Goal: Task Accomplishment & Management: Manage account settings

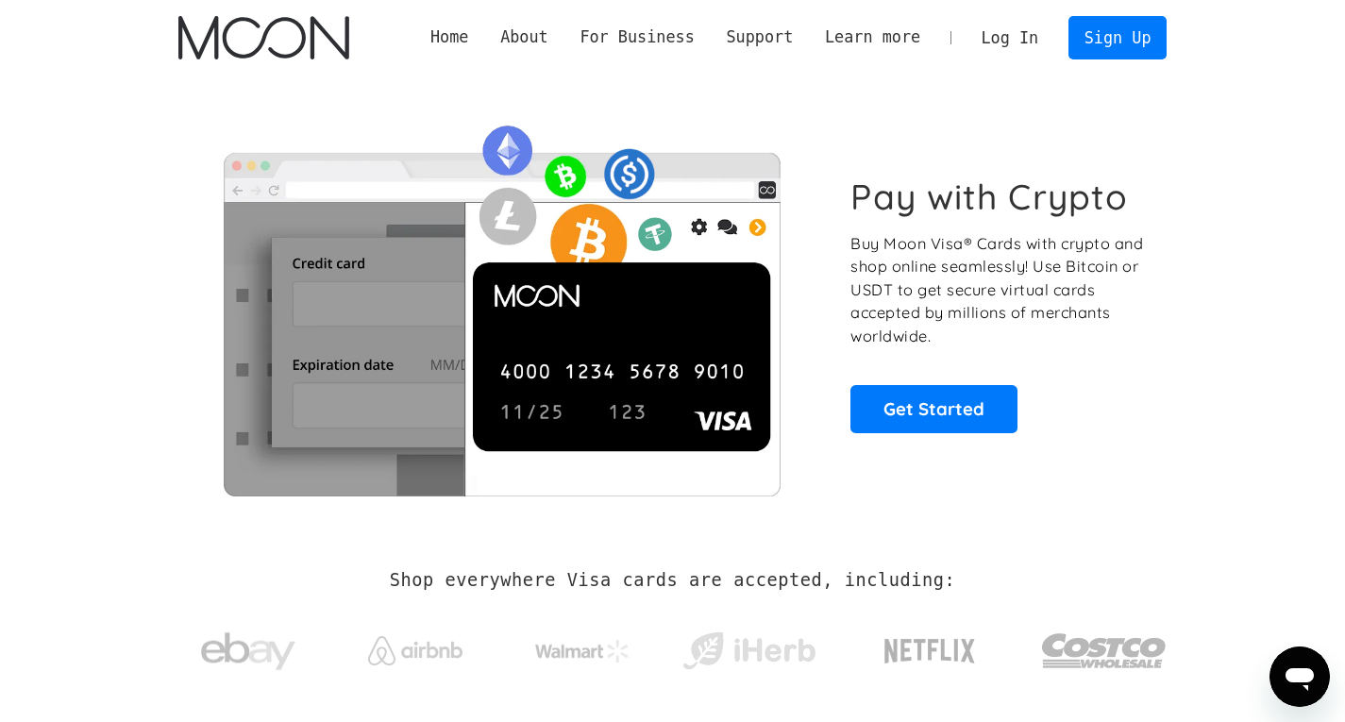
click at [1014, 43] on link "Log In" at bounding box center [1010, 38] width 89 height 42
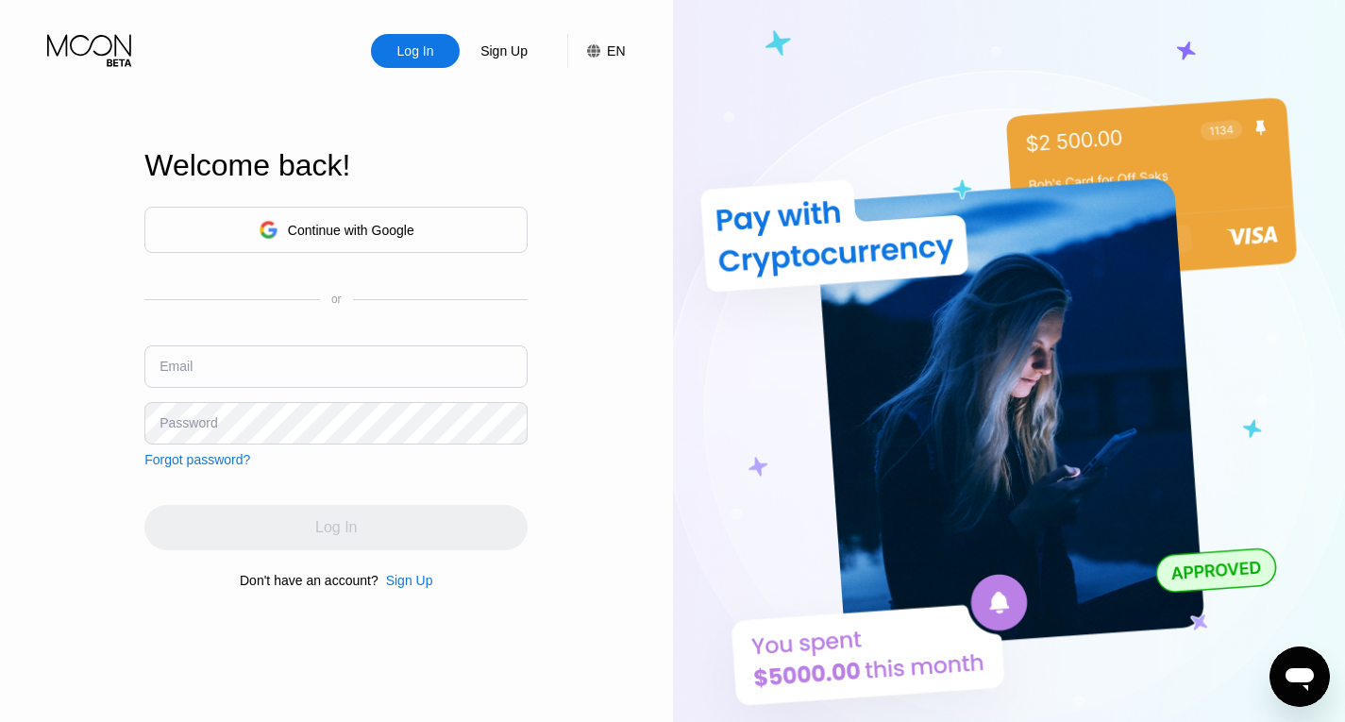
click at [506, 35] on div "Sign Up" at bounding box center [504, 51] width 89 height 34
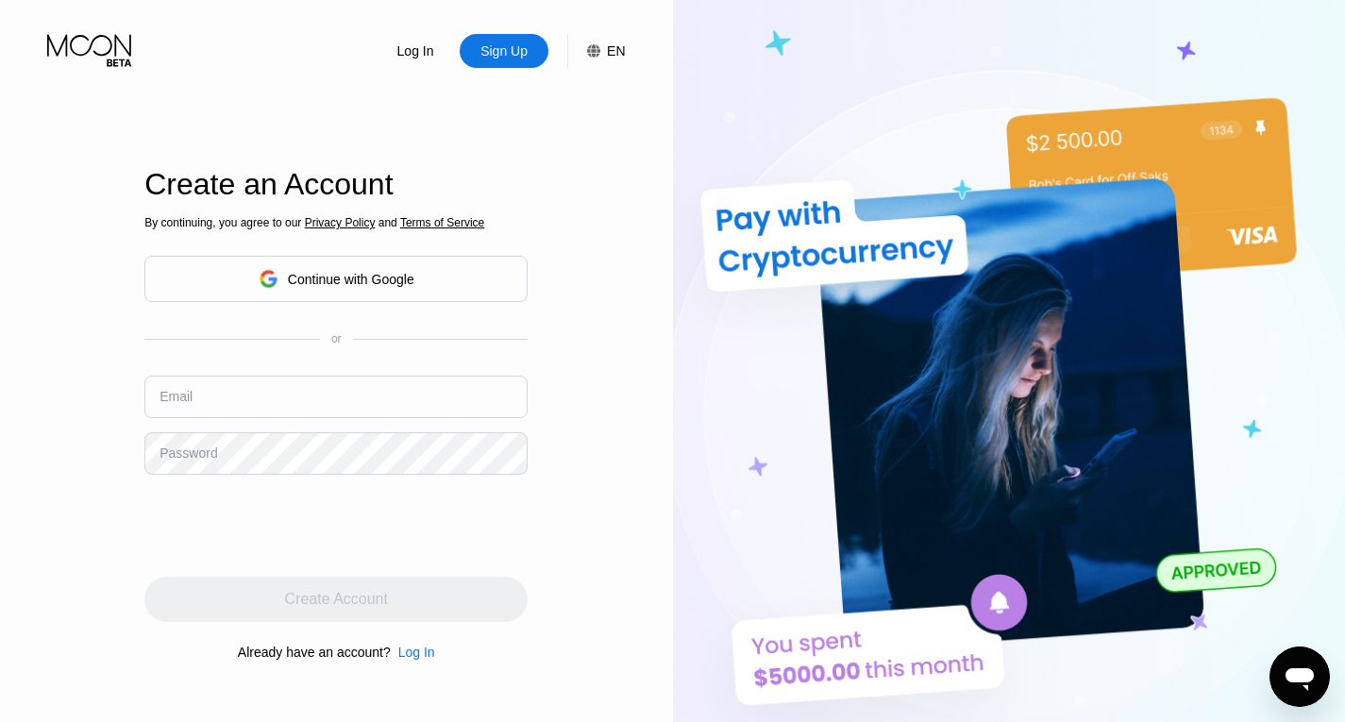
click at [297, 396] on input "text" at bounding box center [335, 397] width 383 height 42
type input "ф"
type input "a"
type input "[EMAIL_ADDRESS][DOMAIN_NAME]"
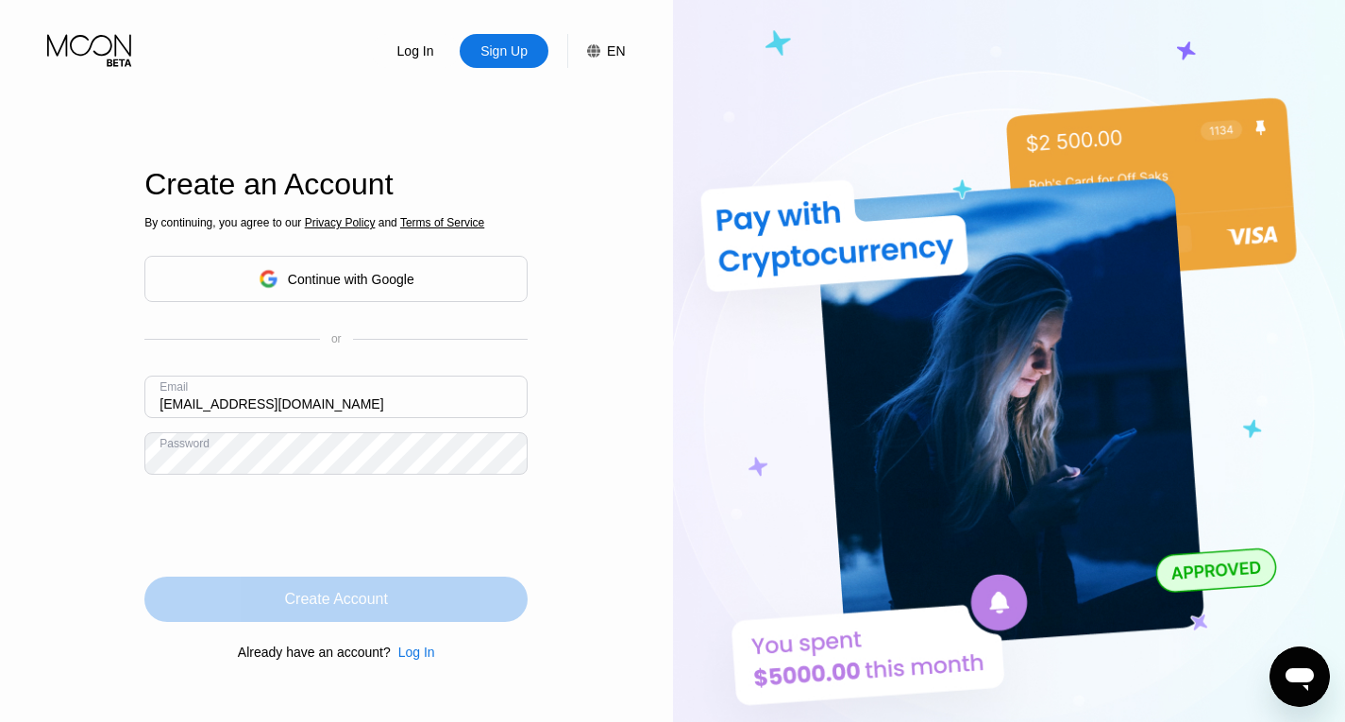
click at [357, 601] on div "Create Account" at bounding box center [336, 599] width 103 height 19
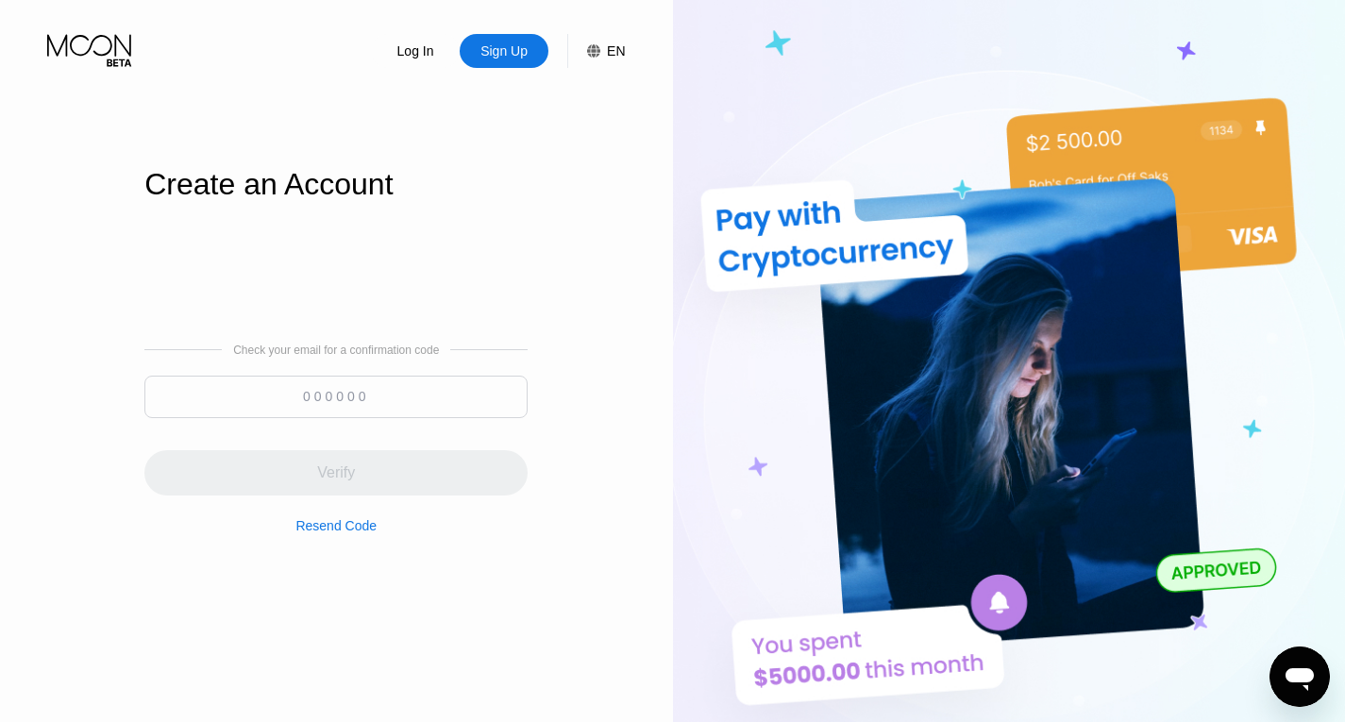
click at [435, 394] on input at bounding box center [335, 397] width 383 height 42
paste input "030794"
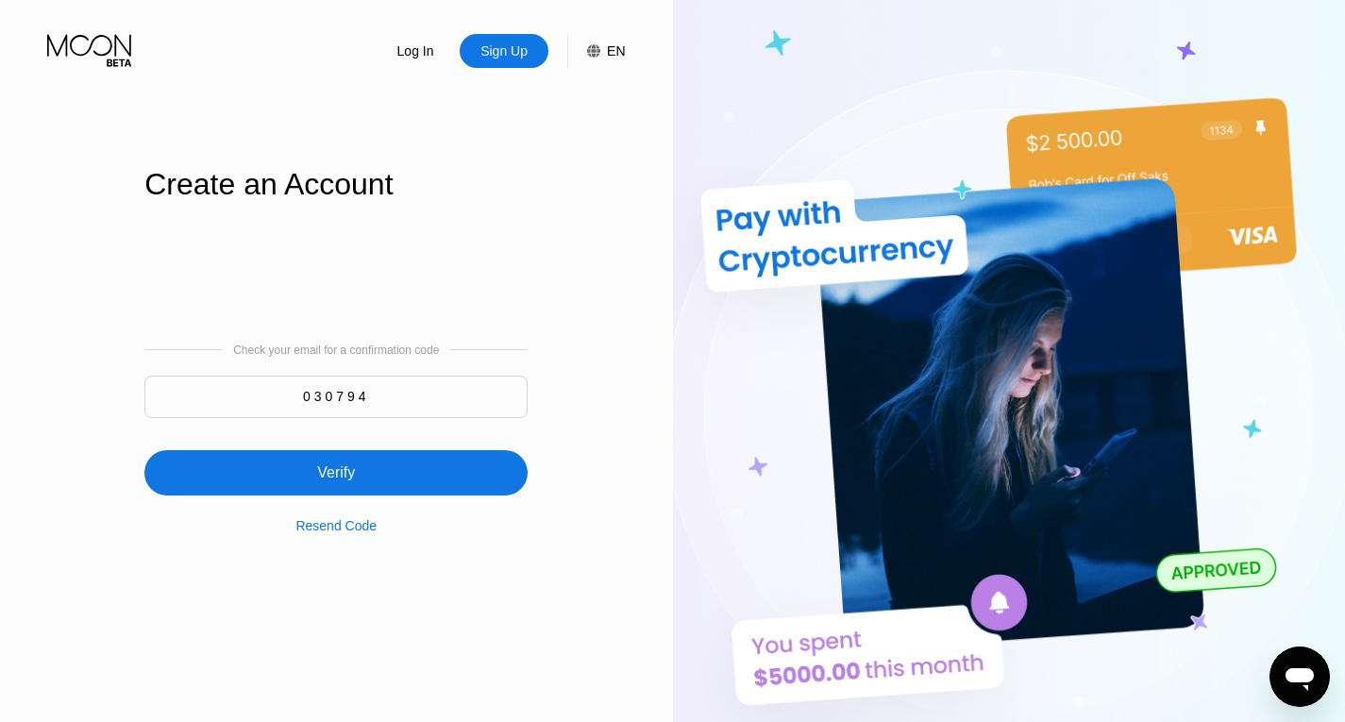
type input "030794"
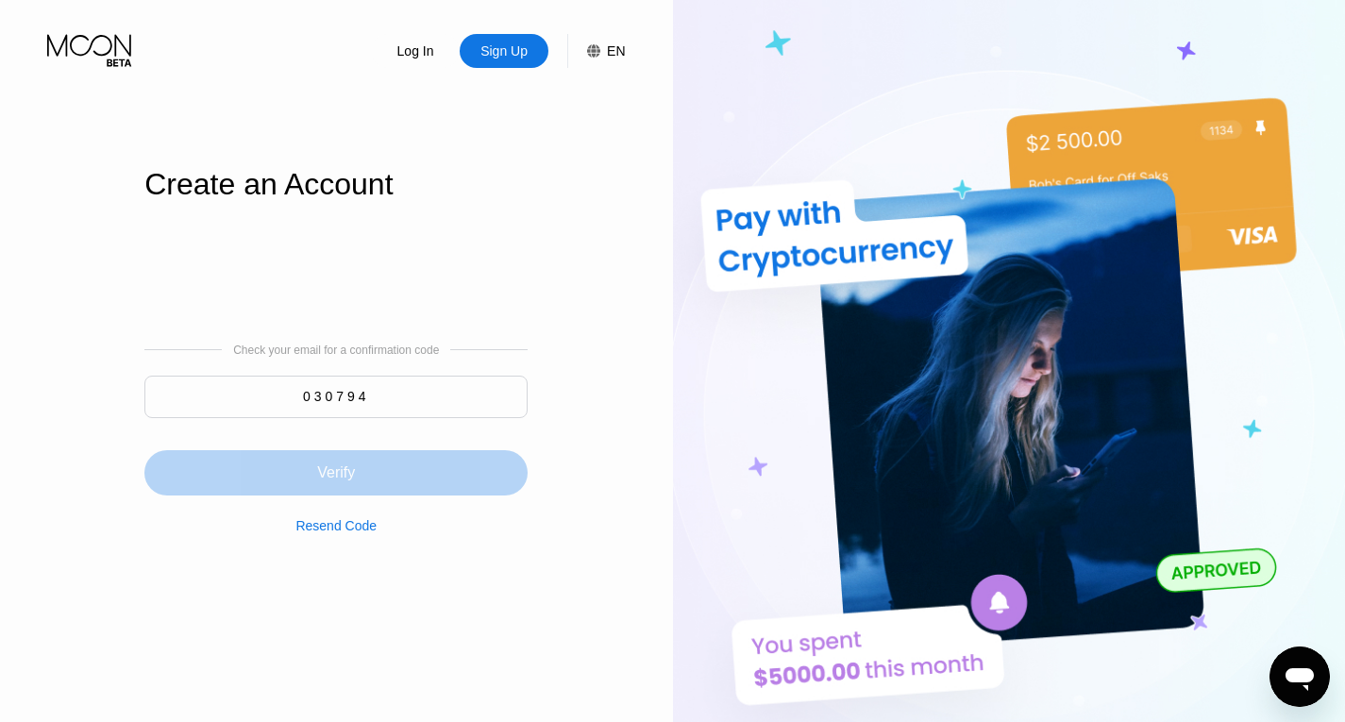
click at [416, 466] on div "Verify" at bounding box center [335, 472] width 383 height 45
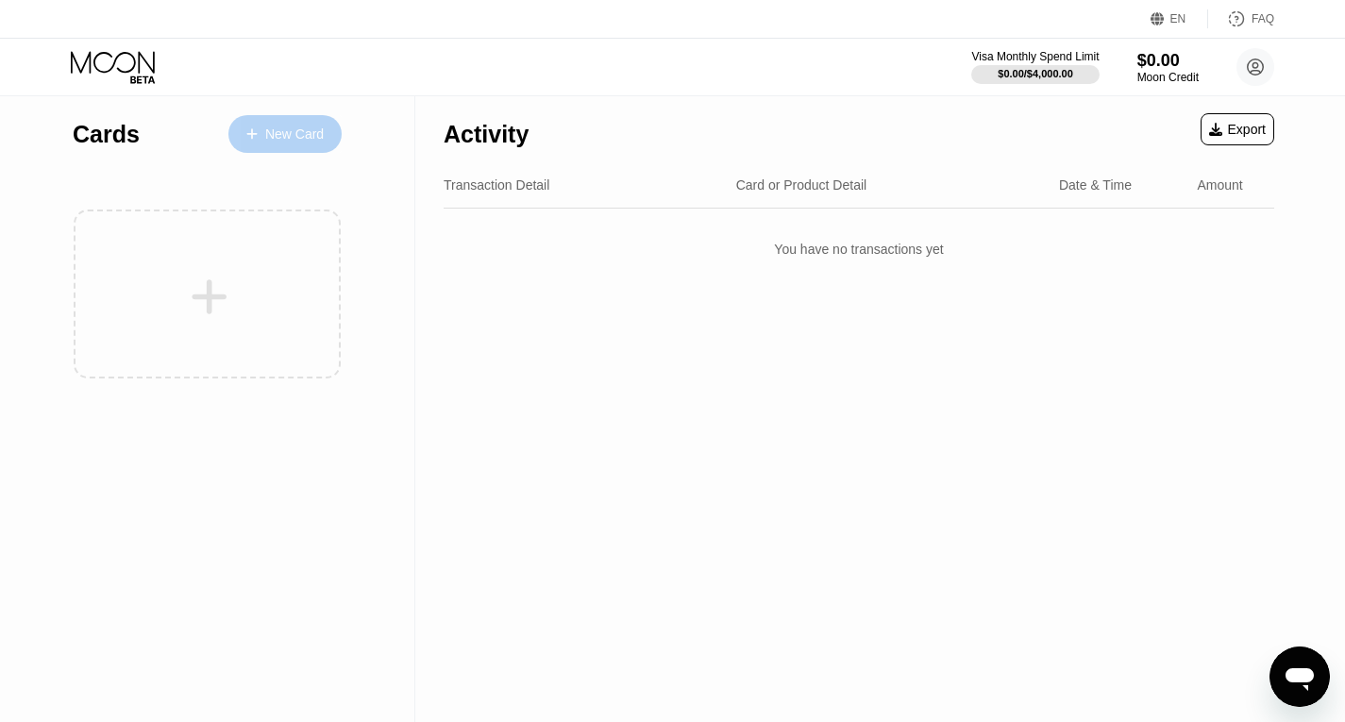
click at [301, 132] on div "New Card" at bounding box center [294, 134] width 59 height 16
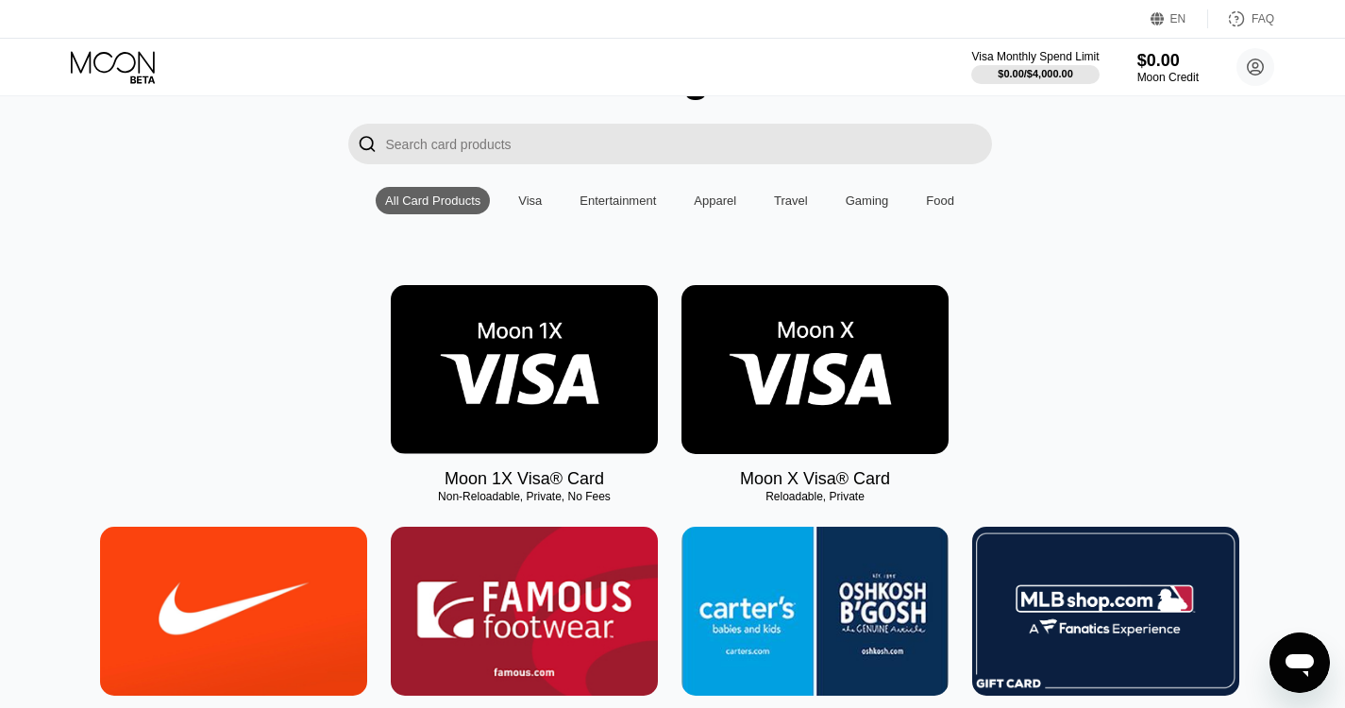
scroll to position [114, 3]
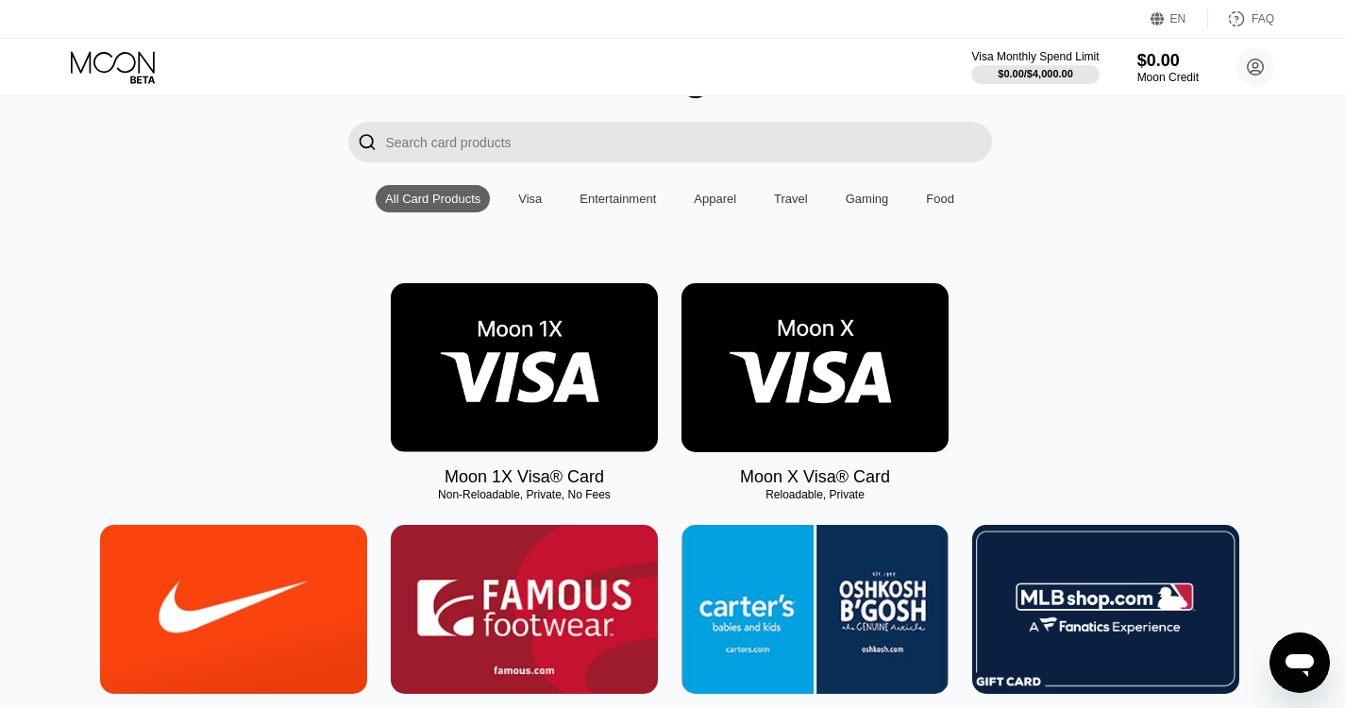
click at [539, 388] on img at bounding box center [524, 367] width 267 height 169
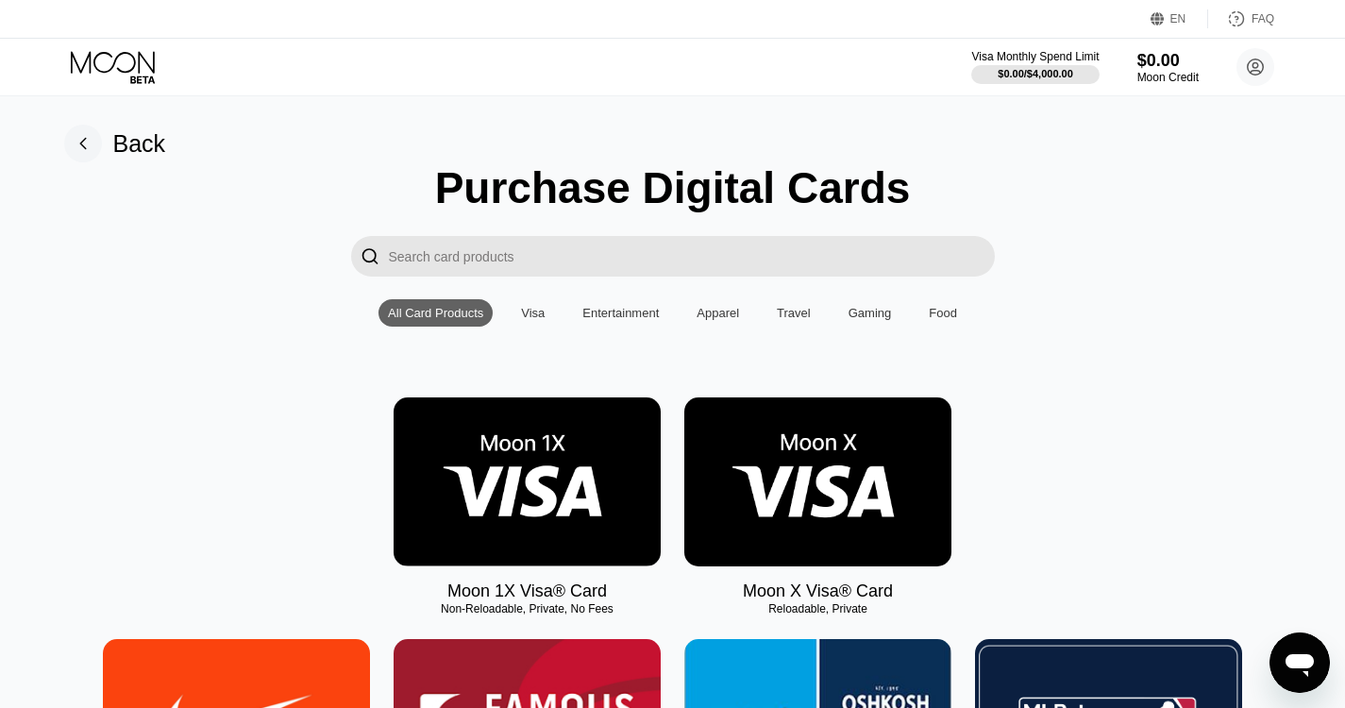
click at [633, 320] on div "Entertainment" at bounding box center [620, 313] width 76 height 14
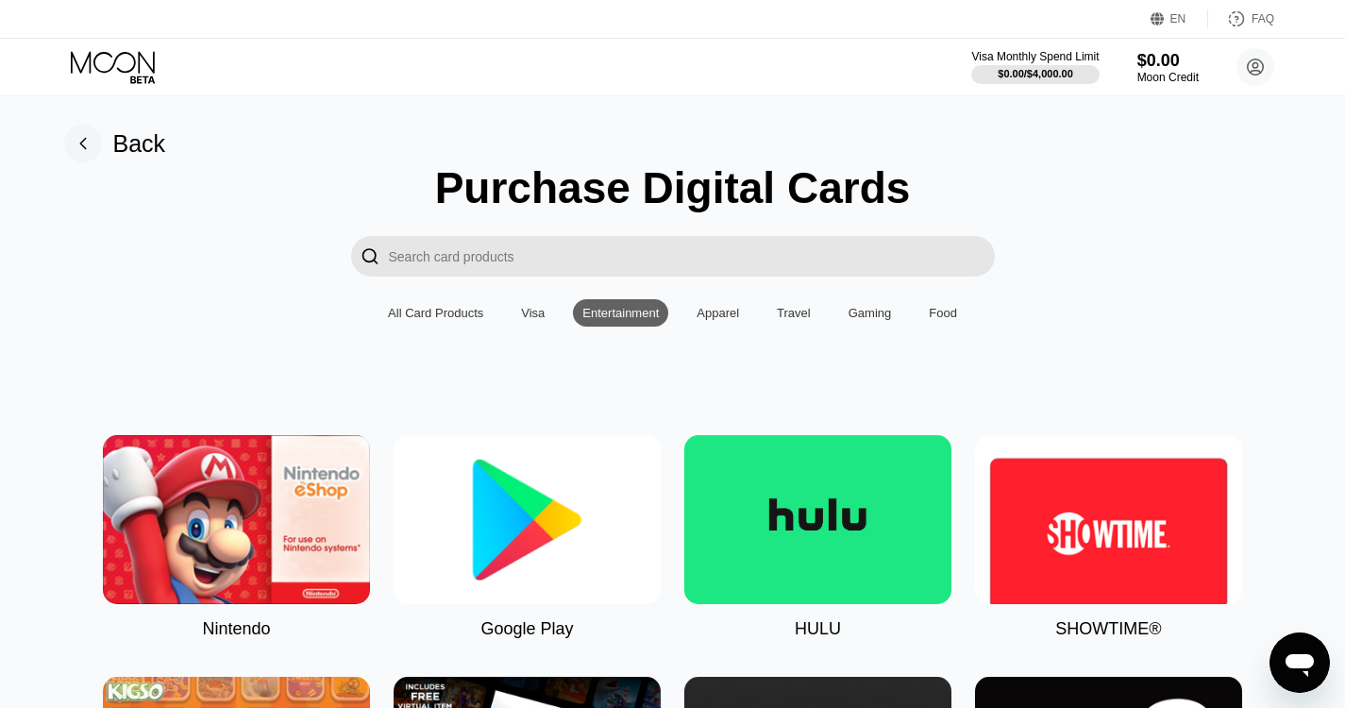
click at [711, 327] on div "Apparel" at bounding box center [717, 312] width 61 height 27
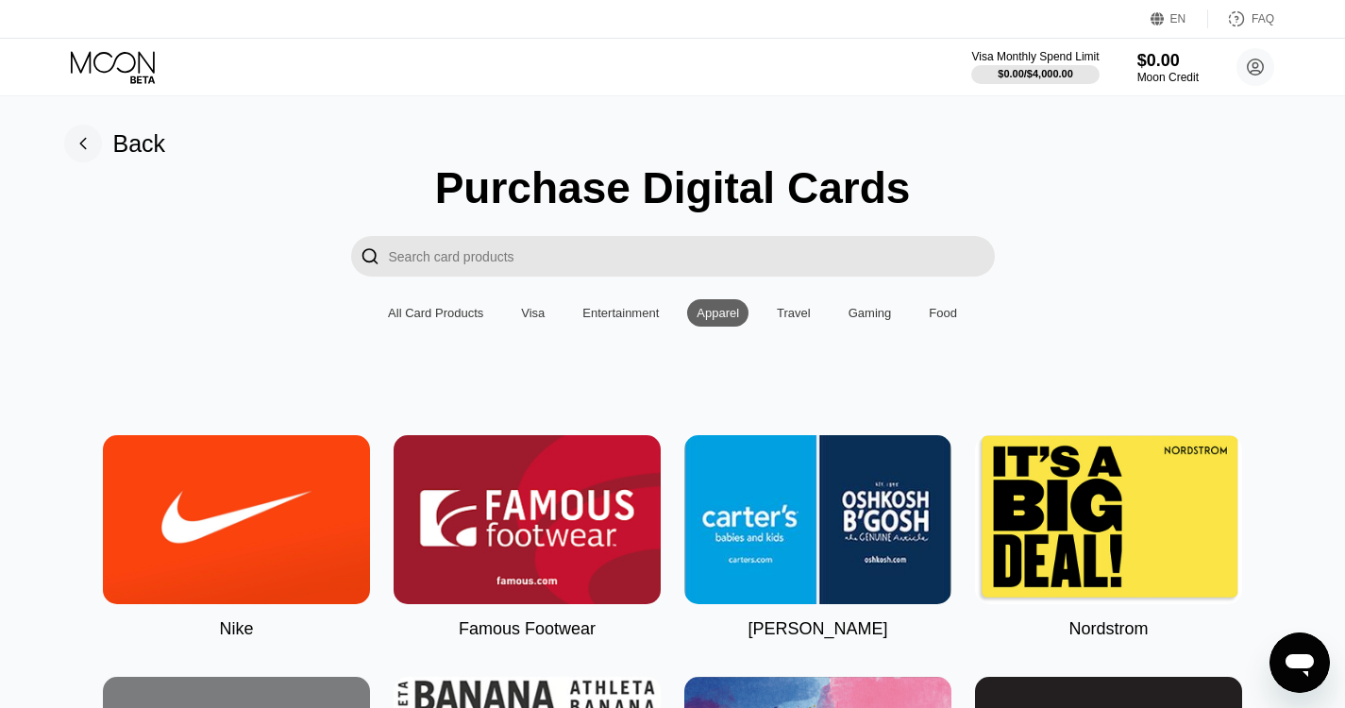
click at [800, 320] on div "Travel" at bounding box center [794, 313] width 34 height 14
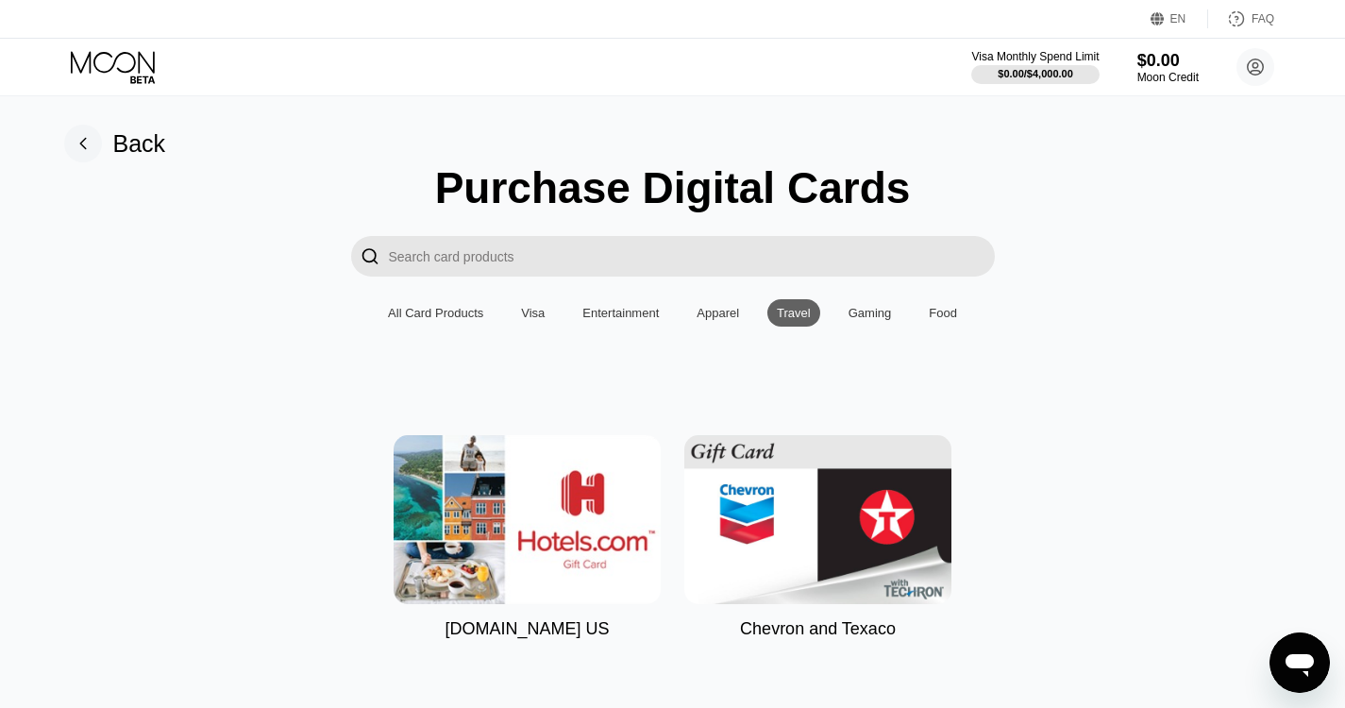
click at [889, 317] on div "Gaming" at bounding box center [870, 312] width 62 height 27
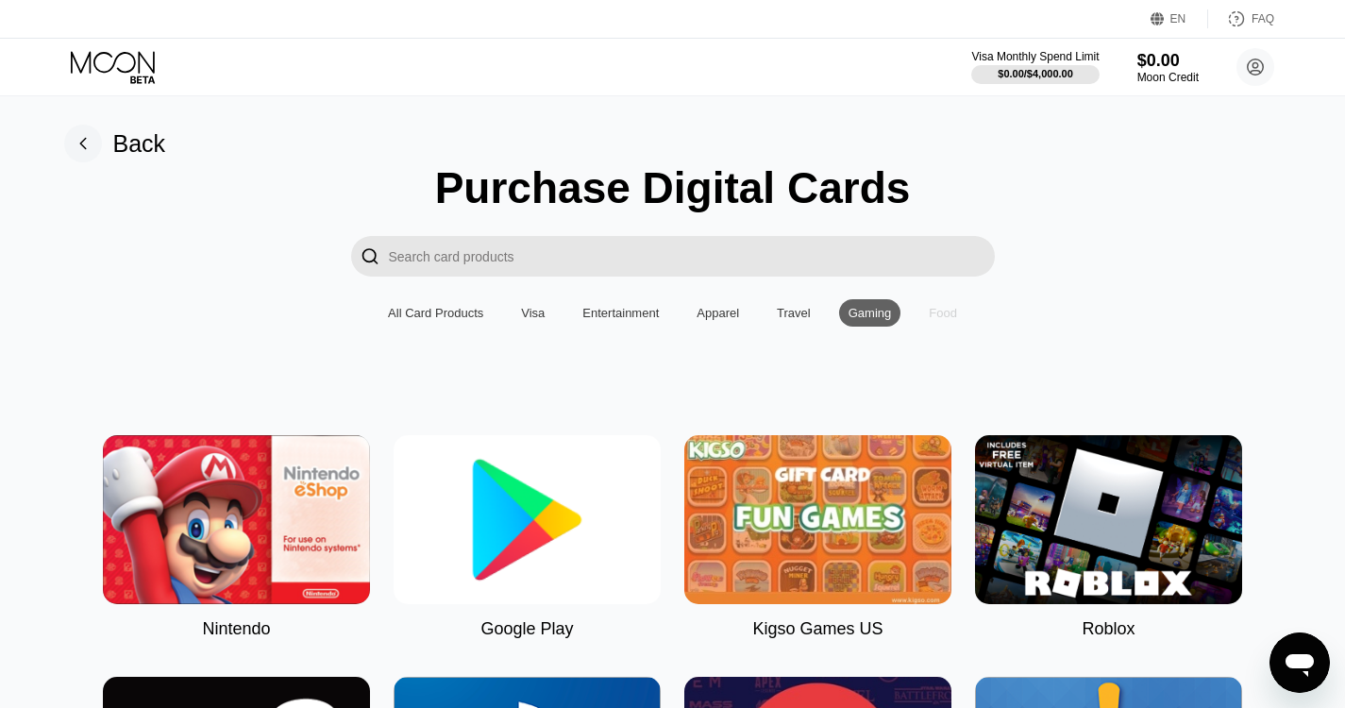
click at [952, 318] on div "Food" at bounding box center [943, 313] width 28 height 14
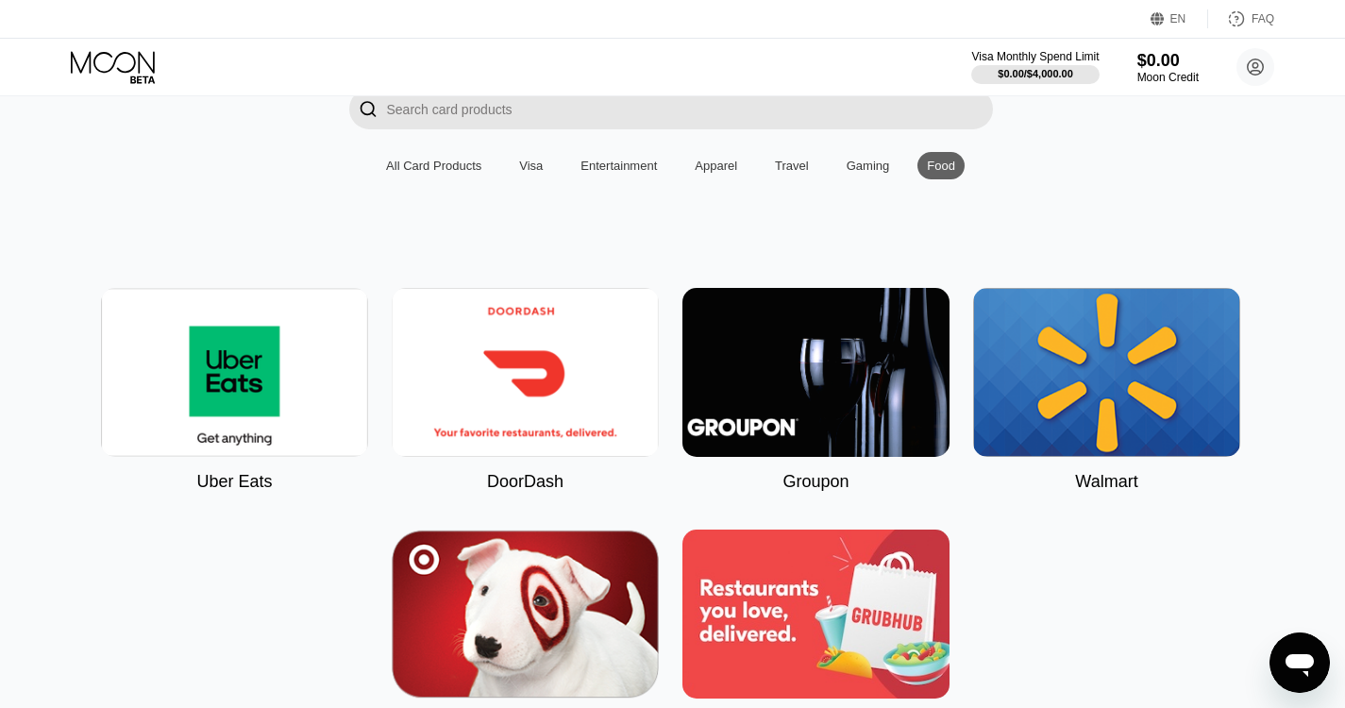
scroll to position [0, 2]
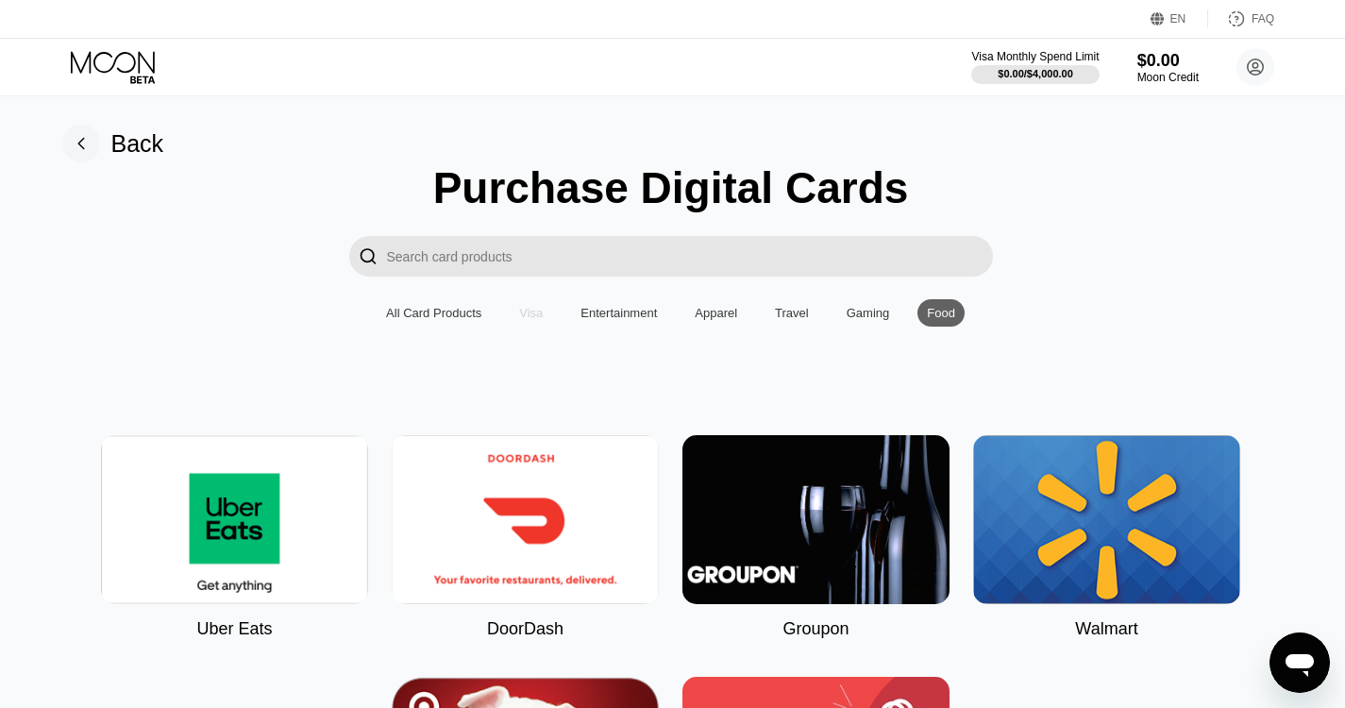
click at [527, 320] on div "Visa" at bounding box center [531, 313] width 24 height 14
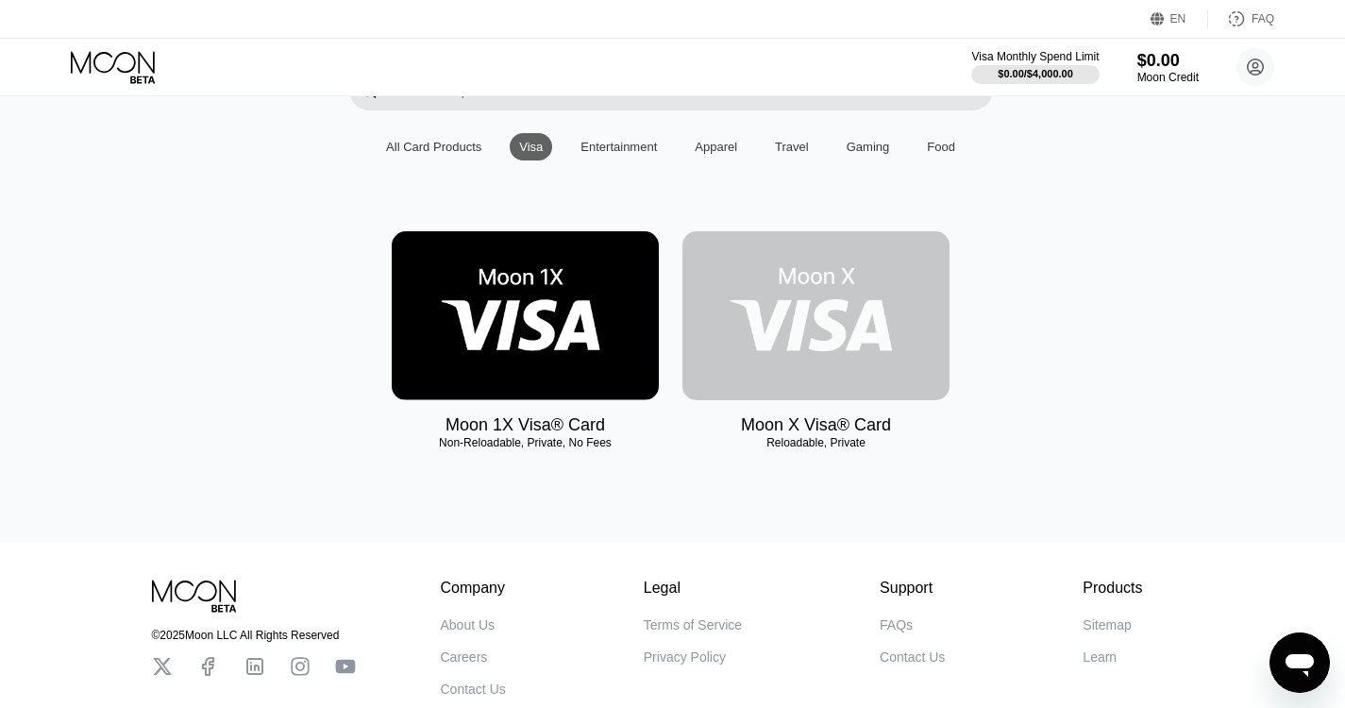
click at [836, 340] on img at bounding box center [815, 315] width 267 height 169
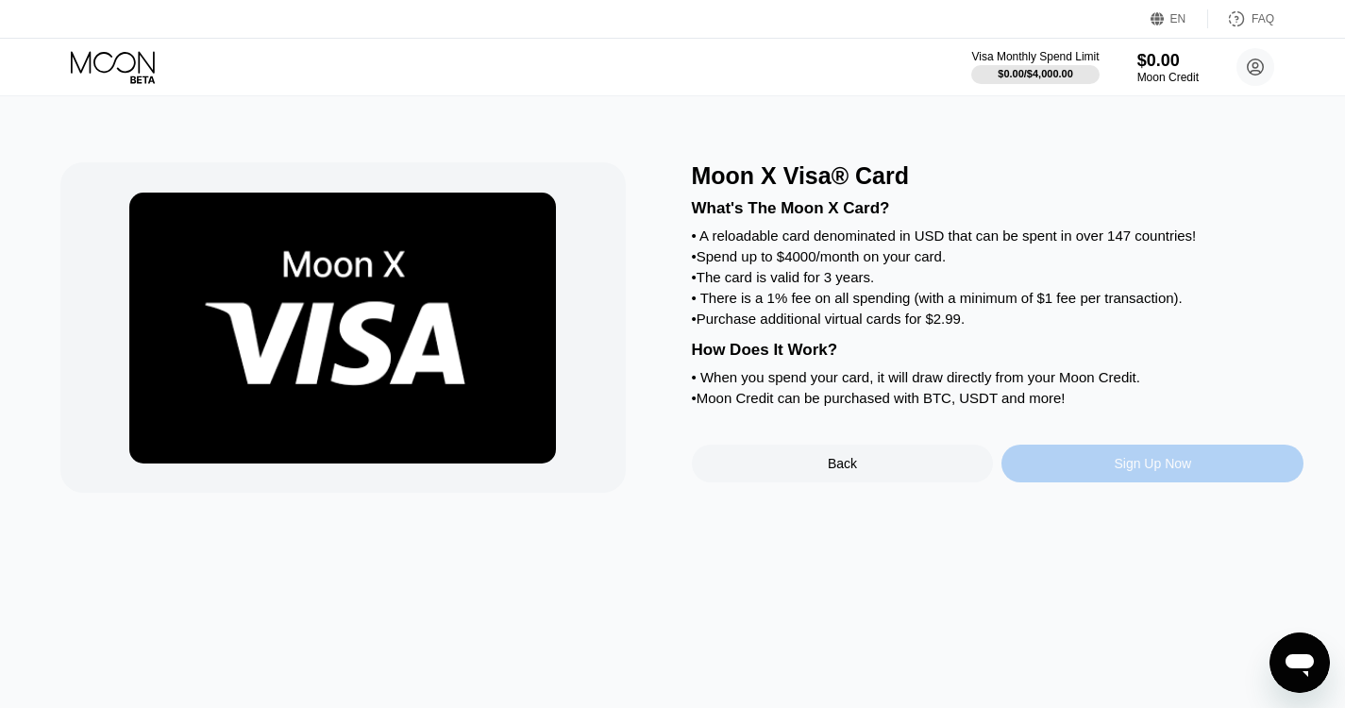
click at [1092, 482] on div "Sign Up Now" at bounding box center [1153, 464] width 302 height 38
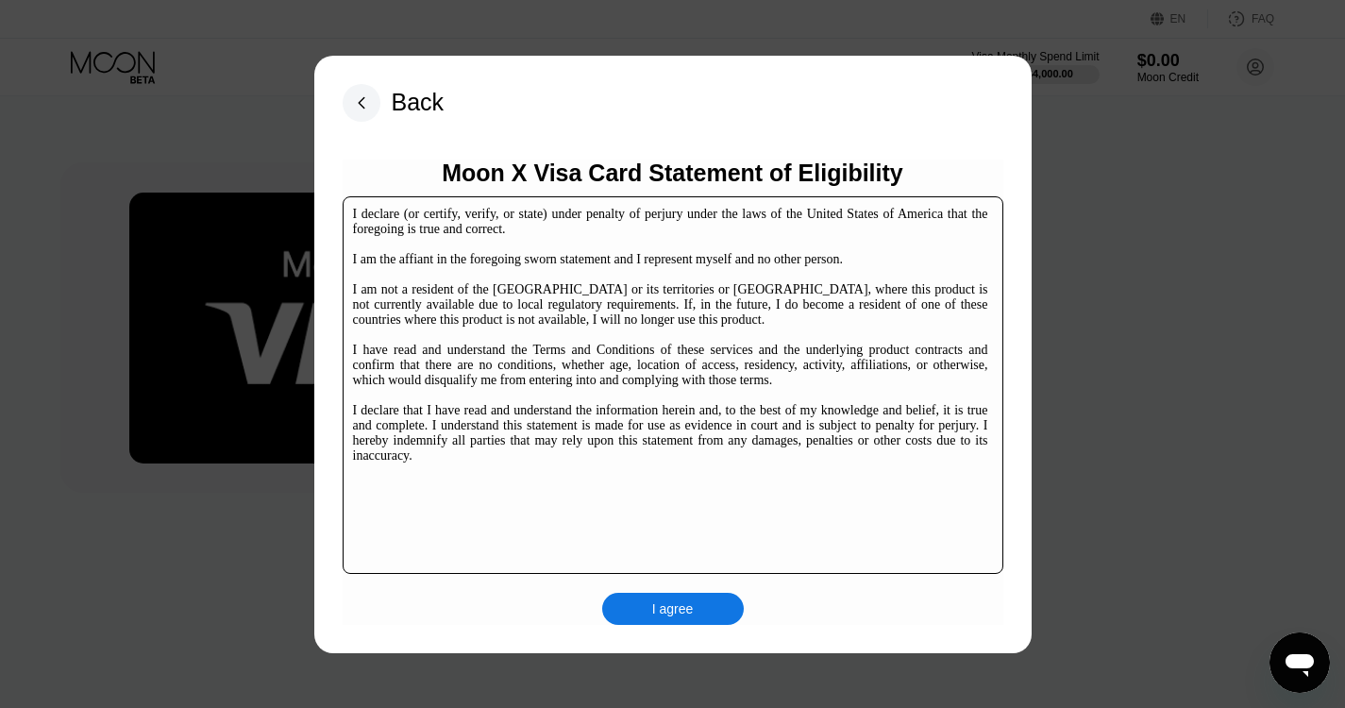
click at [691, 612] on div "I agree" at bounding box center [673, 608] width 42 height 17
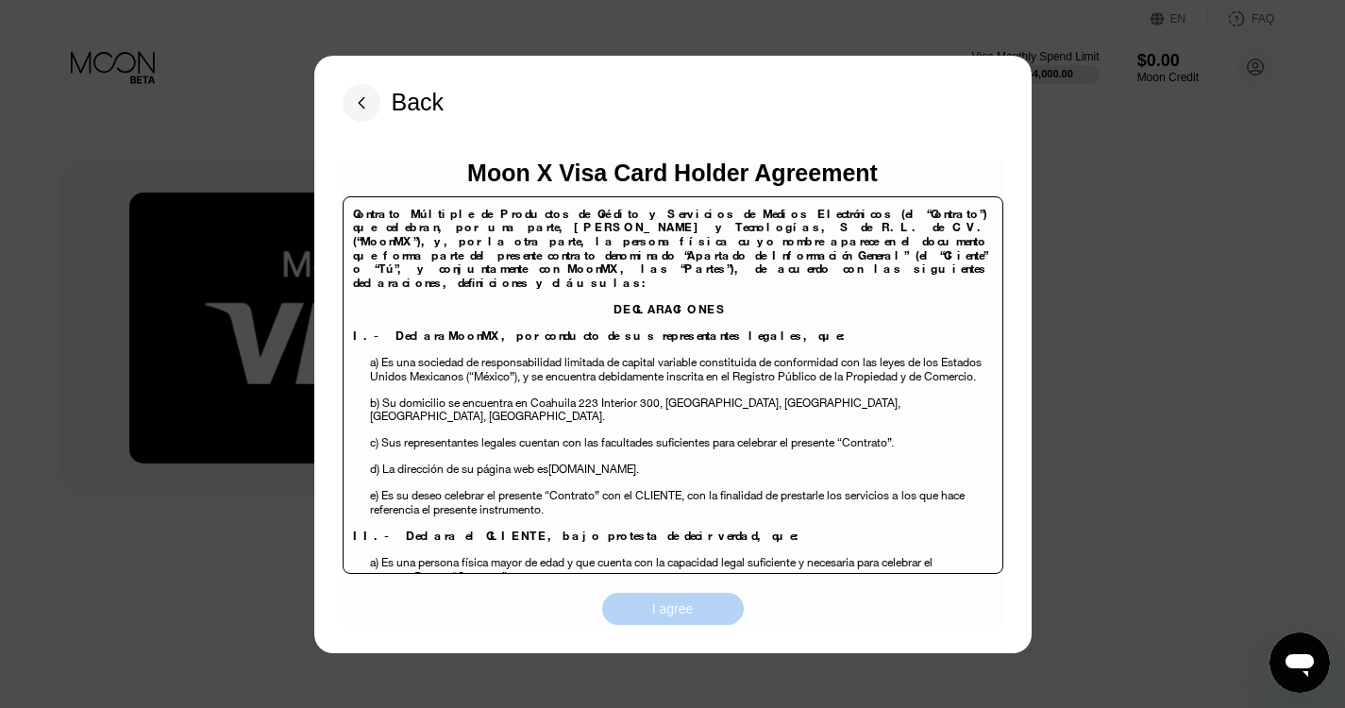
click at [704, 613] on div "I agree" at bounding box center [673, 609] width 142 height 32
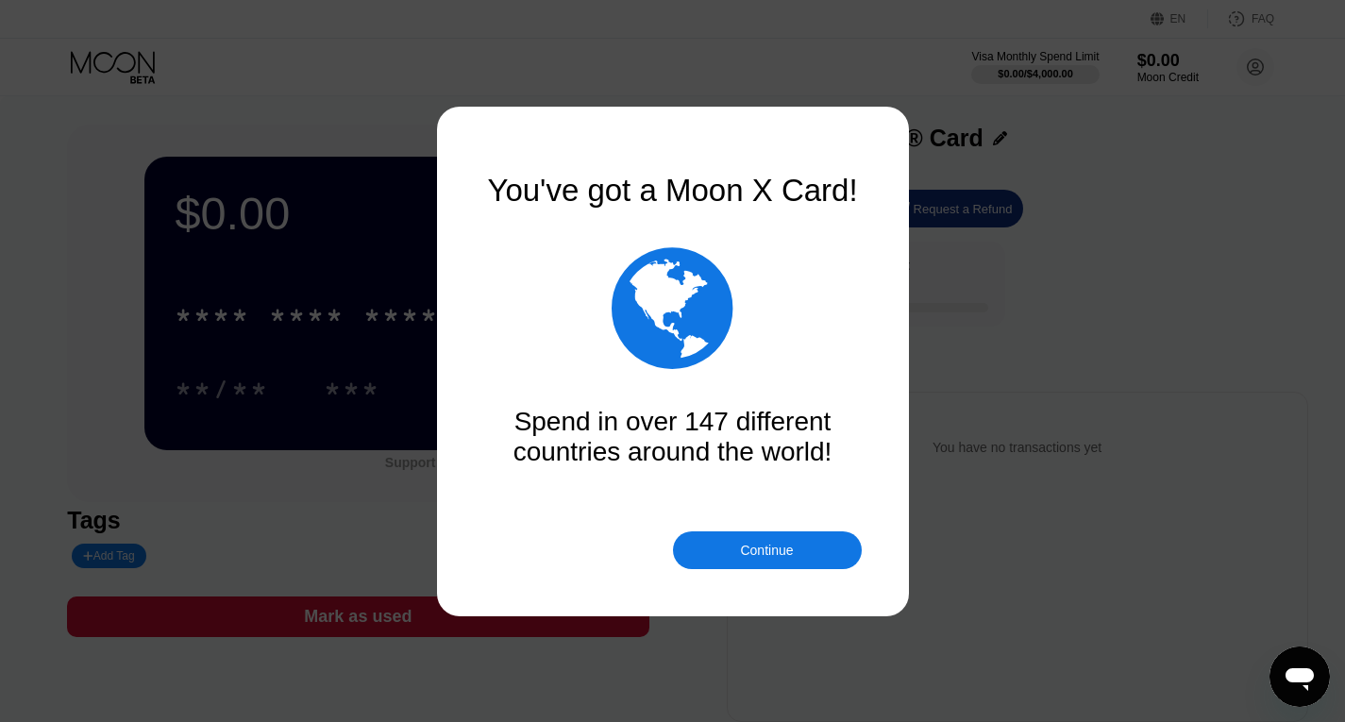
click at [792, 548] on div "Continue" at bounding box center [766, 550] width 53 height 15
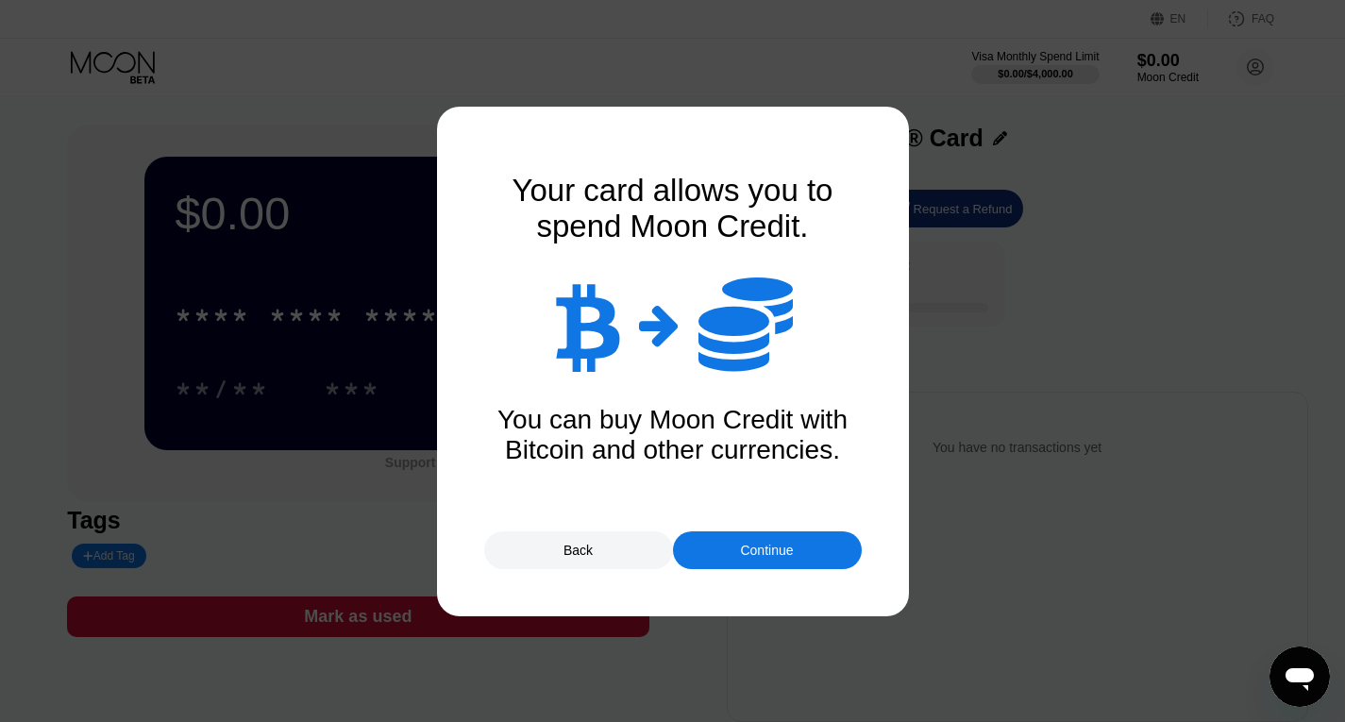
click at [791, 547] on div "Continue" at bounding box center [766, 550] width 53 height 15
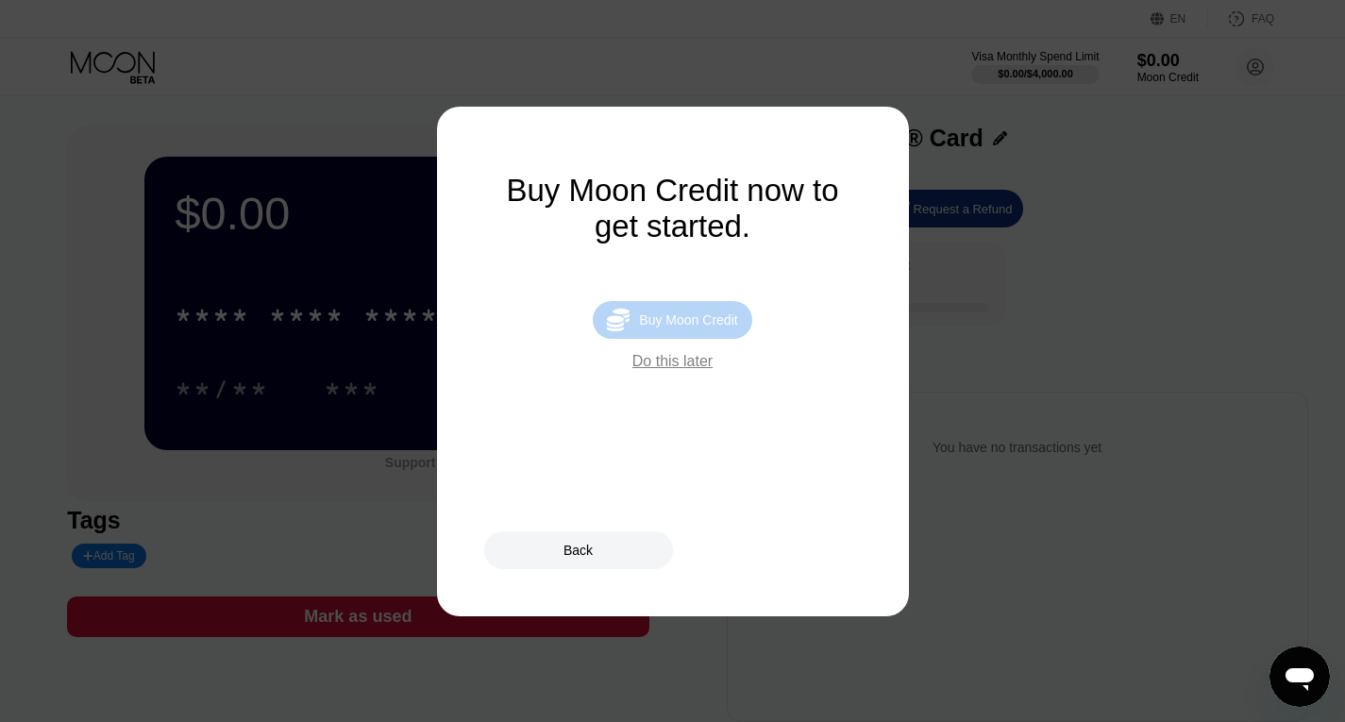
click at [692, 328] on div "Buy Moon Credit" at bounding box center [688, 319] width 98 height 15
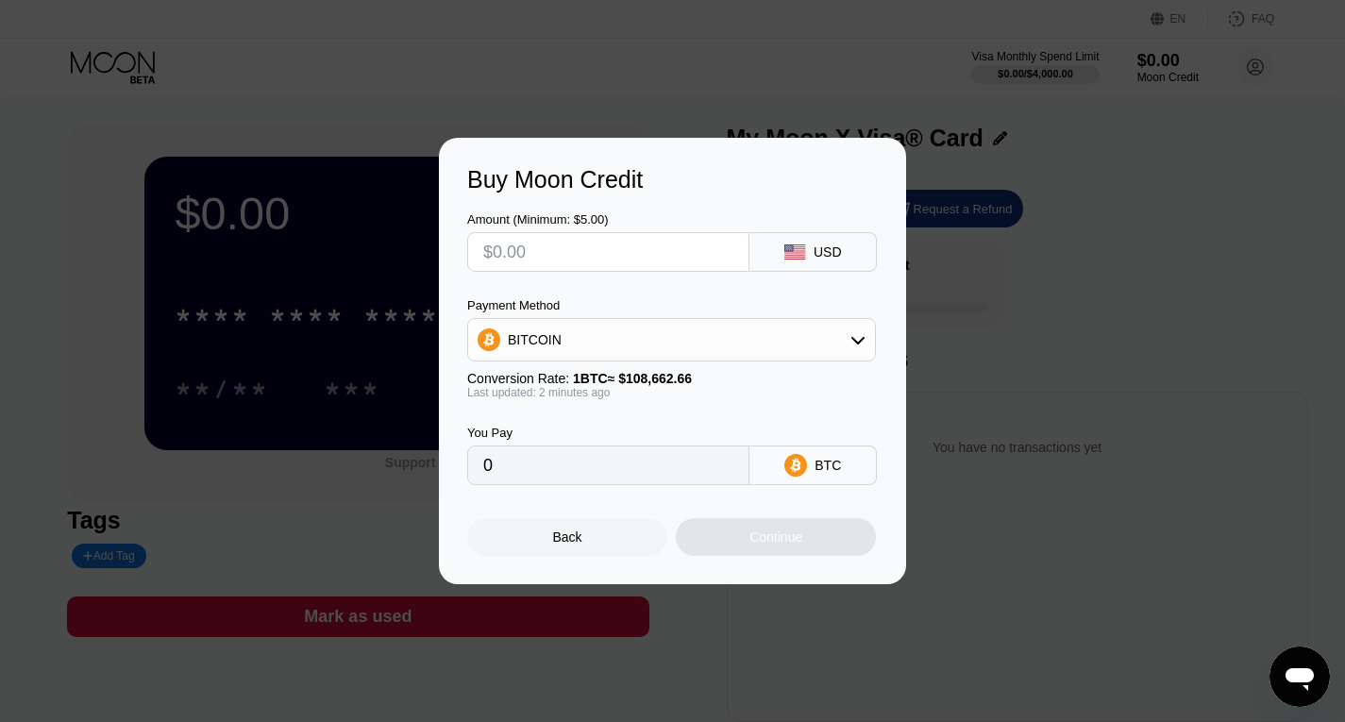
click at [615, 260] on input "text" at bounding box center [608, 252] width 250 height 38
type input "$1"
type input "0.00000921"
type input "$10"
type input "0.00009203"
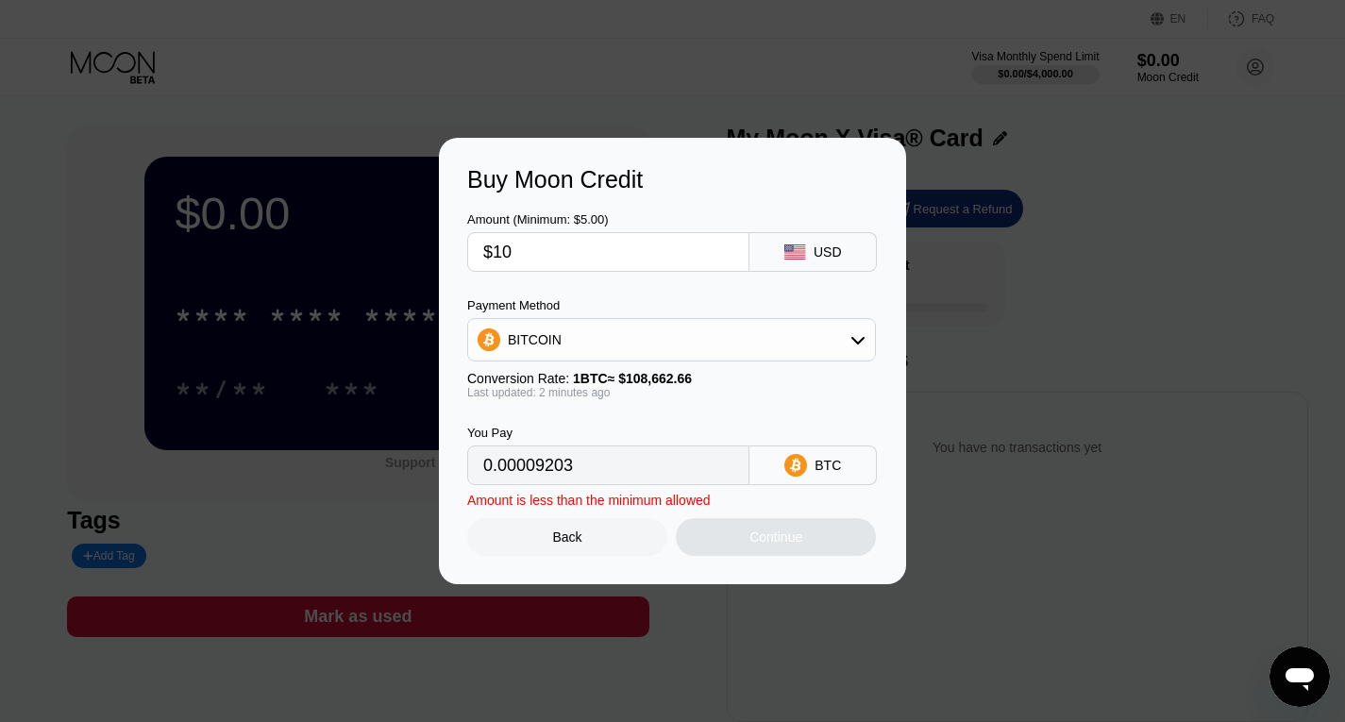
type input "$100"
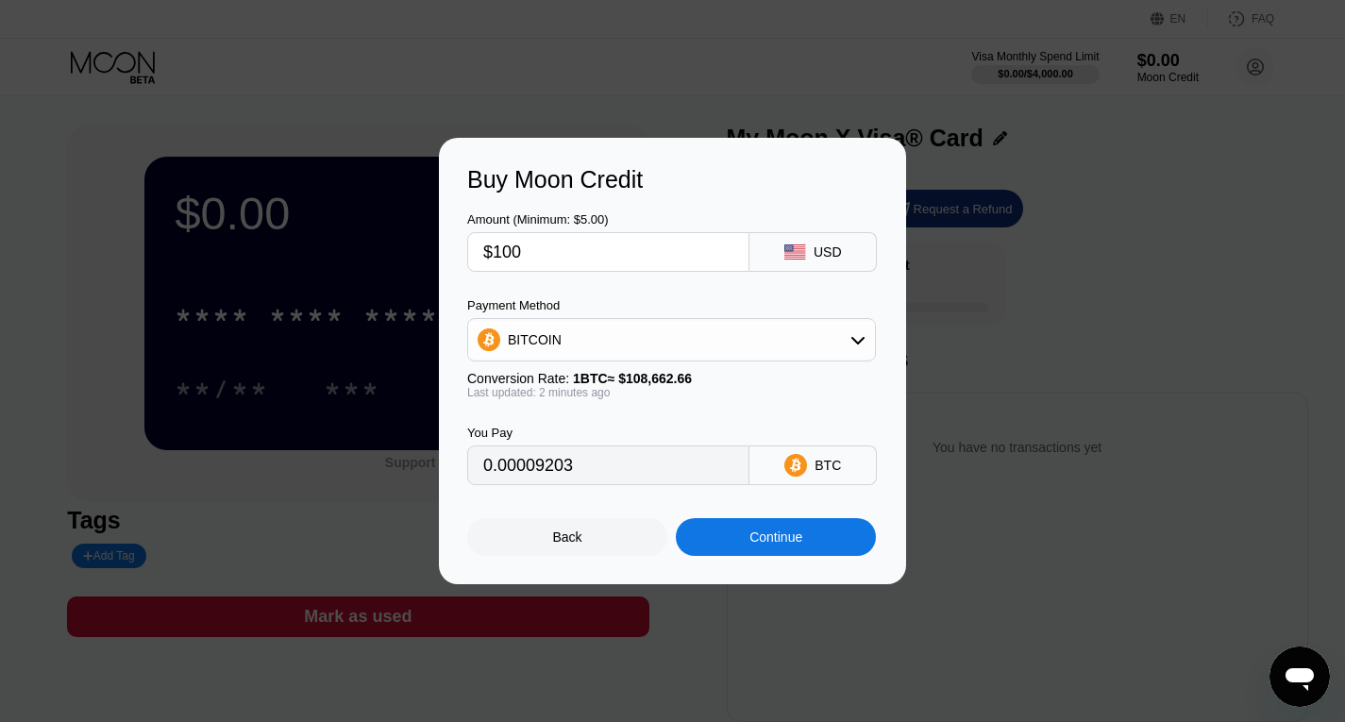
type input "0.00092028"
type input "$100"
click at [724, 338] on div "BITCOIN" at bounding box center [671, 340] width 407 height 38
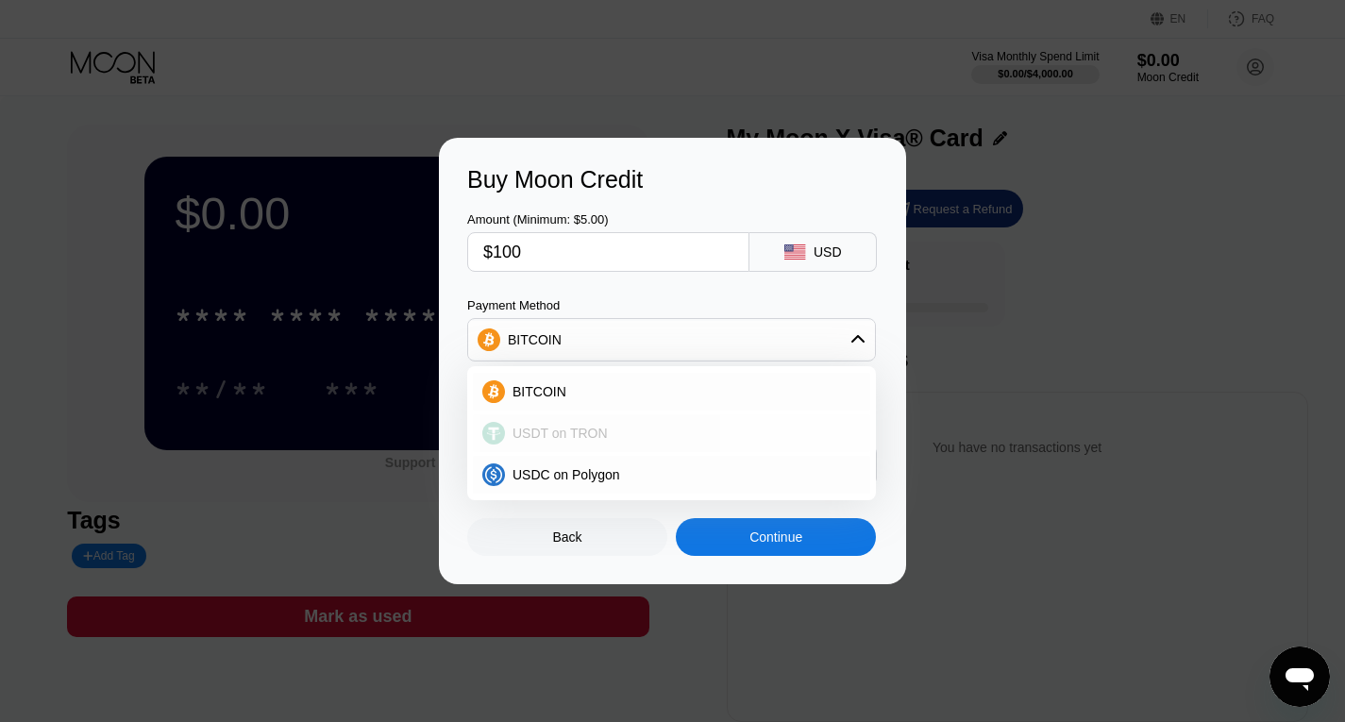
click at [598, 437] on span "USDT on TRON" at bounding box center [560, 433] width 95 height 15
type input "101.01"
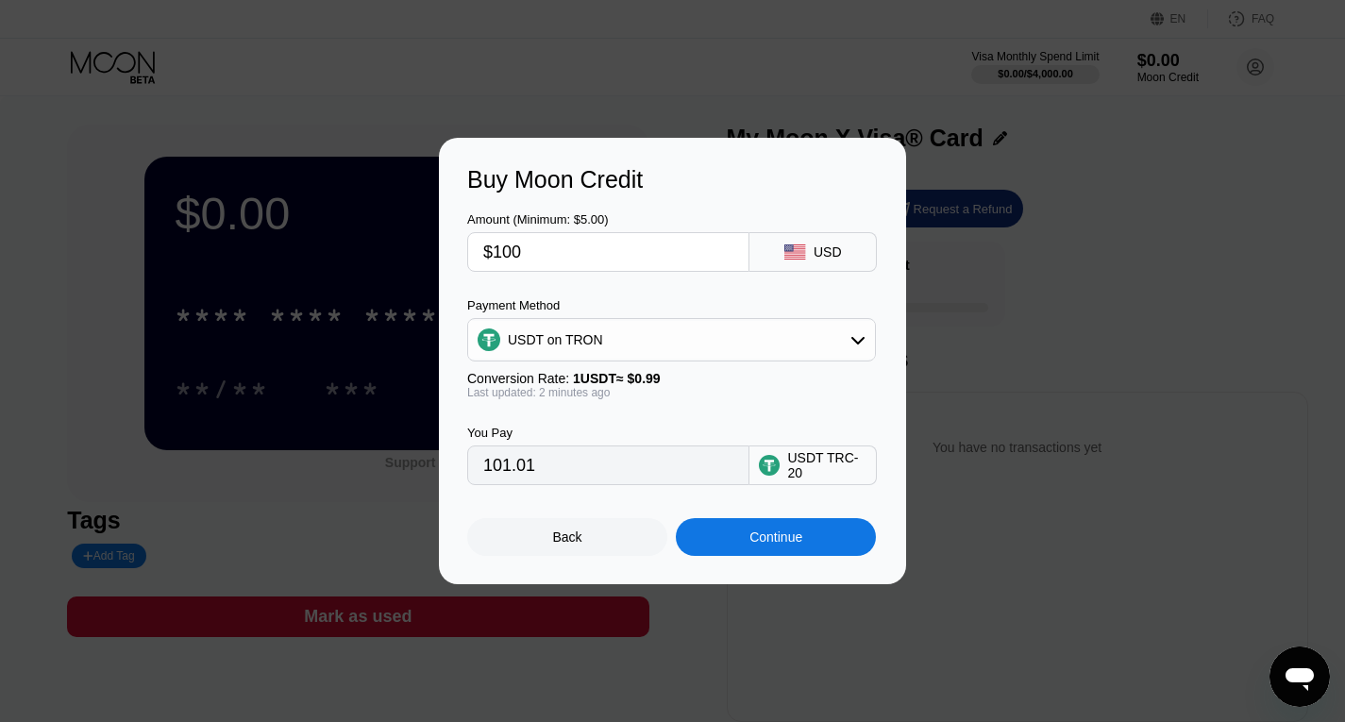
click at [785, 544] on div "Continue" at bounding box center [776, 537] width 53 height 15
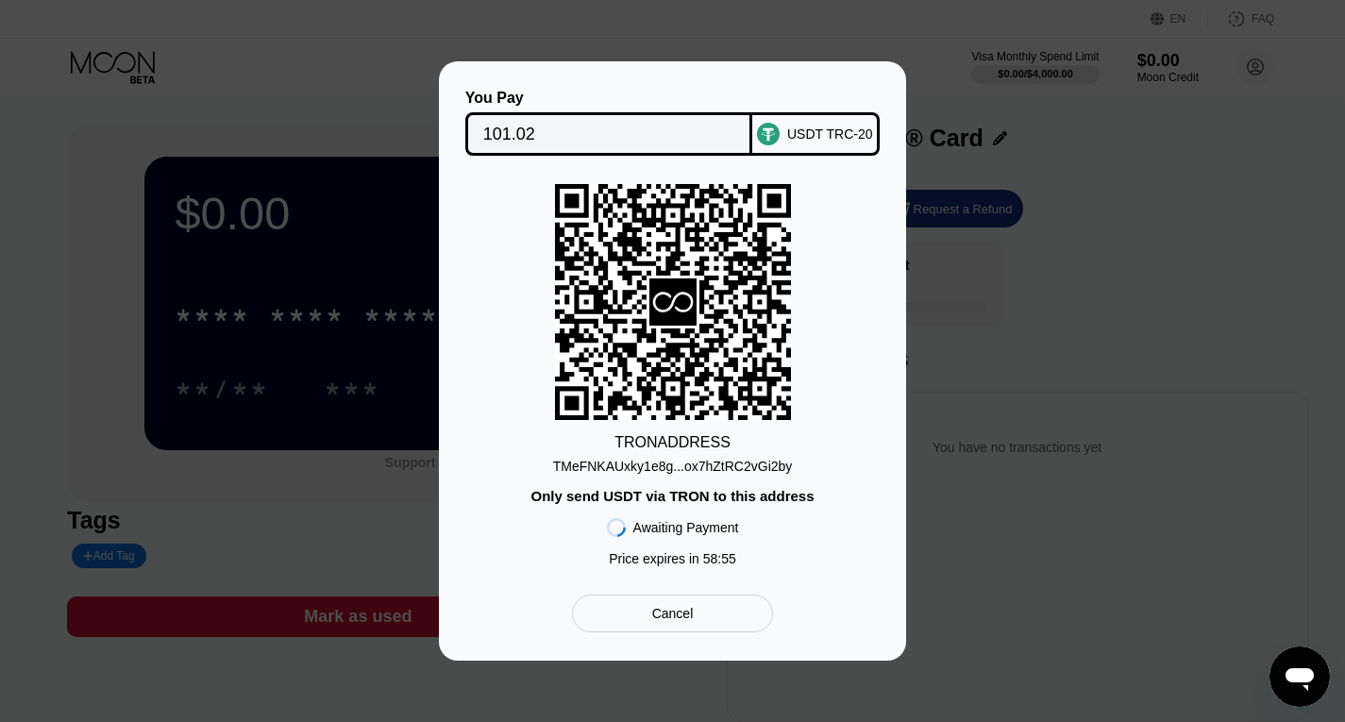
click at [622, 466] on div "TMeFNKAUxky1e8g...ox7hZtRC2vGi2by" at bounding box center [673, 466] width 240 height 15
click at [618, 129] on input "101.02" at bounding box center [609, 134] width 252 height 38
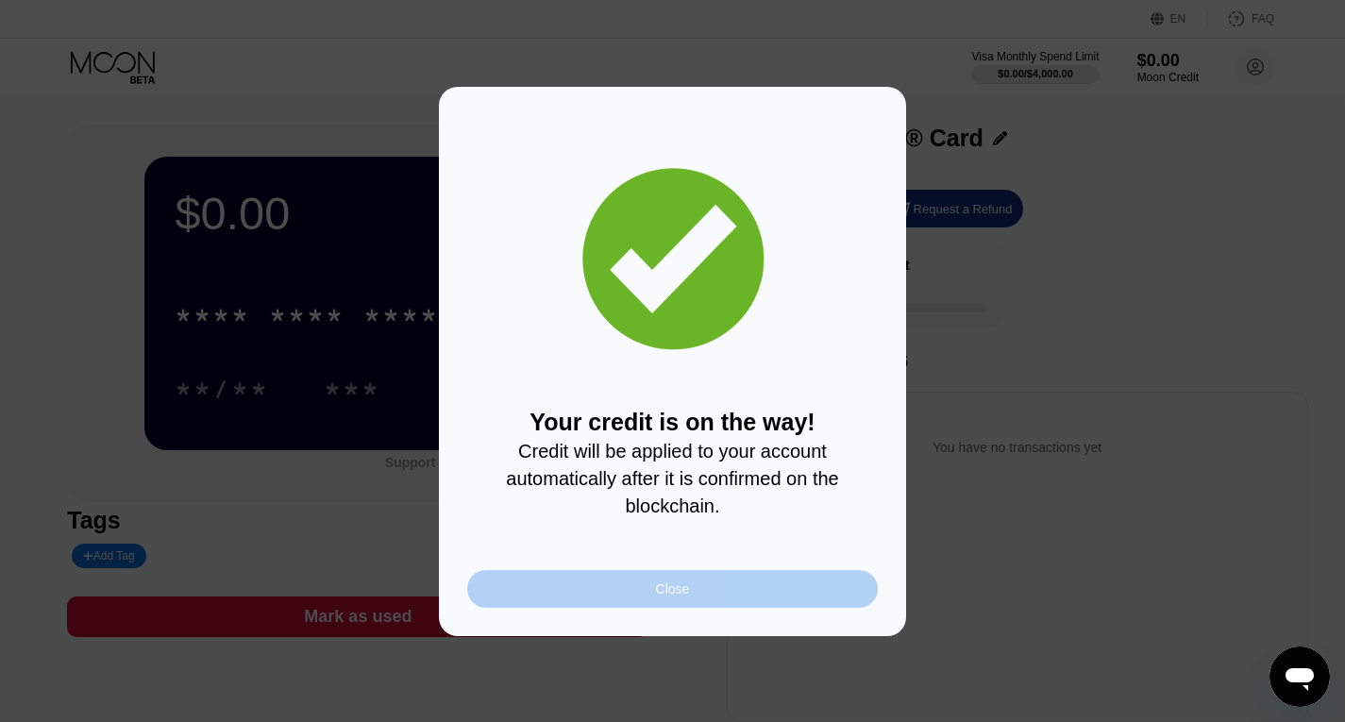
click at [667, 597] on div "Close" at bounding box center [673, 588] width 34 height 15
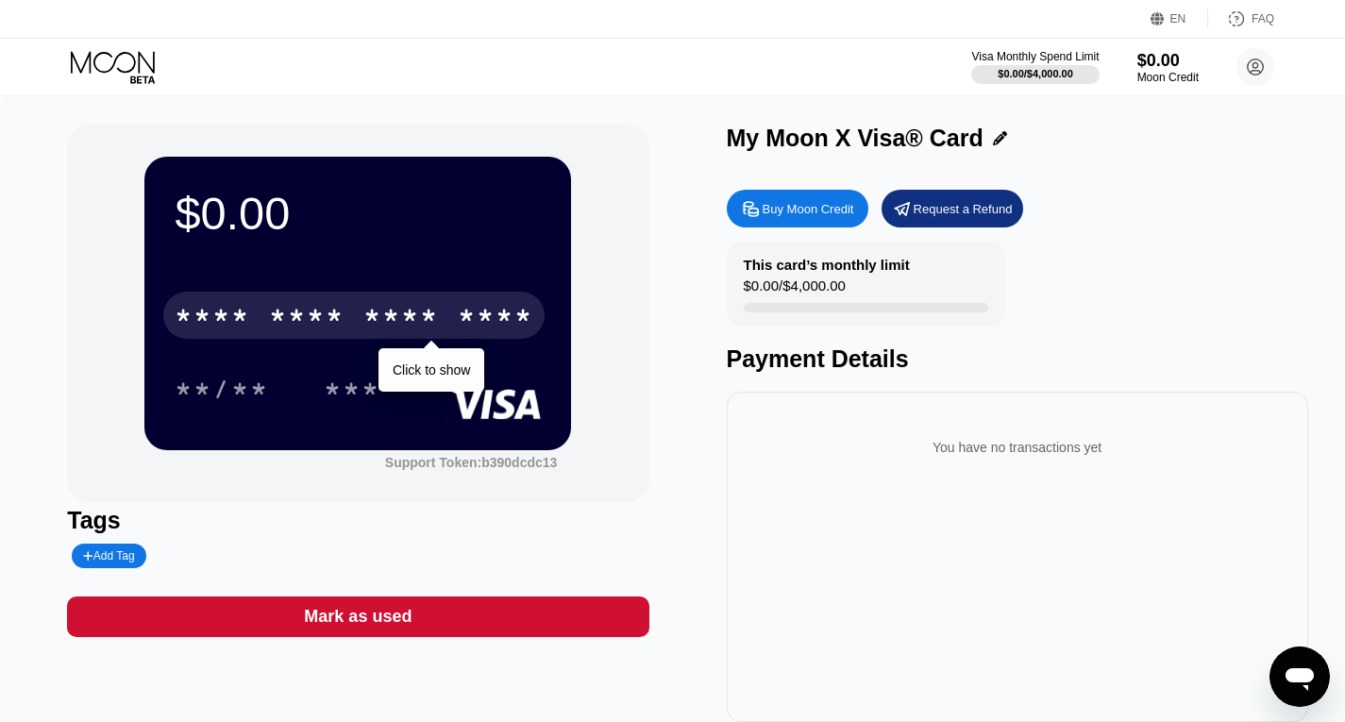
click at [363, 312] on div "* * * * * * * * * * * * ****" at bounding box center [353, 315] width 381 height 47
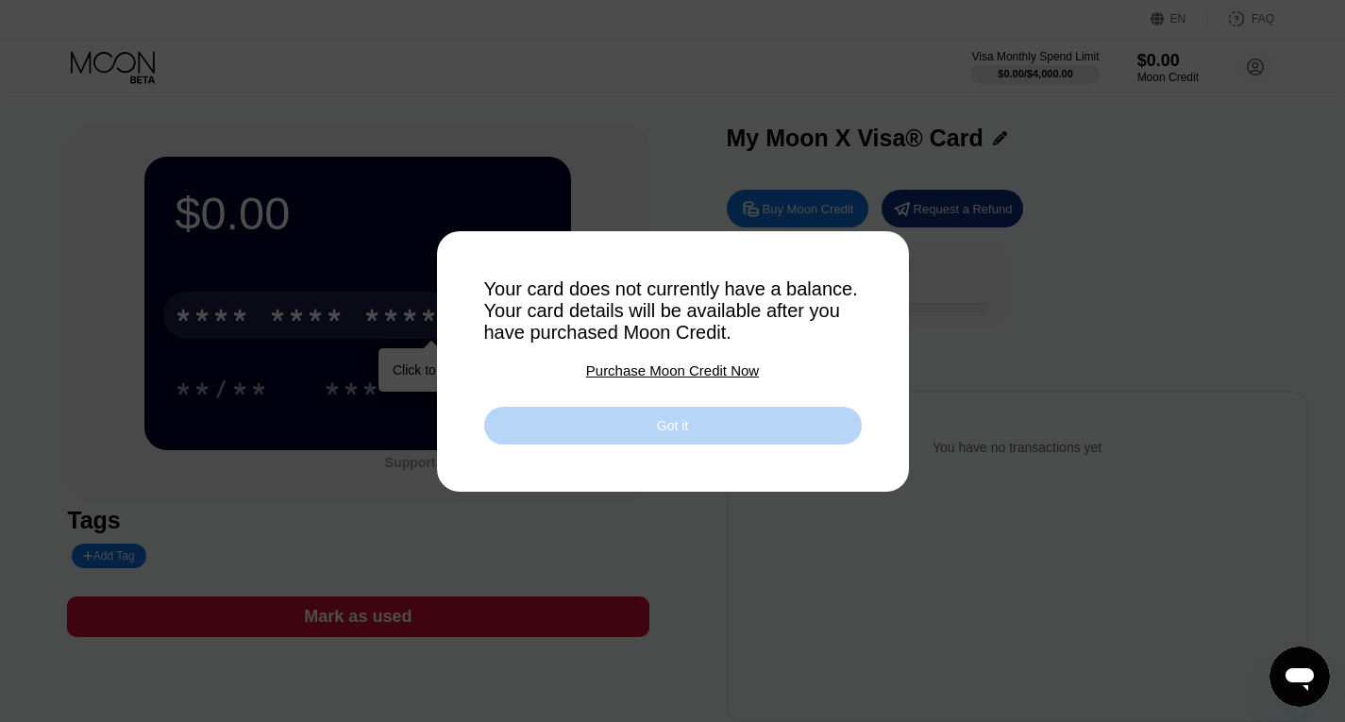
click at [685, 426] on div "Got it" at bounding box center [672, 425] width 31 height 17
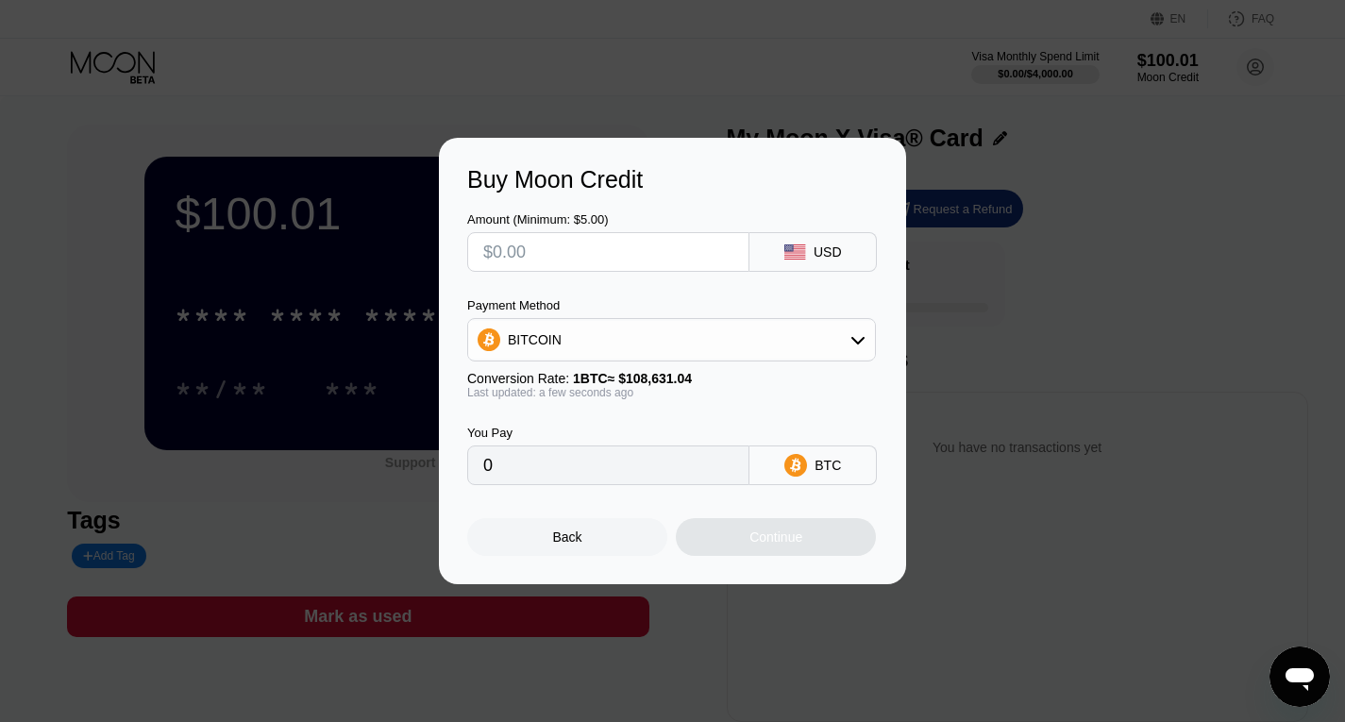
click at [545, 540] on div "Back" at bounding box center [567, 537] width 200 height 38
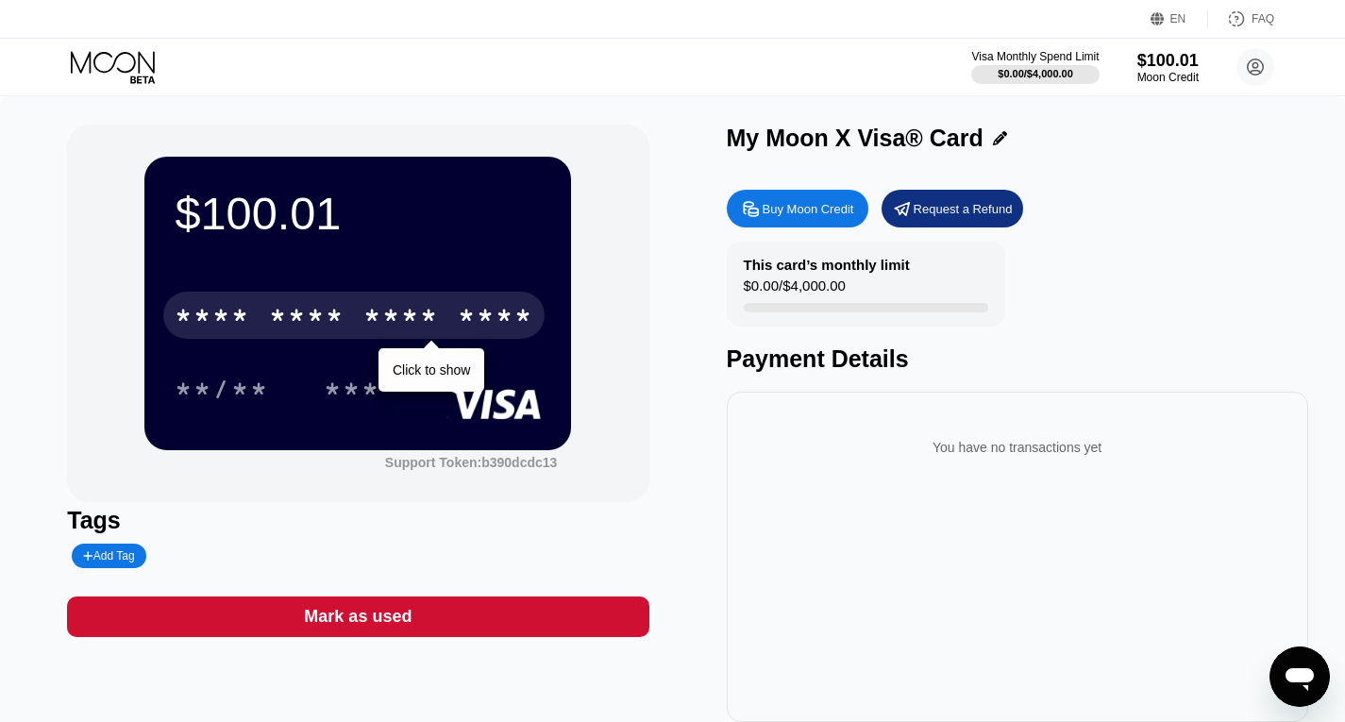
click at [323, 312] on div "* * * *" at bounding box center [307, 318] width 76 height 30
click at [331, 321] on div "* * * *" at bounding box center [307, 318] width 76 height 30
click at [432, 320] on div "2414" at bounding box center [401, 318] width 76 height 30
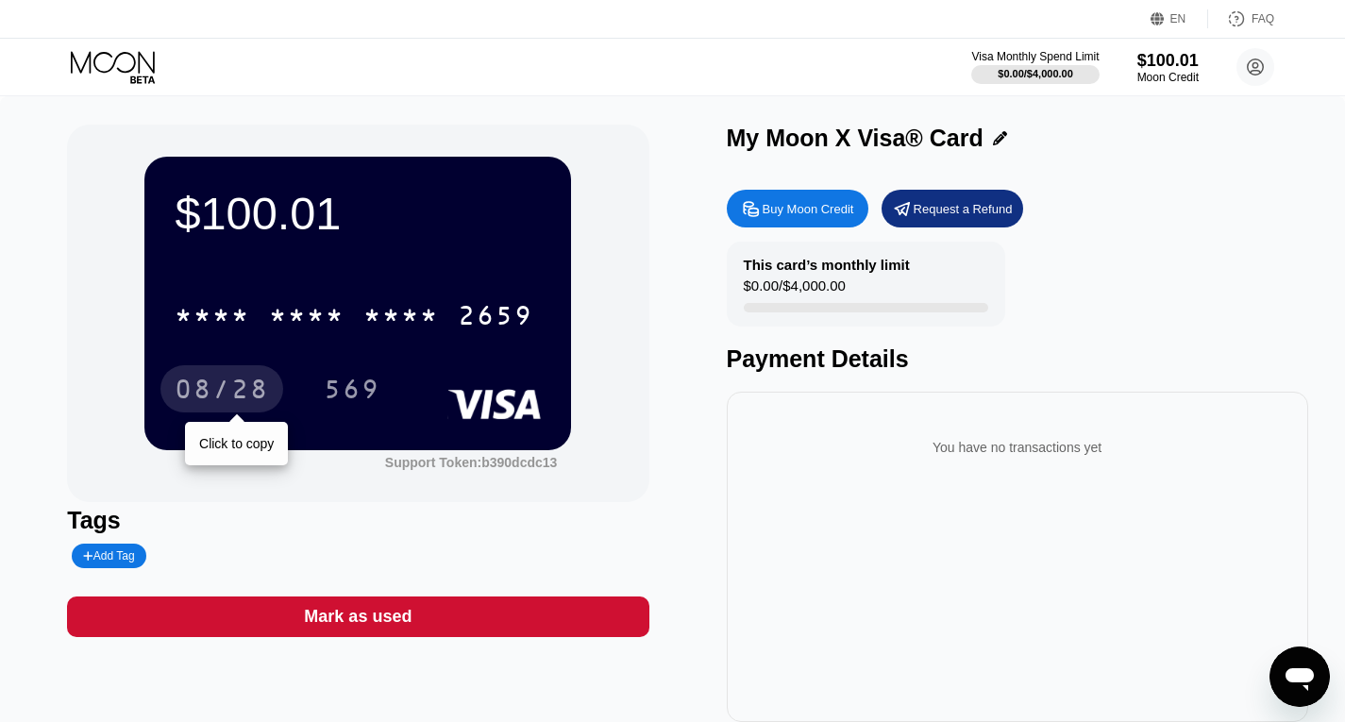
click at [222, 395] on div "08/28" at bounding box center [222, 392] width 94 height 30
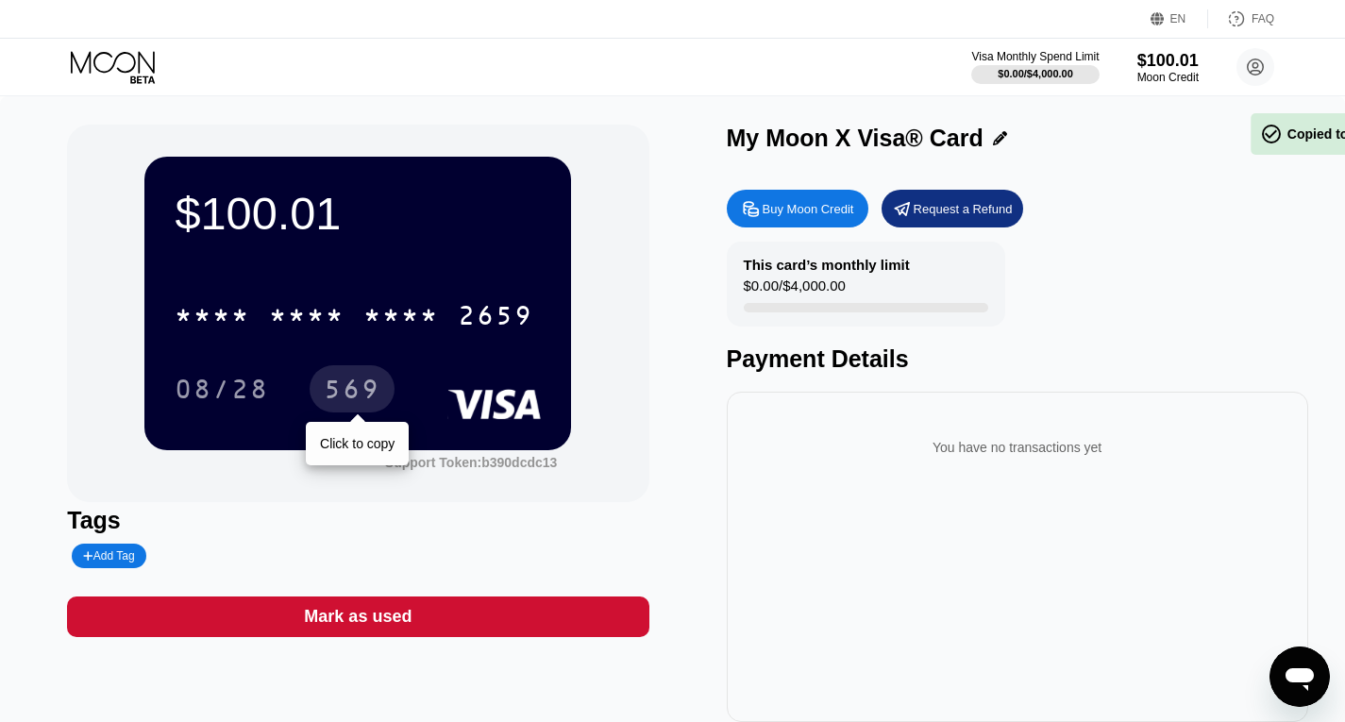
click at [363, 390] on div "569" at bounding box center [352, 392] width 57 height 30
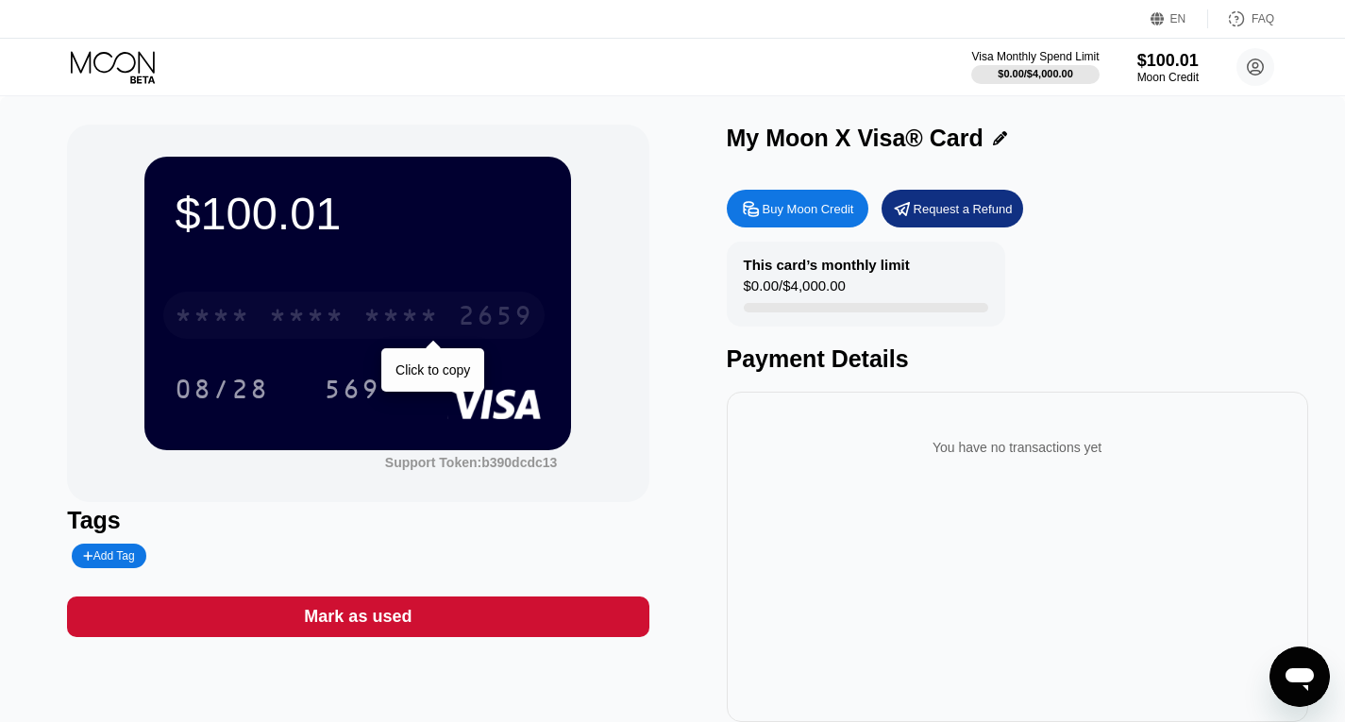
click at [390, 312] on div "* * * *" at bounding box center [401, 318] width 76 height 30
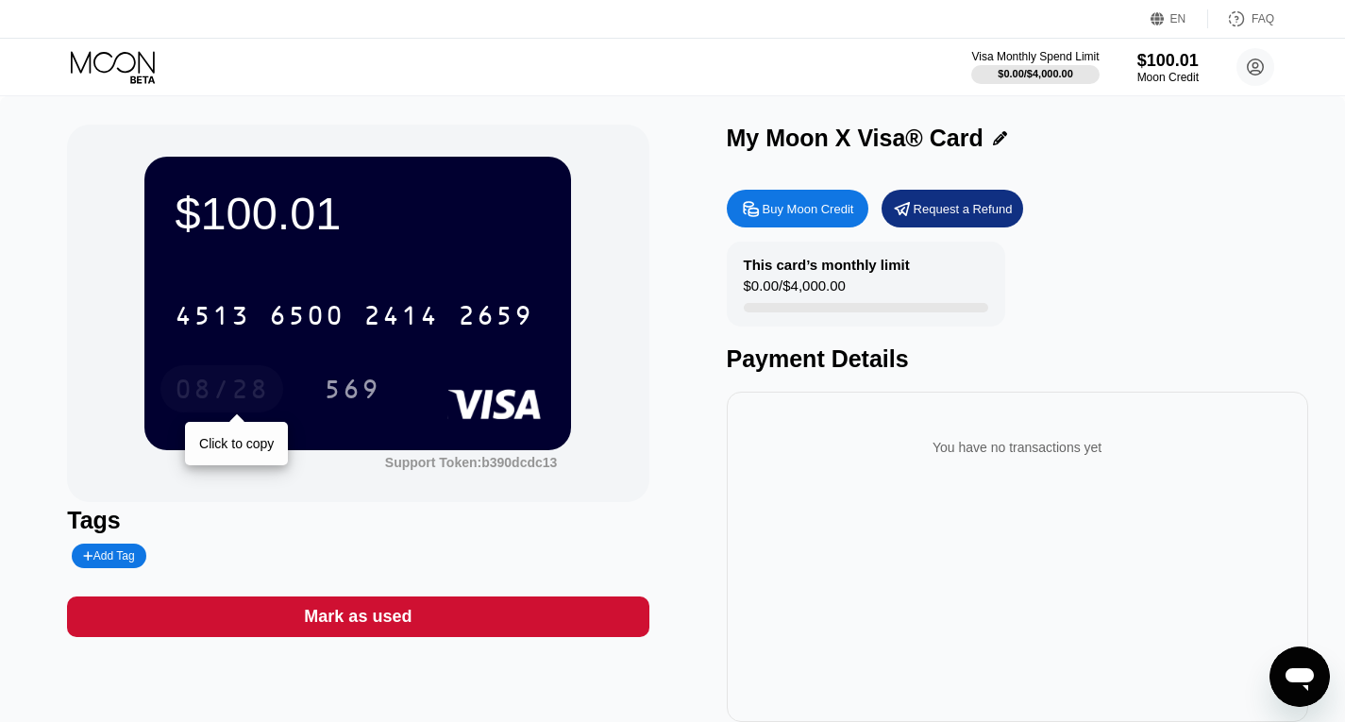
click at [213, 394] on div "08/28" at bounding box center [222, 392] width 94 height 30
click at [427, 292] on div "4513 6500 2414 2659" at bounding box center [358, 310] width 366 height 64
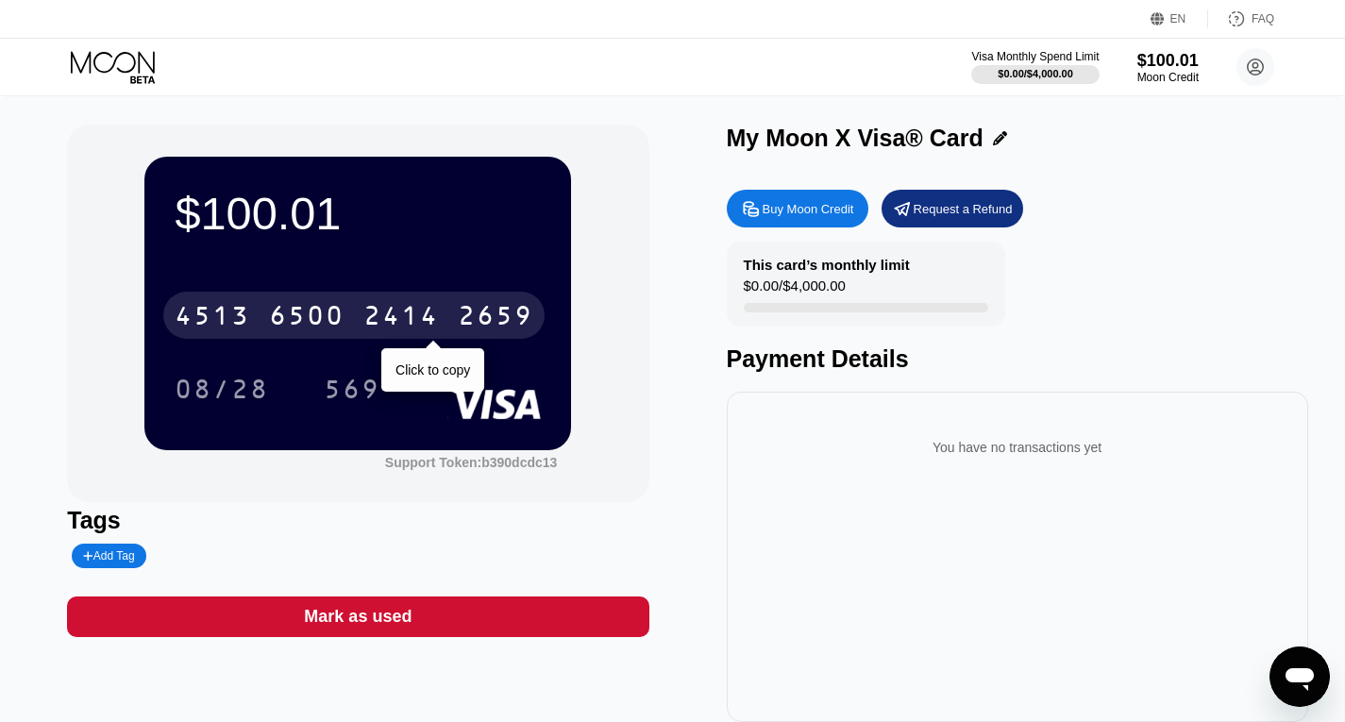
click at [430, 306] on div "2414" at bounding box center [401, 318] width 76 height 30
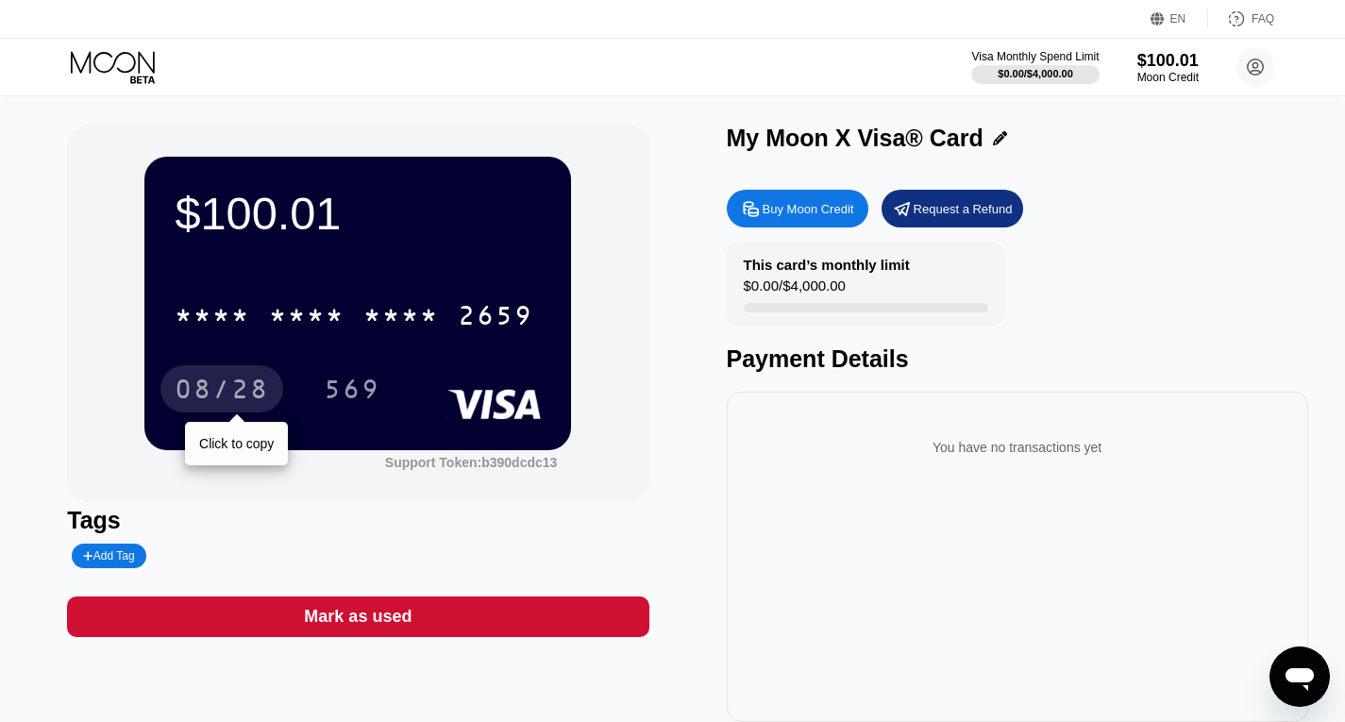
click at [229, 391] on div "08/28" at bounding box center [222, 392] width 94 height 30
click at [437, 221] on div "$100.01" at bounding box center [358, 213] width 366 height 53
click at [834, 335] on div "This card’s monthly limit $0.00 / $4,000.00 Payment Details" at bounding box center [1017, 307] width 581 height 131
click at [836, 370] on div "Payment Details" at bounding box center [1017, 358] width 581 height 27
click at [1194, 468] on div "You have no transactions yet" at bounding box center [1017, 447] width 551 height 53
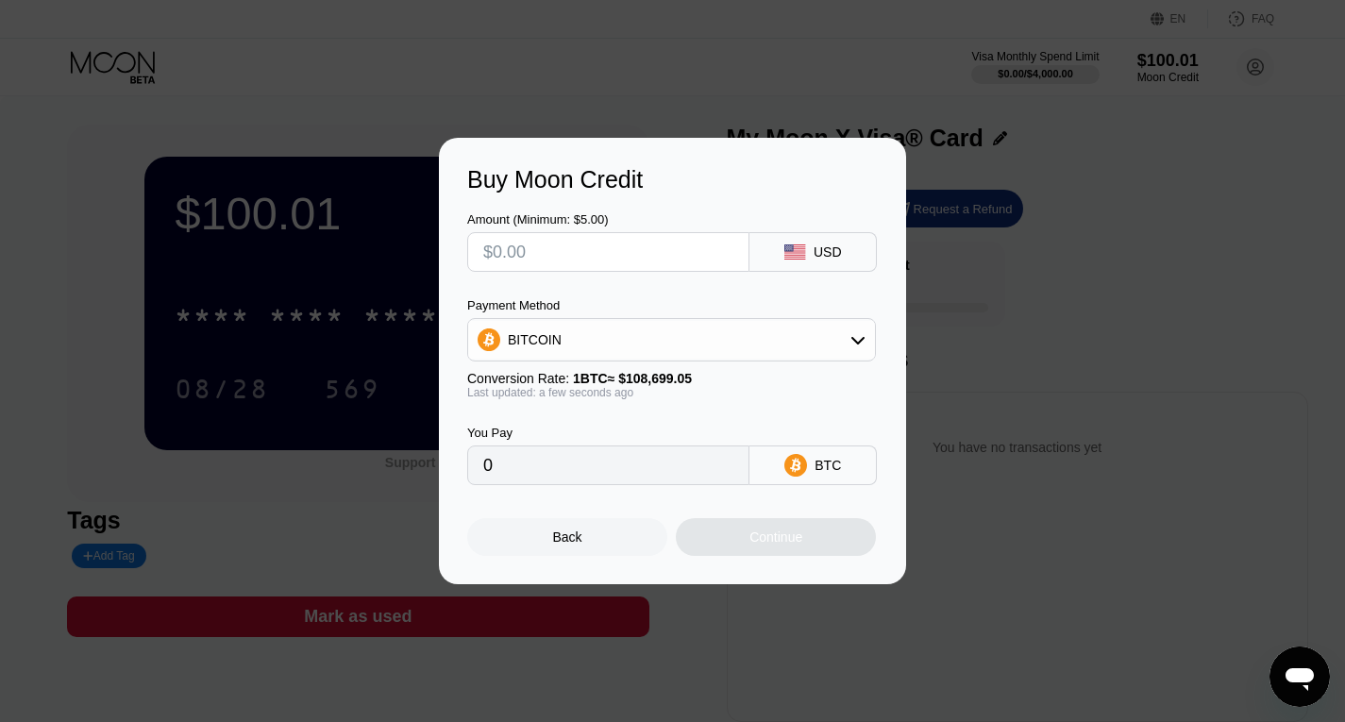
click at [563, 536] on div "Back" at bounding box center [567, 537] width 29 height 15
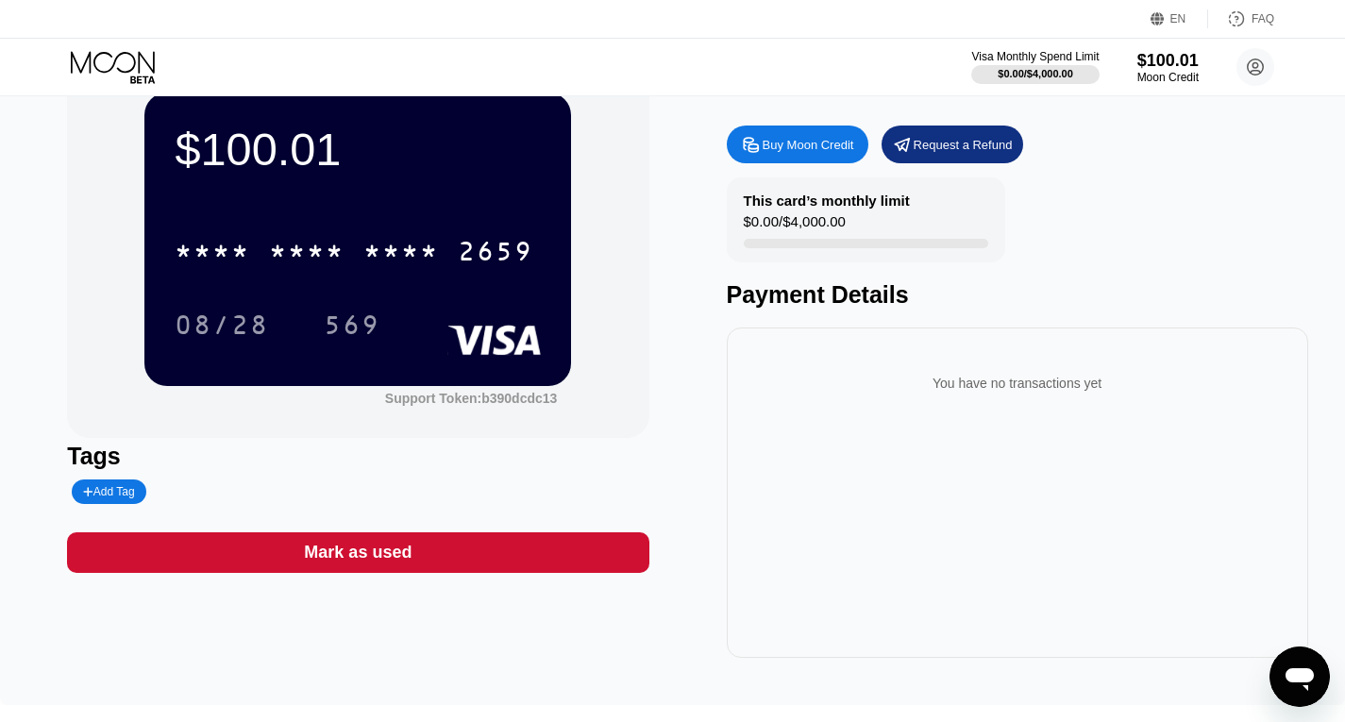
scroll to position [110, 0]
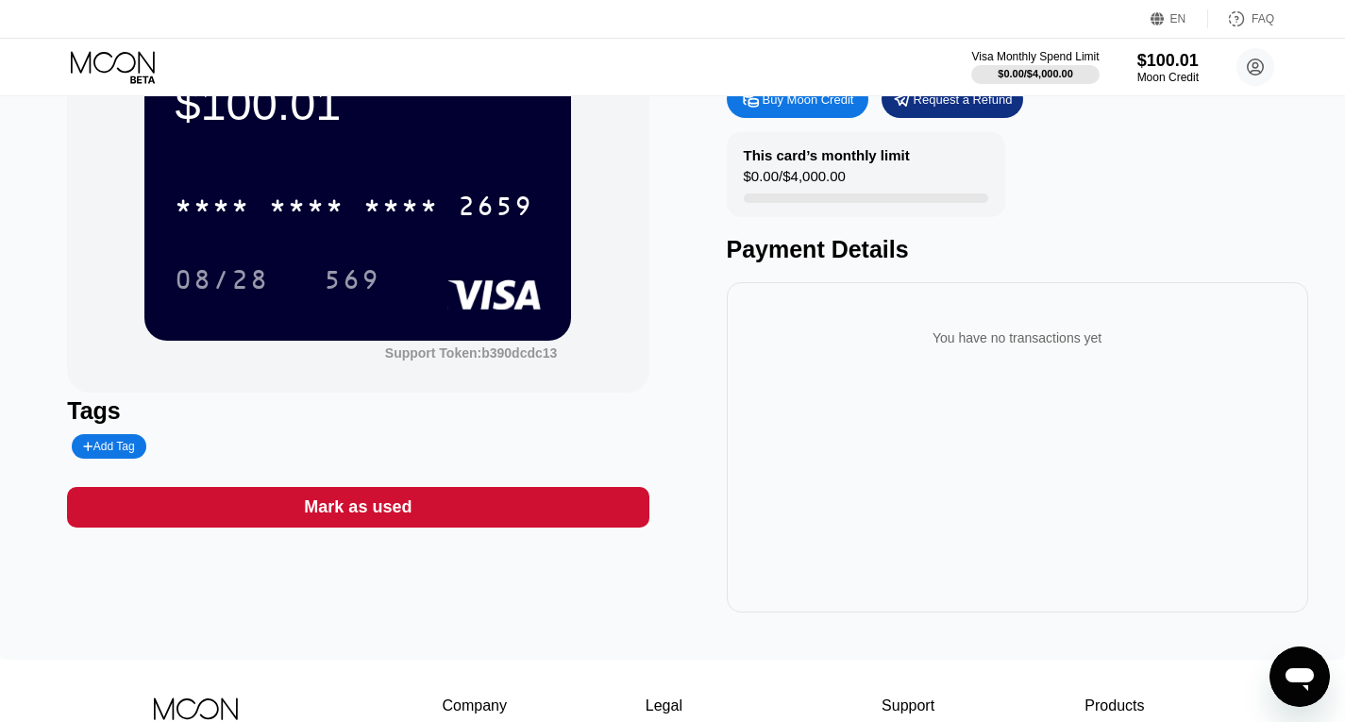
click at [329, 505] on div "Mark as used" at bounding box center [358, 508] width 108 height 22
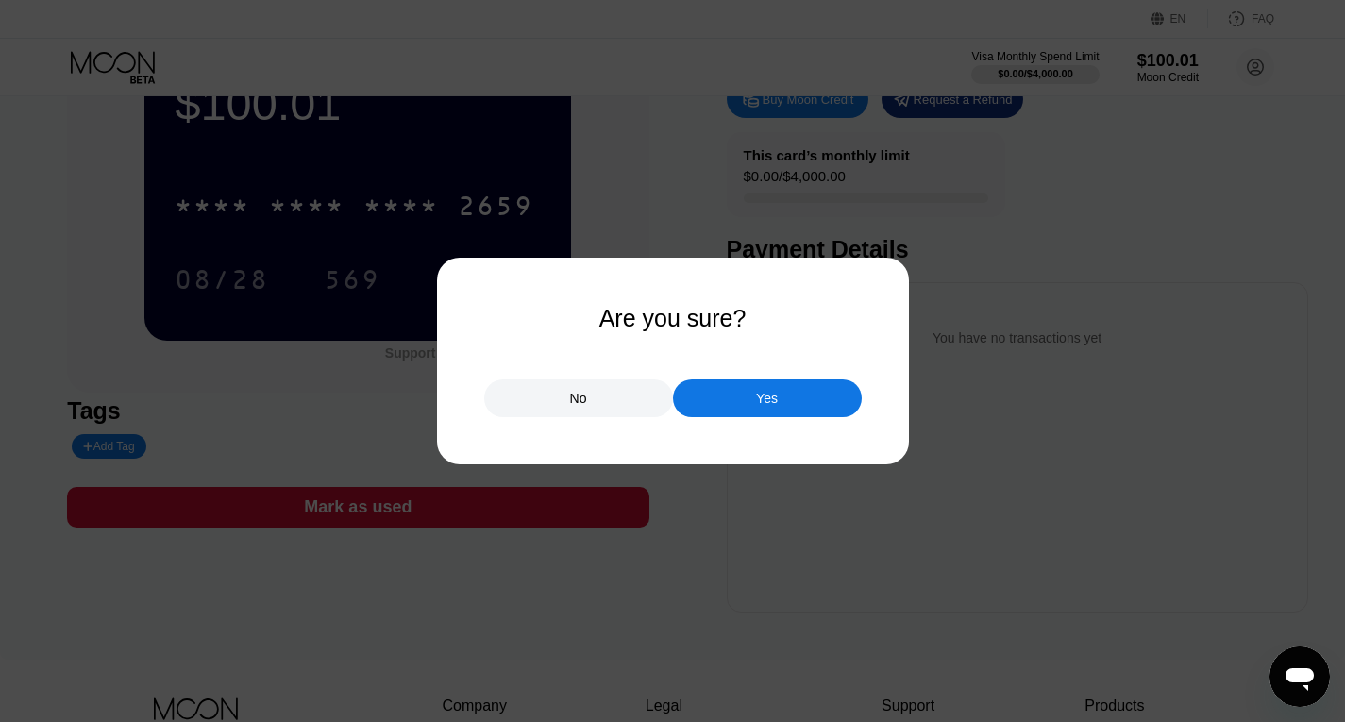
click at [759, 396] on div "Yes" at bounding box center [767, 398] width 22 height 17
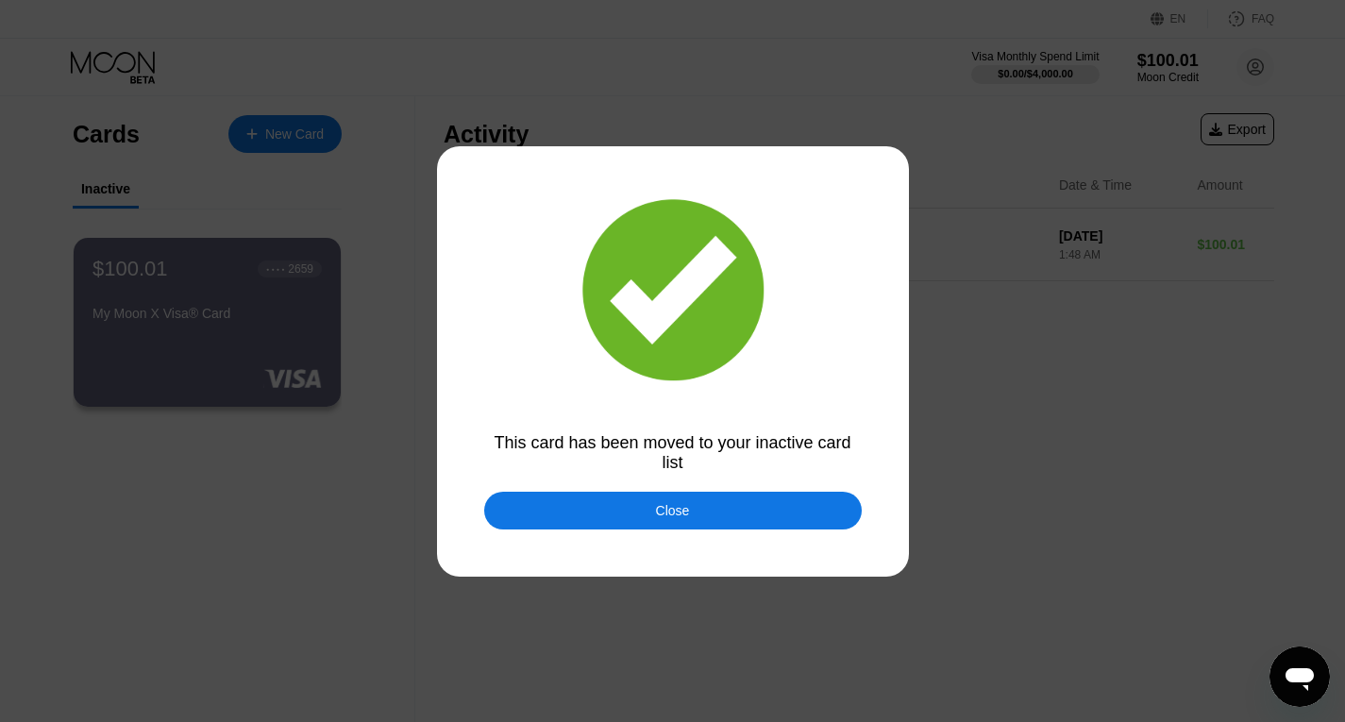
click at [711, 514] on div "Close" at bounding box center [673, 511] width 378 height 38
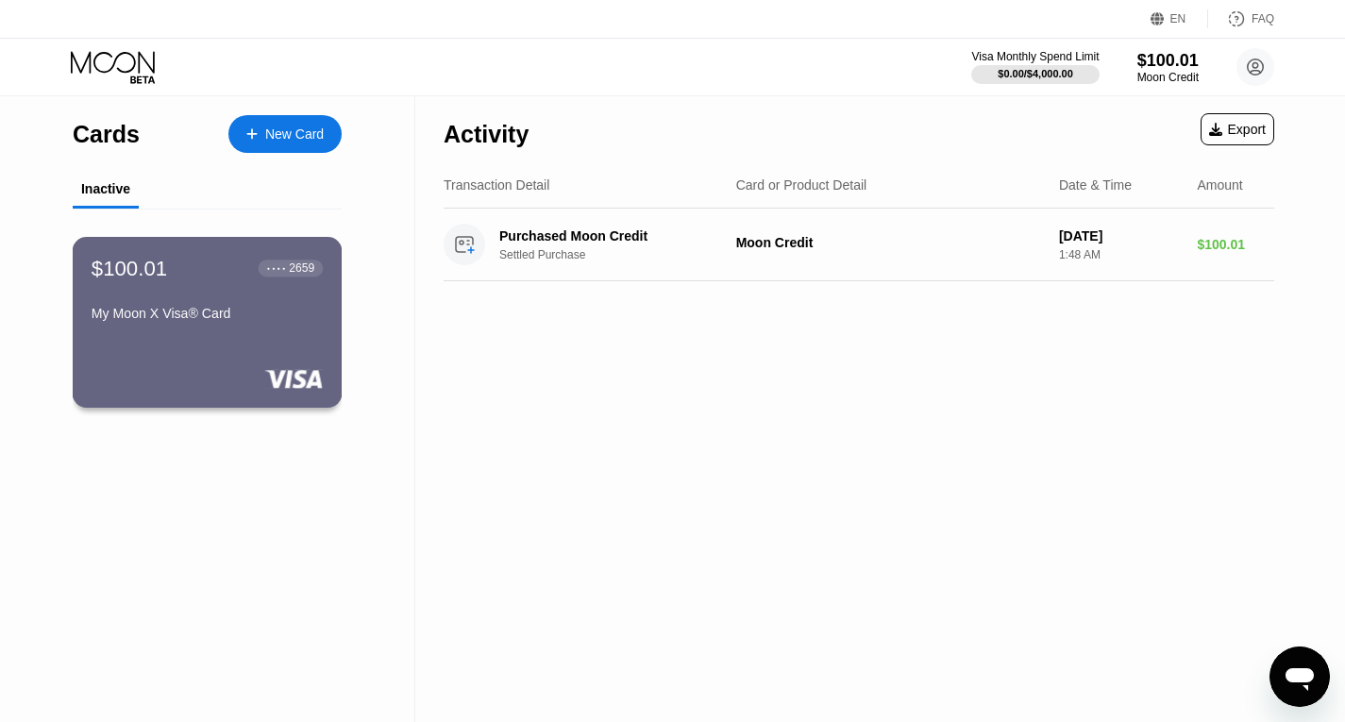
click at [176, 313] on div "My Moon X Visa® Card" at bounding box center [207, 313] width 231 height 15
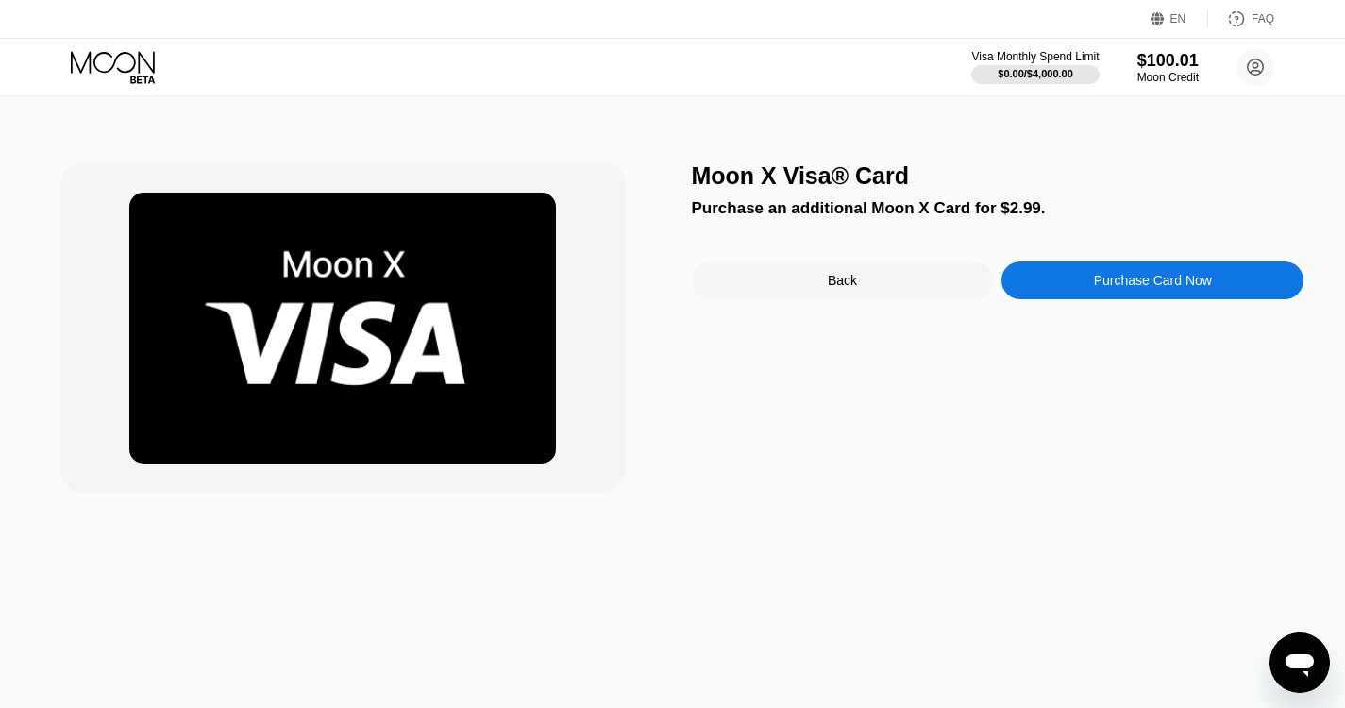
click at [165, 59] on div at bounding box center [129, 67] width 116 height 33
click at [1251, 62] on circle at bounding box center [1256, 67] width 38 height 38
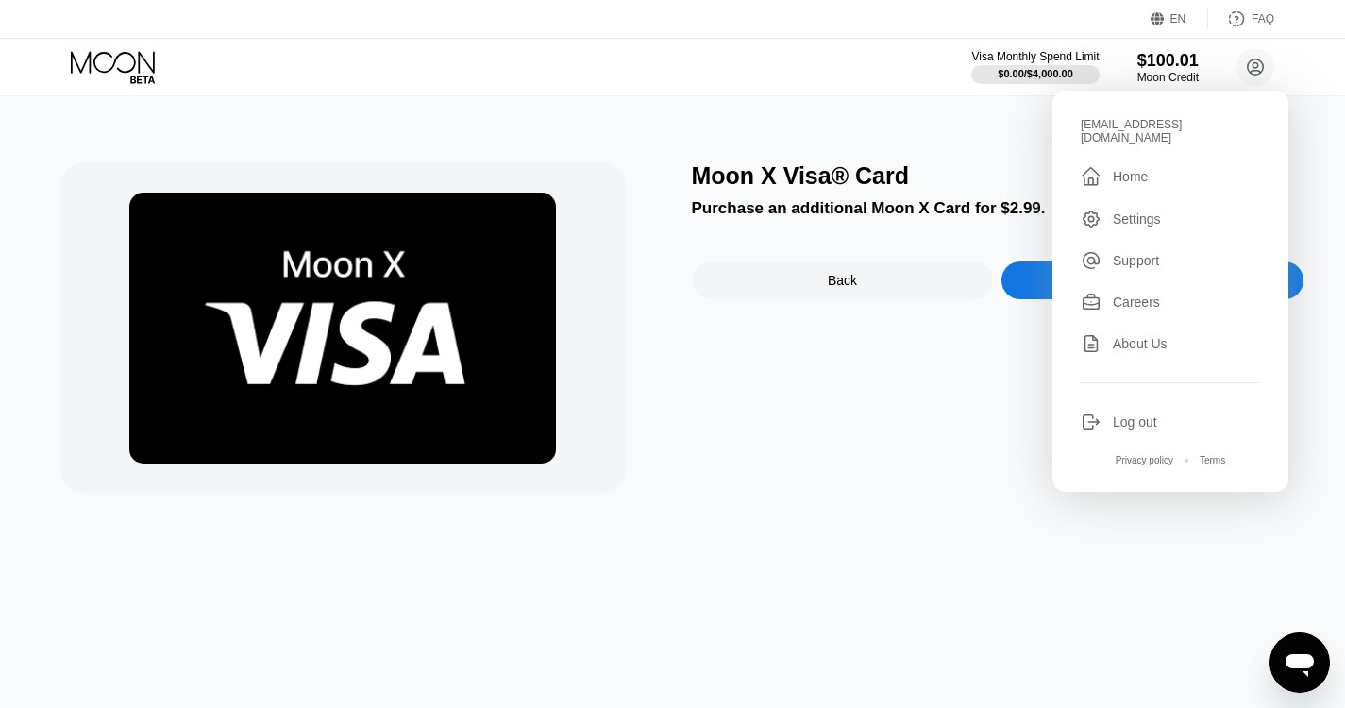
click at [1130, 169] on div "Home" at bounding box center [1130, 176] width 35 height 15
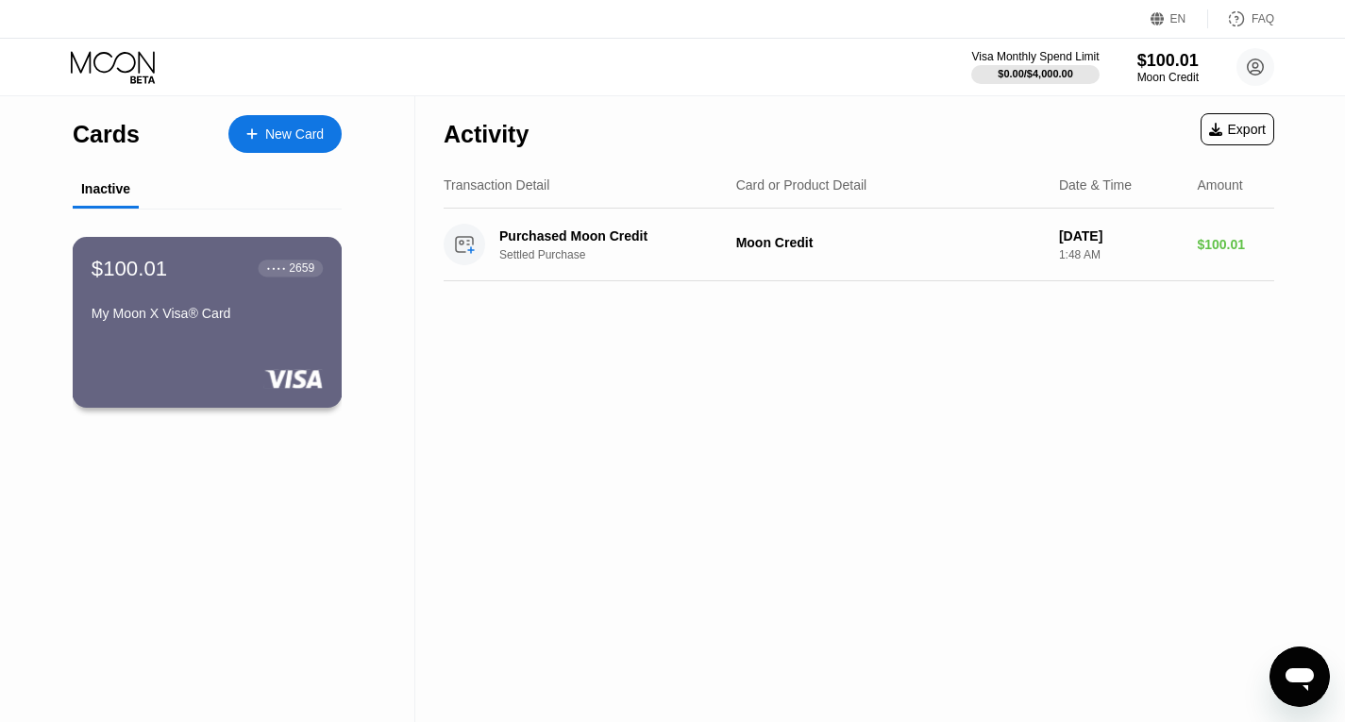
click at [180, 280] on div "$100.01 ● ● ● ● 2659" at bounding box center [207, 268] width 231 height 25
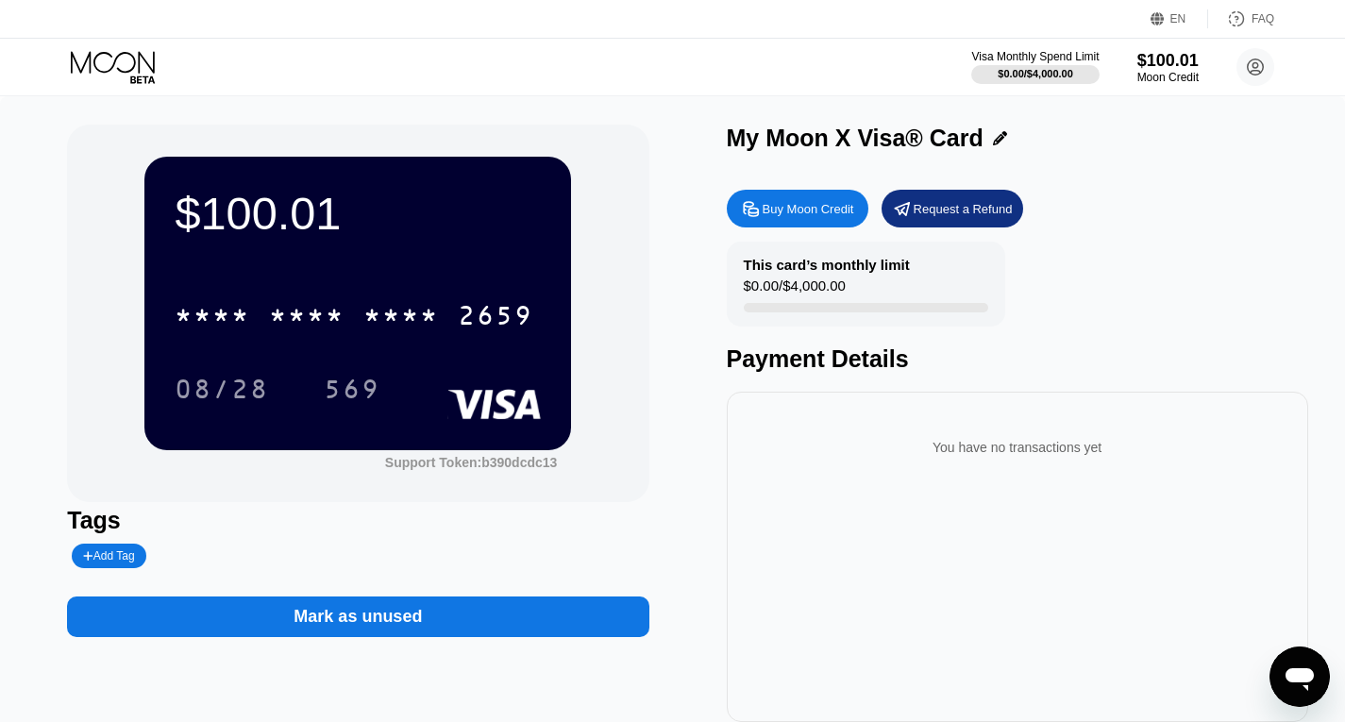
click at [380, 625] on div "Mark as unused" at bounding box center [358, 617] width 128 height 22
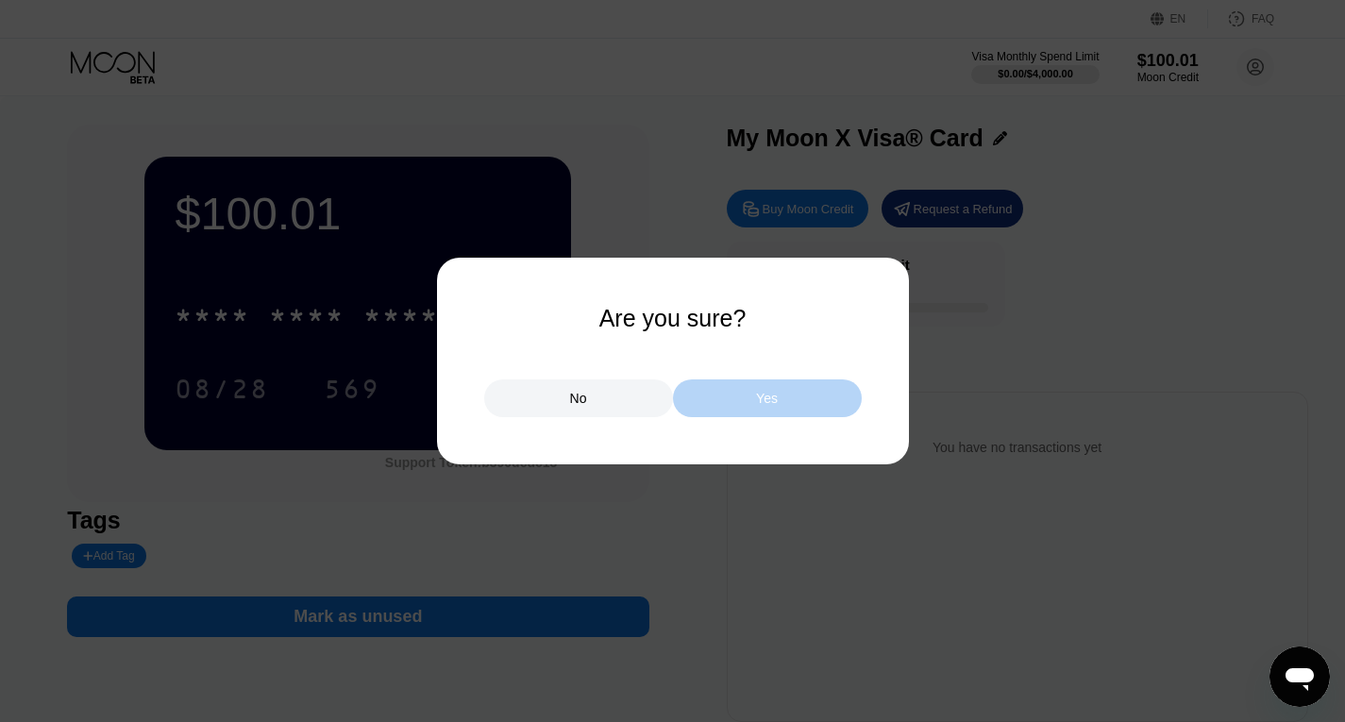
click at [777, 397] on div "Yes" at bounding box center [767, 398] width 189 height 38
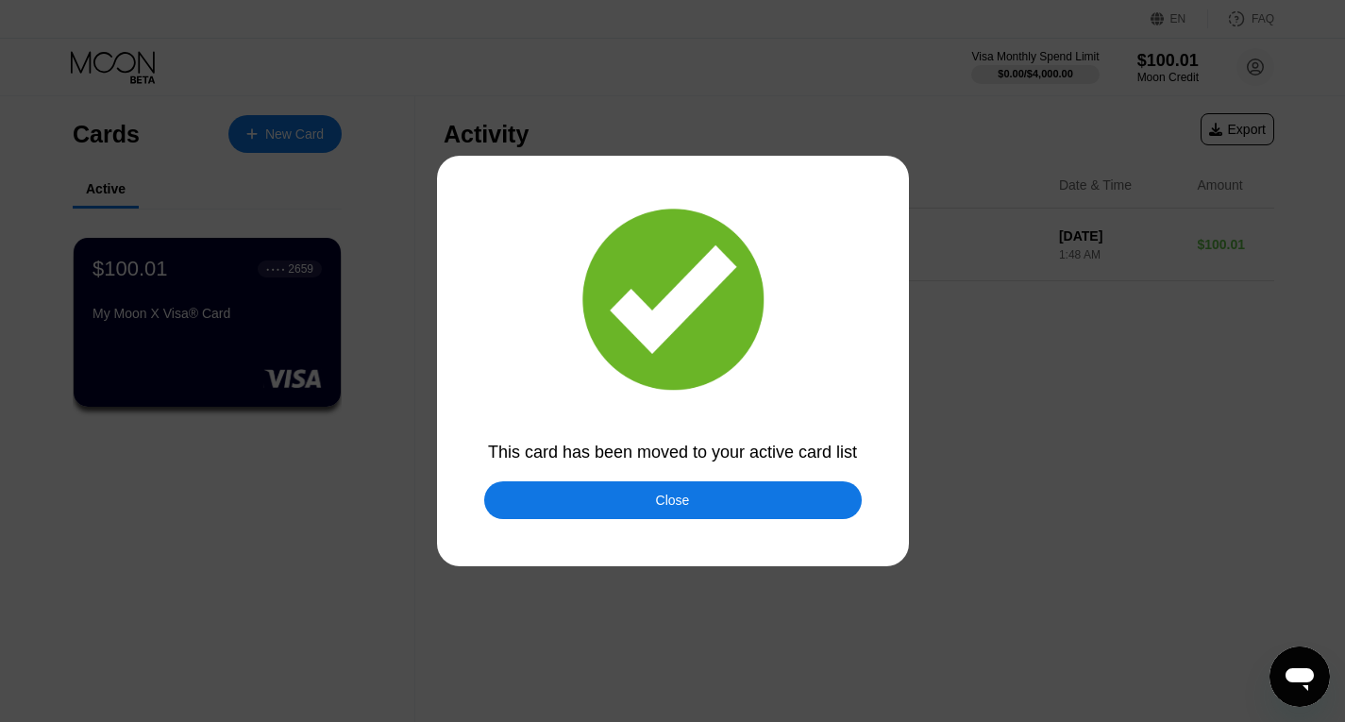
click at [678, 502] on div "Close" at bounding box center [673, 500] width 34 height 15
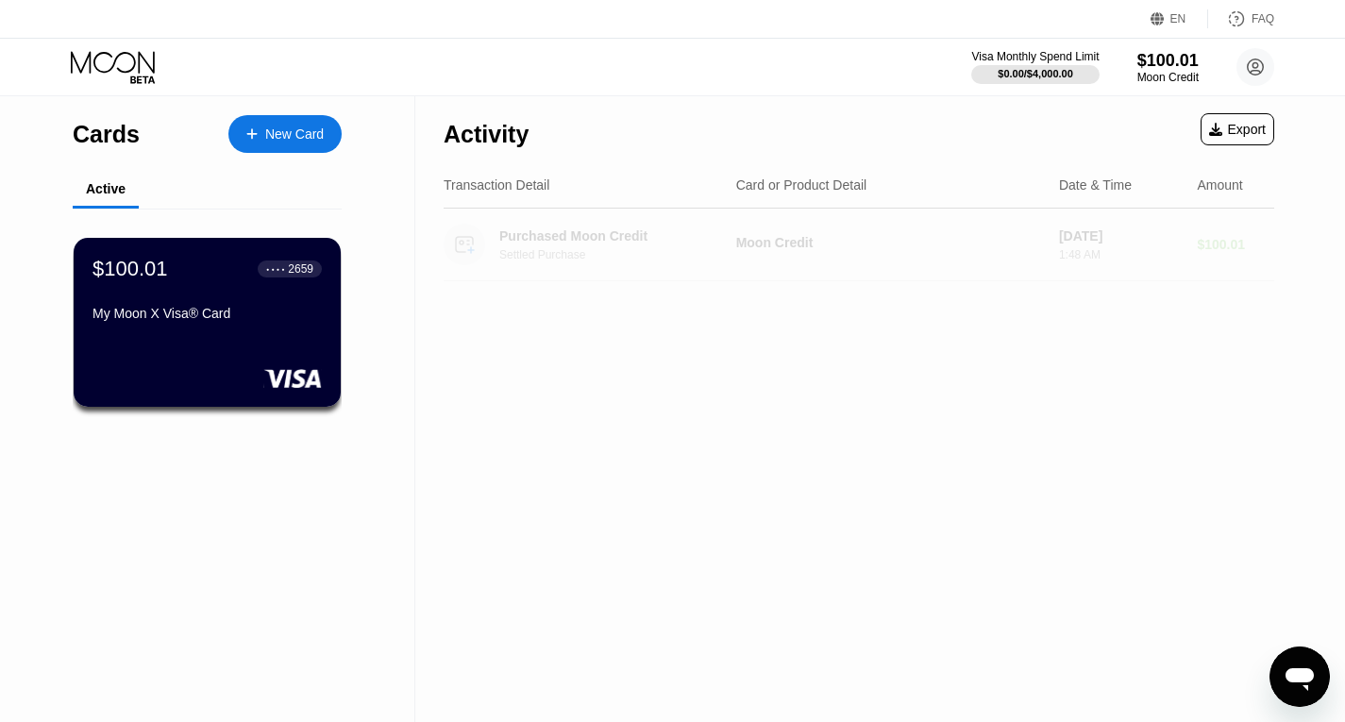
click at [1043, 228] on div "Purchased Moon Credit Settled Purchase Moon Credit Sep 26, 2025 1:48 AM $100.01" at bounding box center [859, 245] width 831 height 73
click at [1312, 663] on icon "Open messaging window" at bounding box center [1300, 677] width 34 height 34
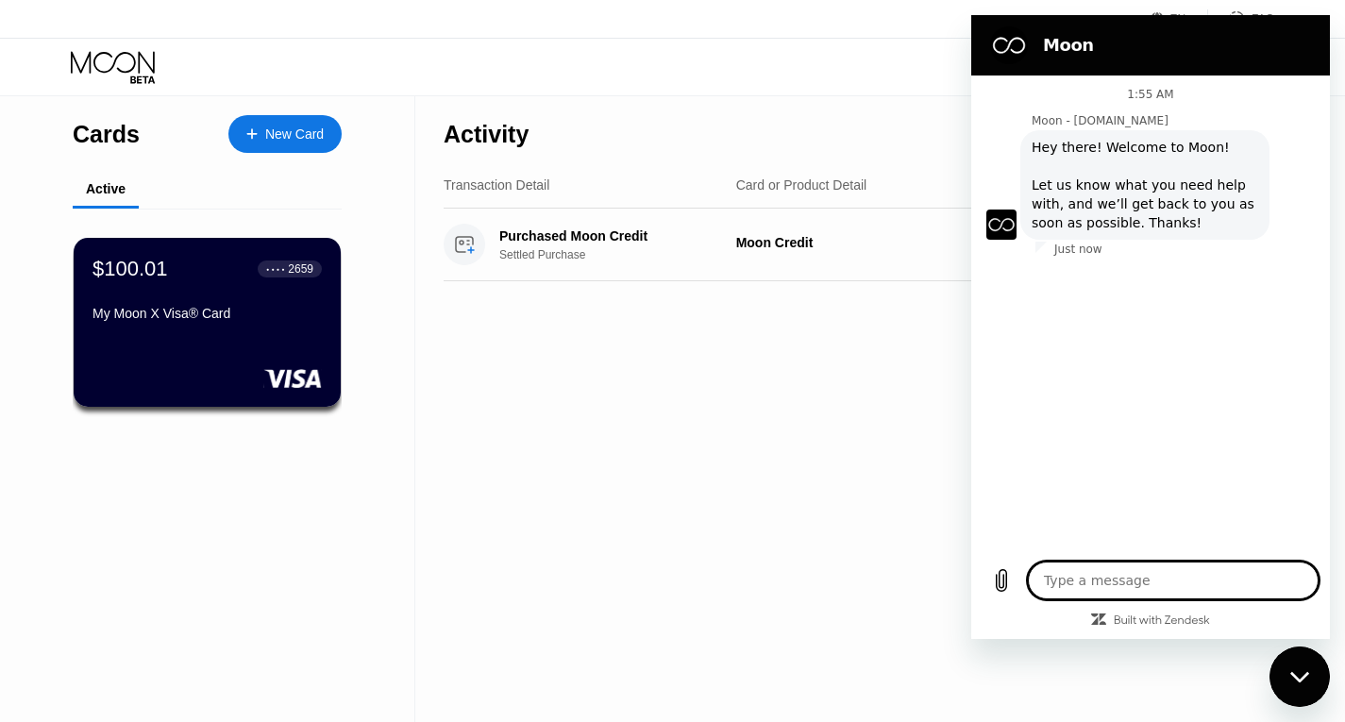
click at [1091, 568] on textarea at bounding box center [1173, 581] width 291 height 38
type textarea "x"
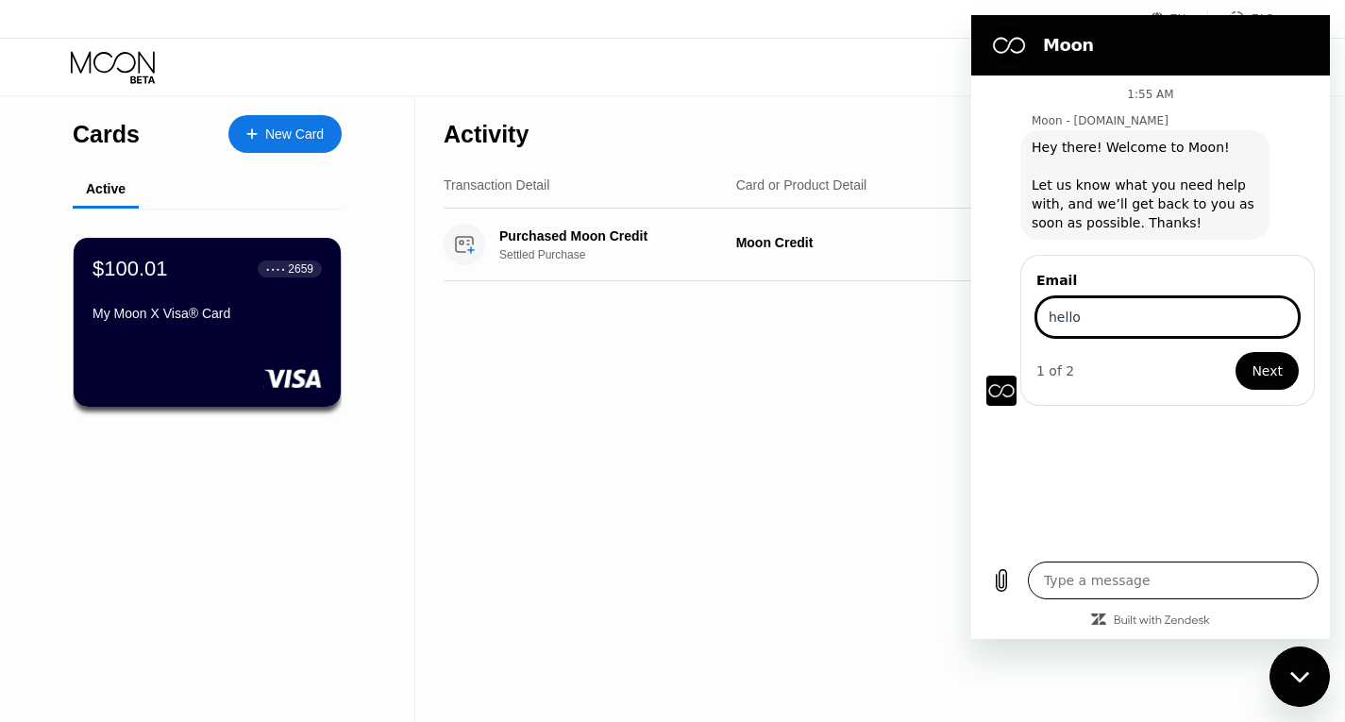
click at [1236, 352] on button "Next" at bounding box center [1267, 371] width 63 height 38
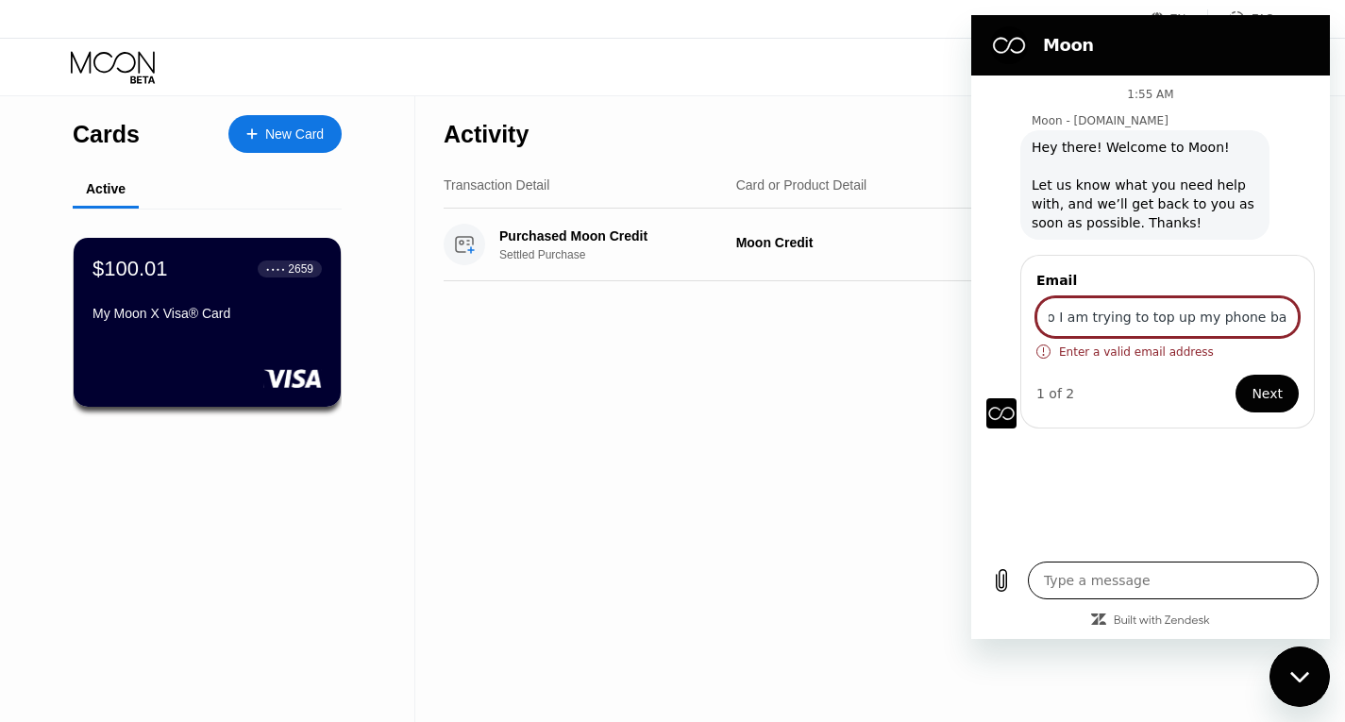
scroll to position [0, 29]
click at [1236, 375] on button "Next" at bounding box center [1267, 394] width 63 height 38
click at [1268, 396] on span "Next" at bounding box center [1267, 393] width 31 height 23
click at [1142, 316] on input "hello I am trying to top up my phone balance" at bounding box center [1167, 317] width 262 height 40
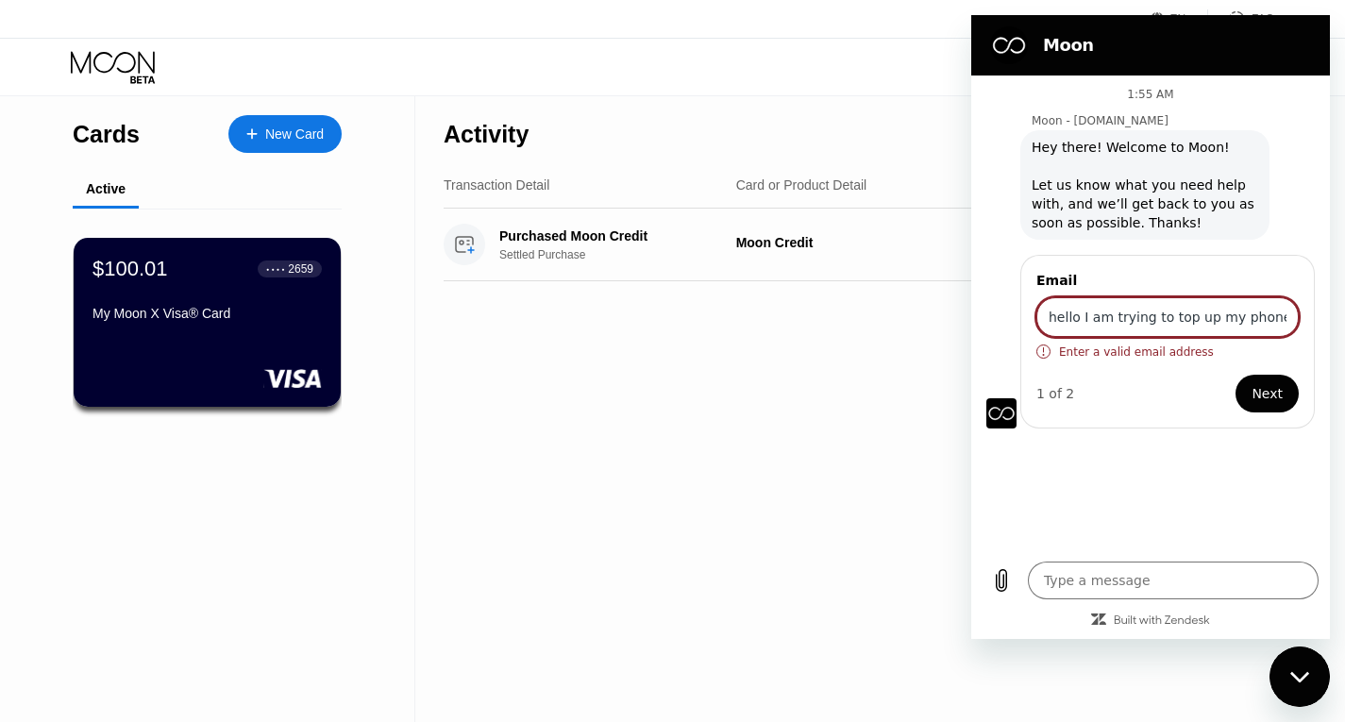
click at [1142, 316] on input "hello I am trying to top up my phone balance" at bounding box center [1167, 317] width 262 height 40
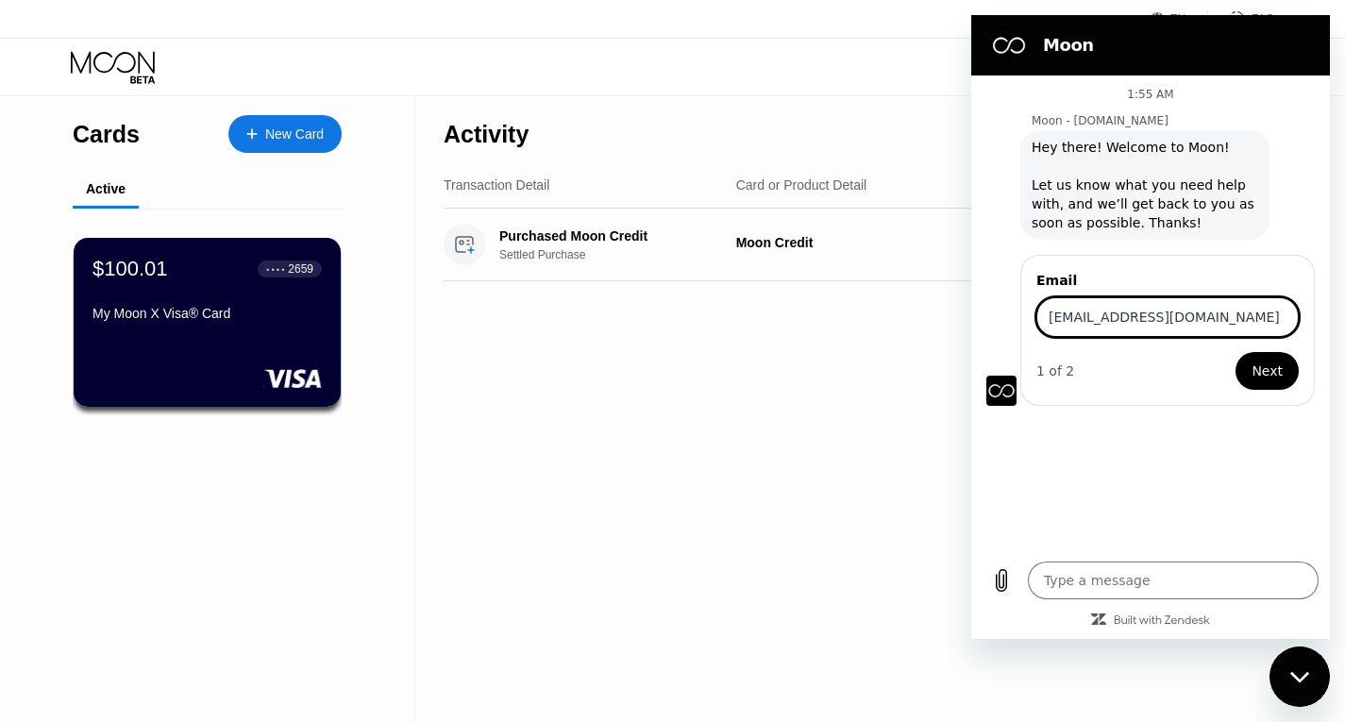
type input "[EMAIL_ADDRESS][DOMAIN_NAME]"
click at [1271, 379] on span "Next" at bounding box center [1267, 371] width 31 height 23
type textarea "x"
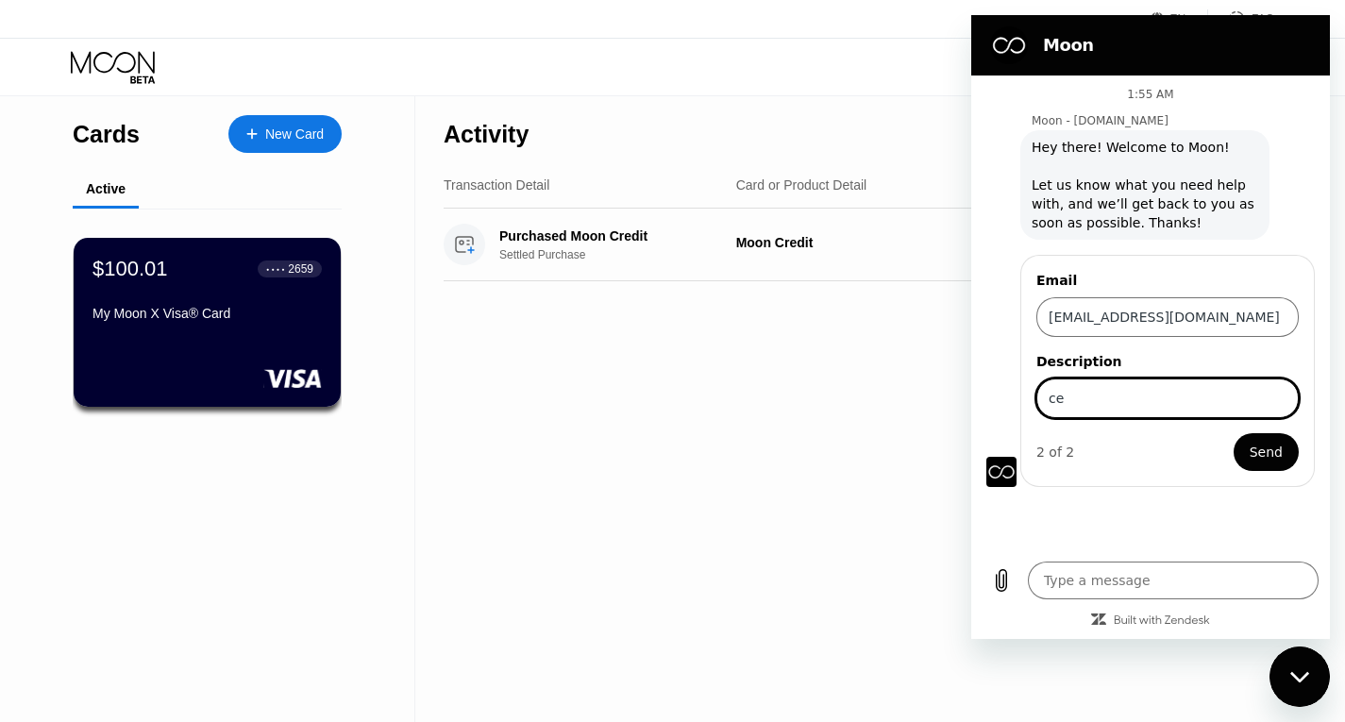
type input "c"
type input "Need to Get Code"
click at [1256, 460] on span "Send" at bounding box center [1266, 452] width 33 height 23
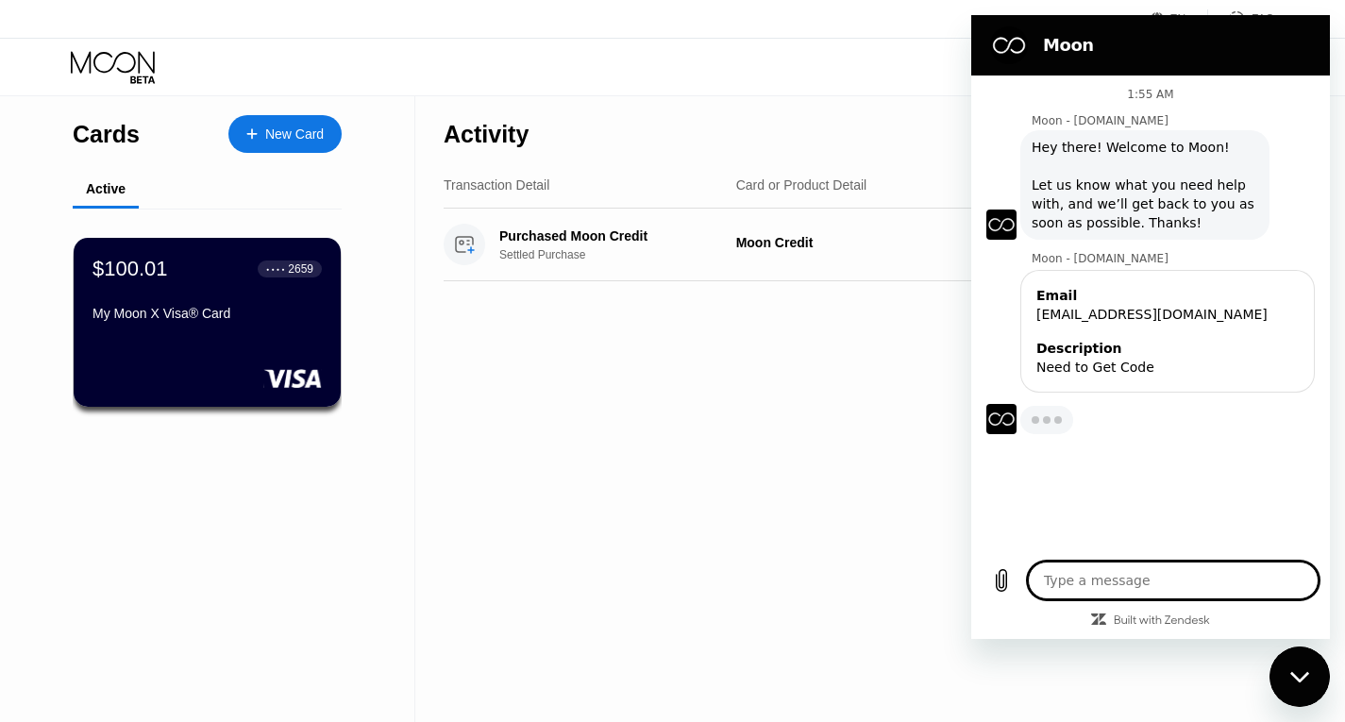
type textarea "x"
click at [1110, 590] on textarea at bounding box center [1173, 581] width 291 height 38
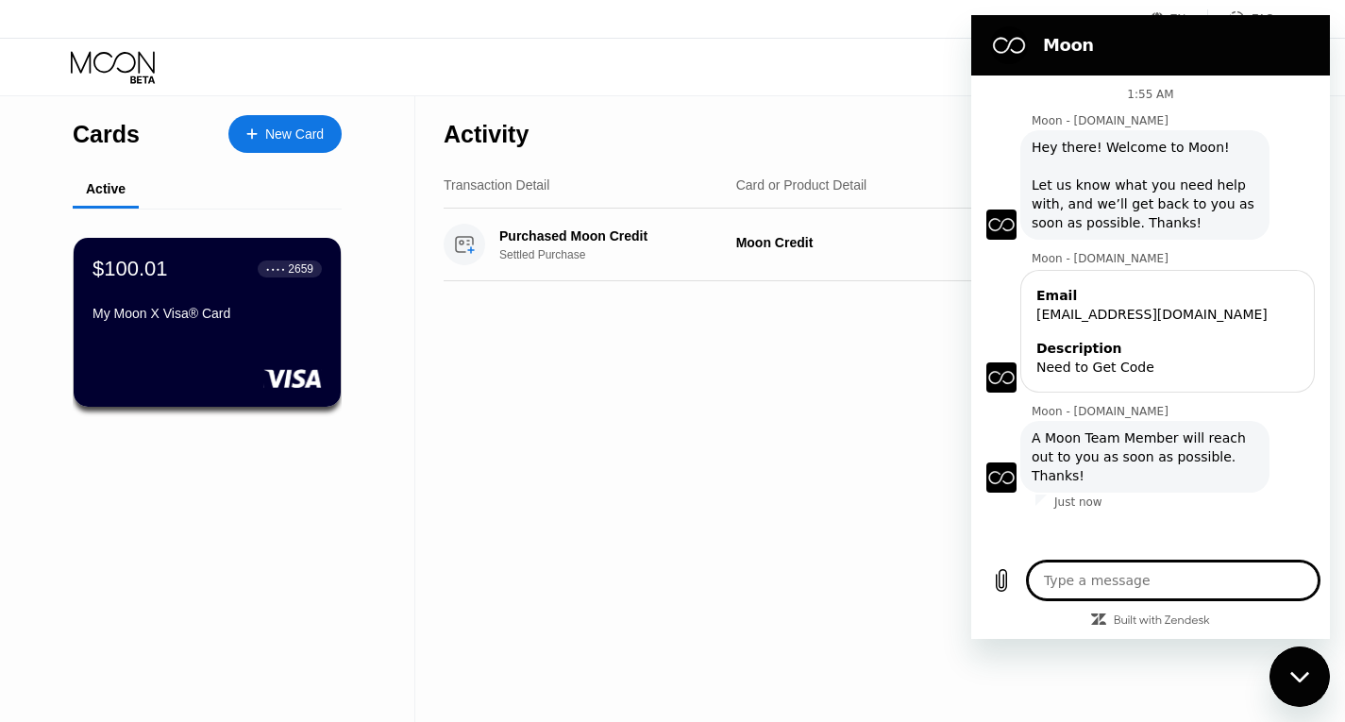
click at [576, 431] on div "Activity Export Transaction Detail Card or Product Detail Date & Time Amount Pu…" at bounding box center [858, 409] width 887 height 626
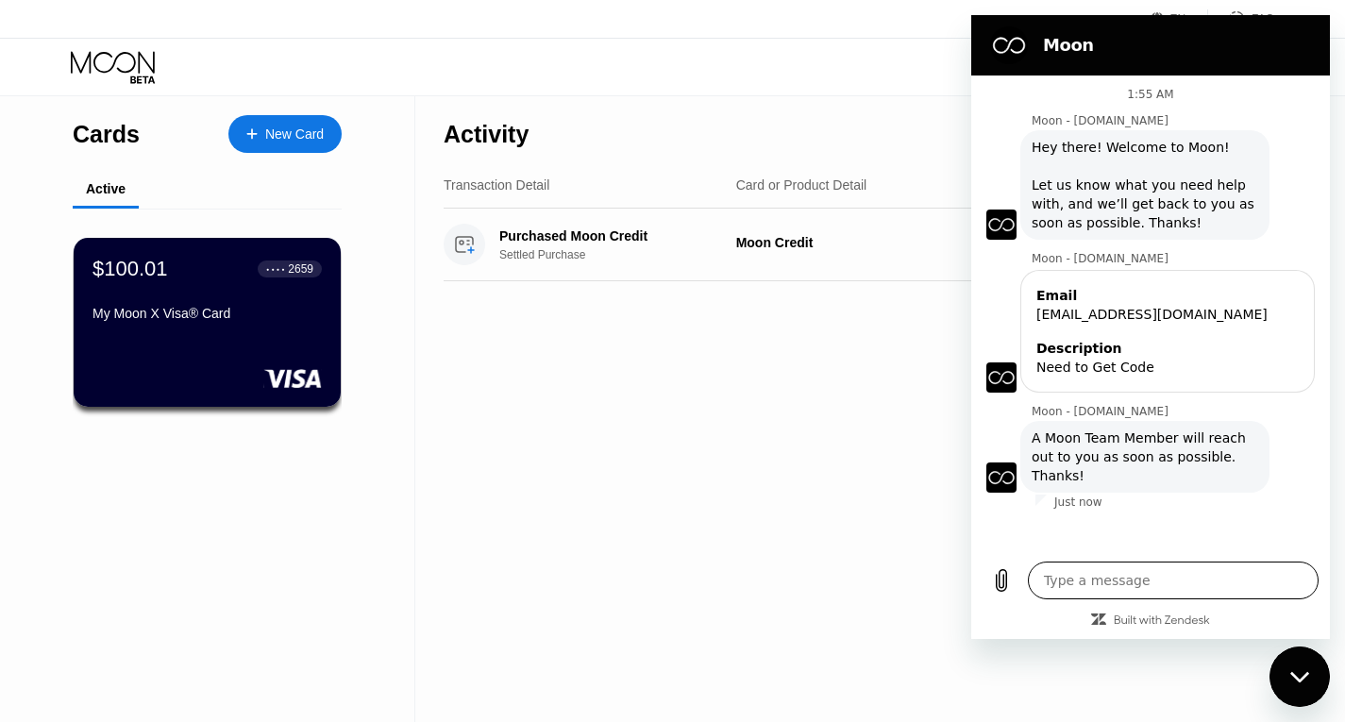
click at [1121, 572] on textarea at bounding box center [1173, 581] width 291 height 38
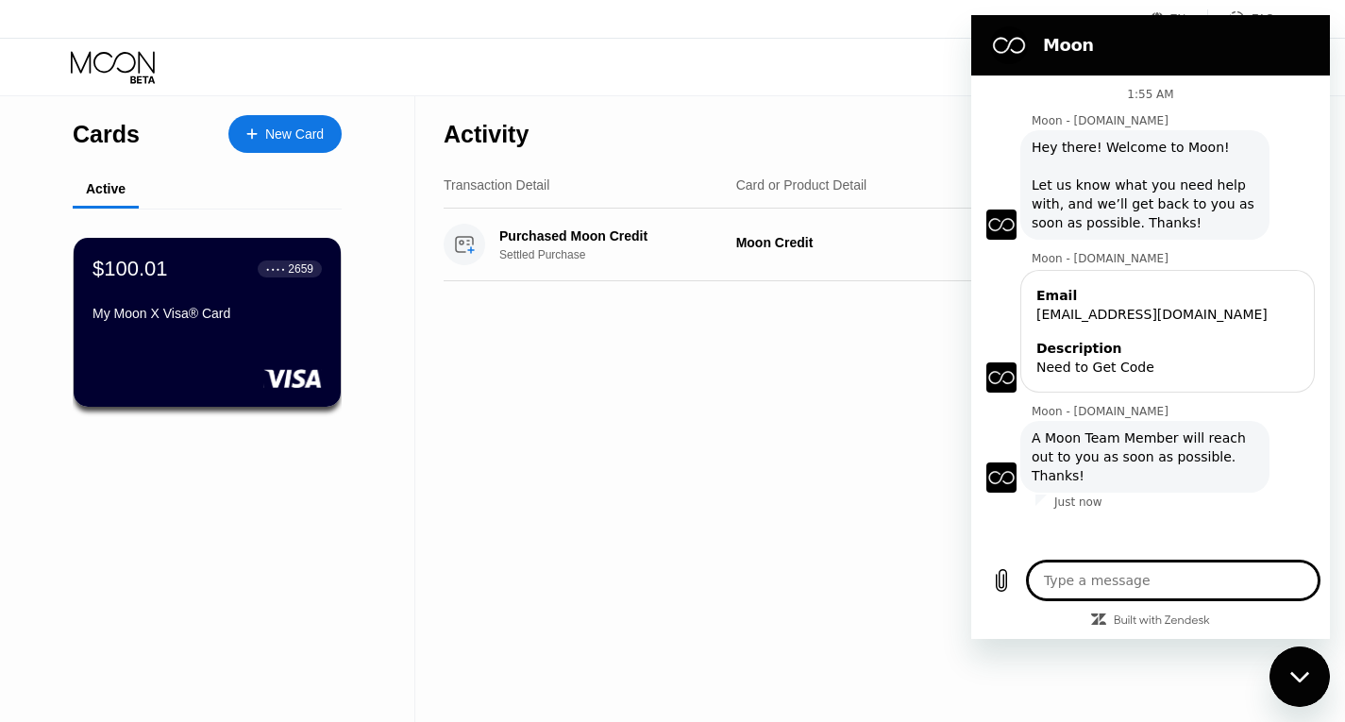
type textarea "h"
type textarea "x"
type textarea "he"
type textarea "x"
type textarea "hel"
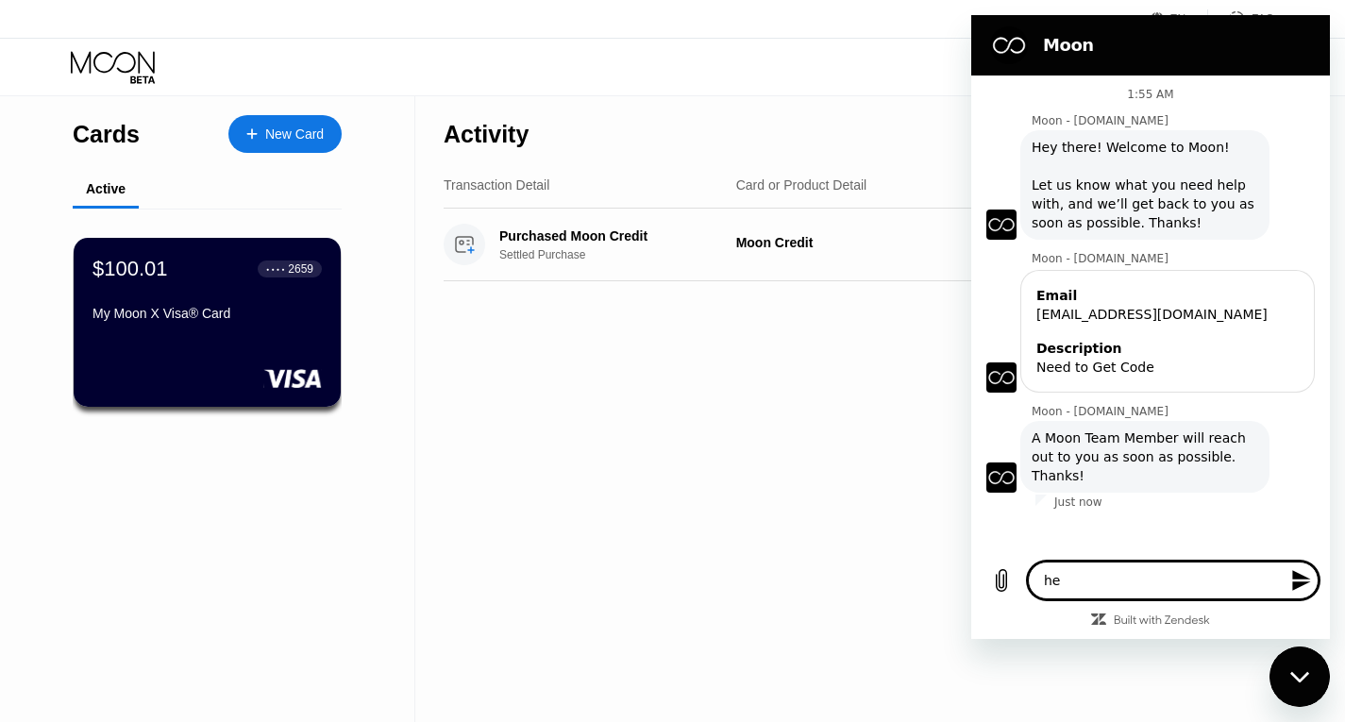
type textarea "x"
type textarea "hell"
type textarea "x"
type textarea "hello"
type textarea "x"
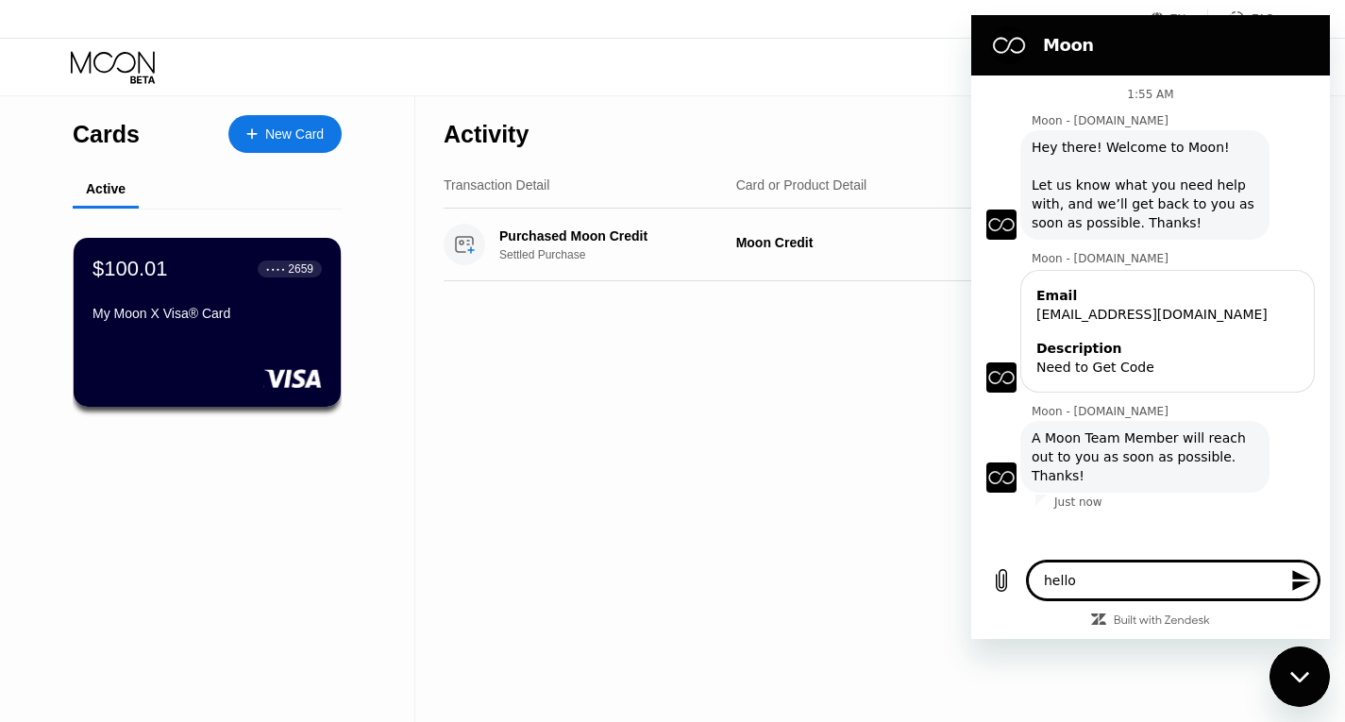
type textarea "hello"
type textarea "x"
type textarea "hello"
type textarea "x"
type textarea "hello I"
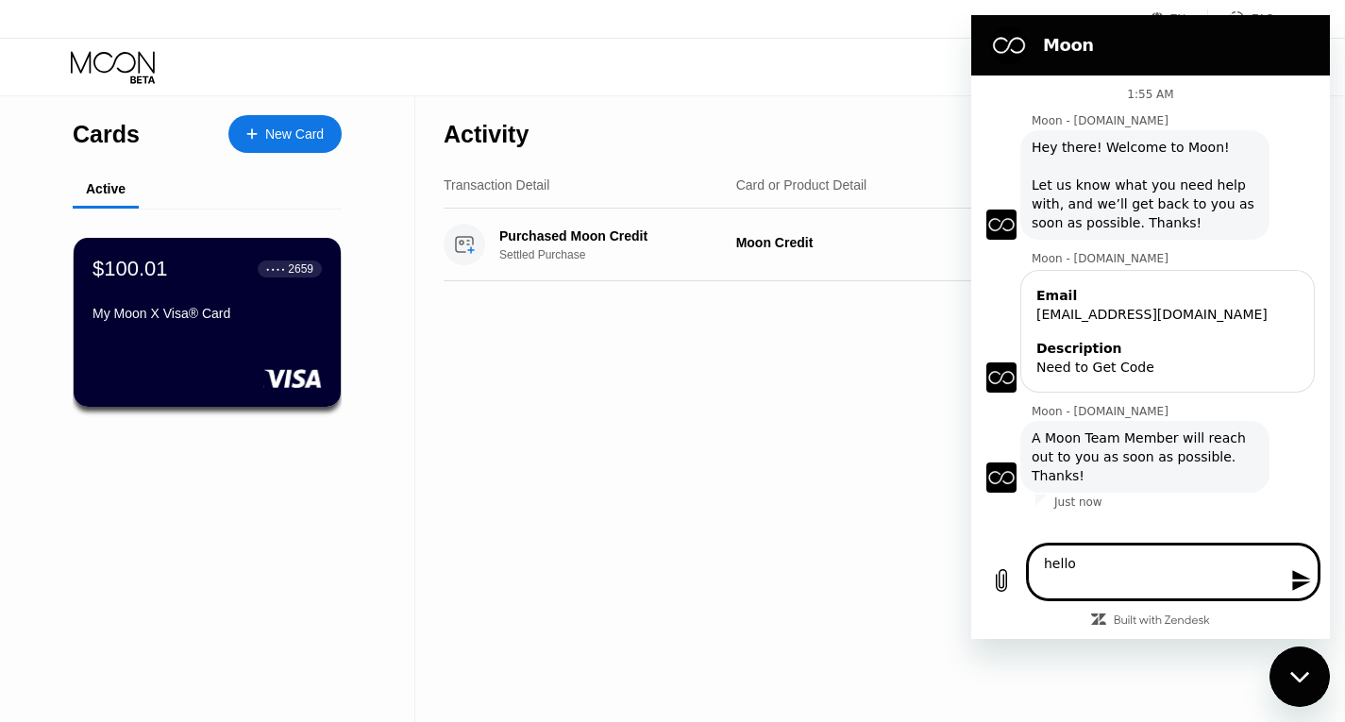
type textarea "x"
type textarea "hello I"
type textarea "x"
type textarea "hello I a"
type textarea "x"
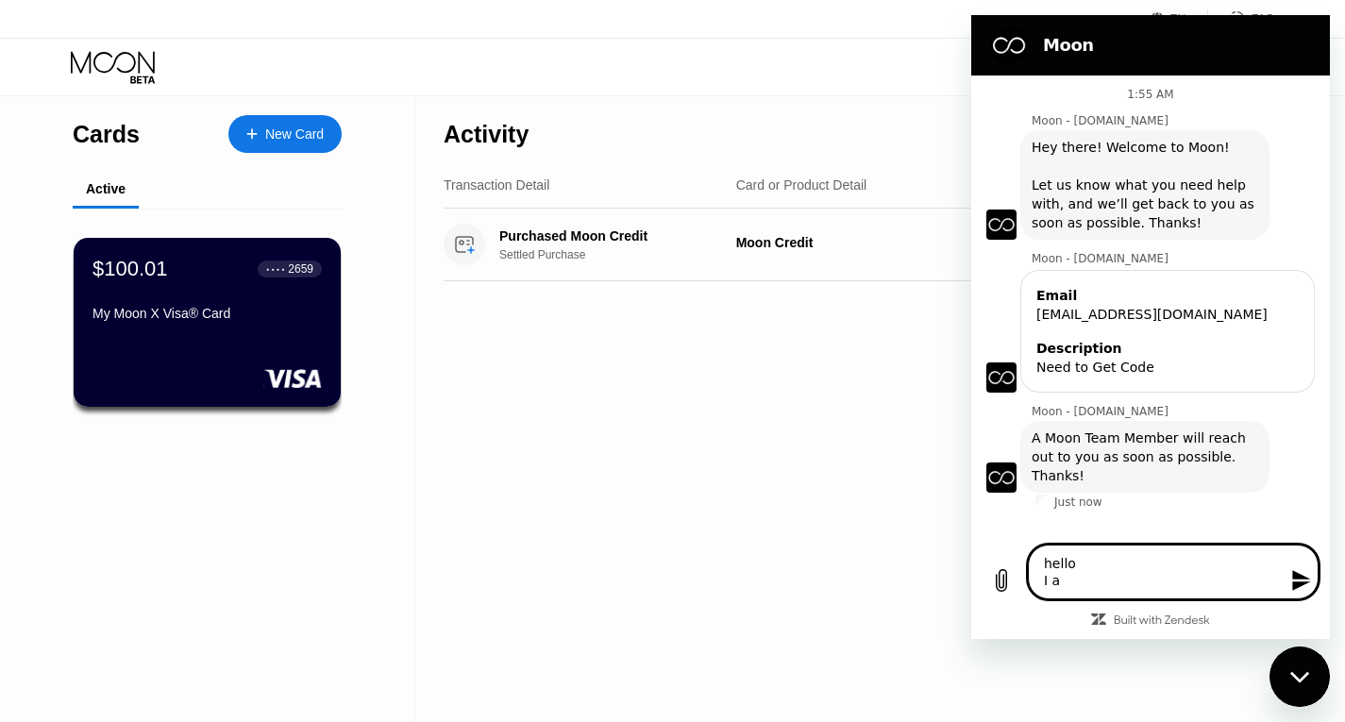
type textarea "hello I am"
type textarea "x"
type textarea "hello I am"
type textarea "x"
type textarea "hello I am t"
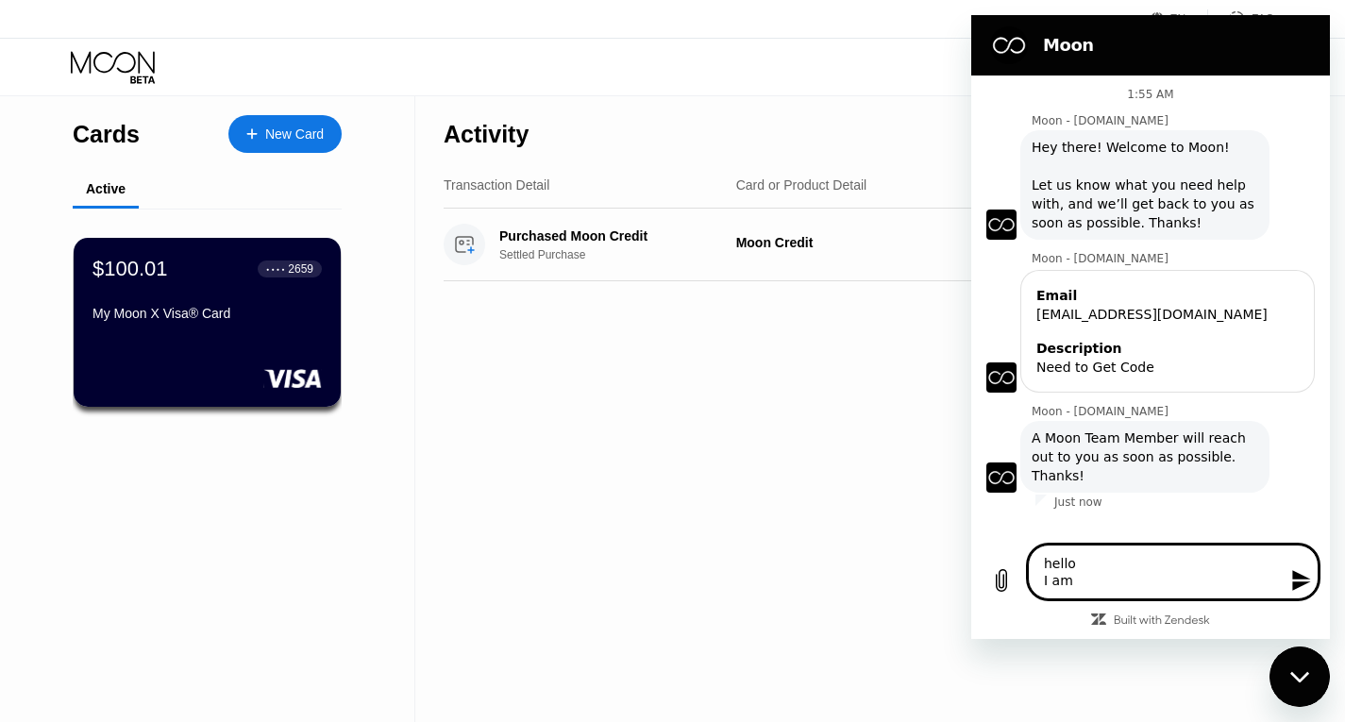
type textarea "x"
type textarea "hello I am tr"
type textarea "x"
type textarea "hello I am try"
type textarea "x"
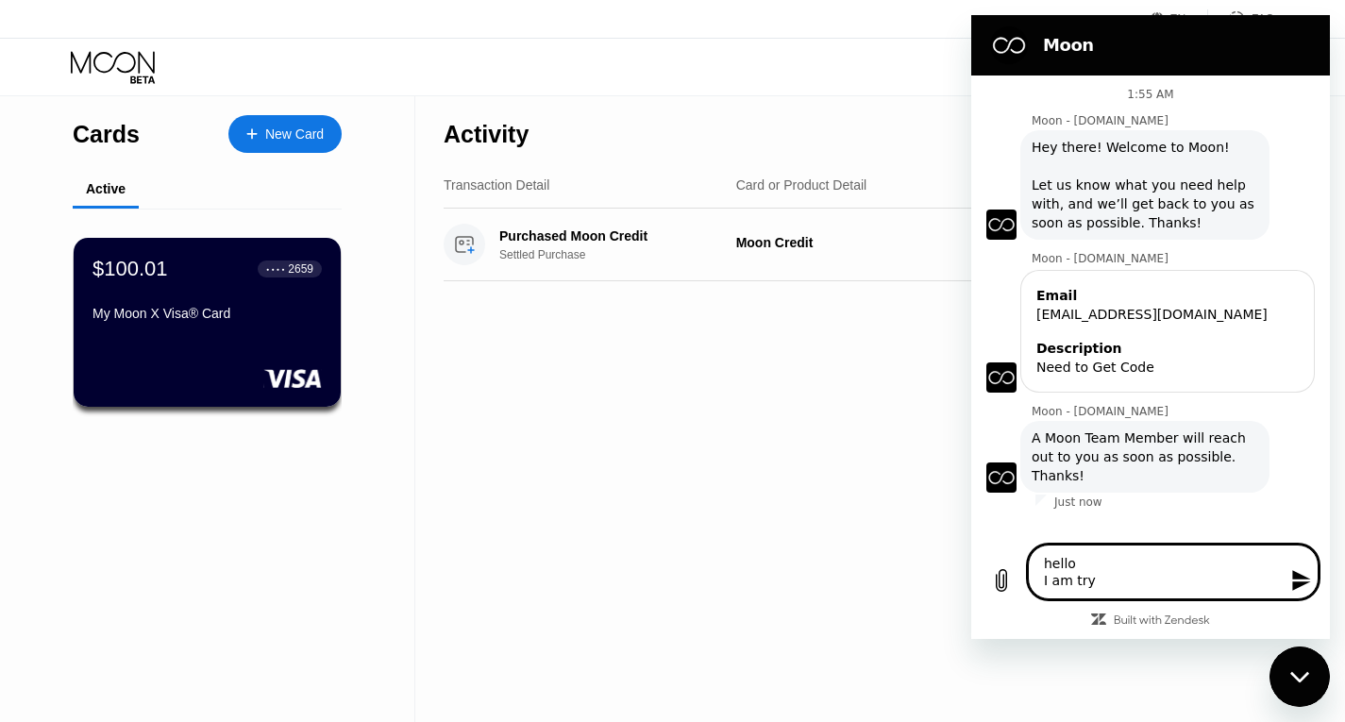
type textarea "hello I am tryi"
type textarea "x"
type textarea "hello I am tryin"
type textarea "x"
type textarea "hello I am trying"
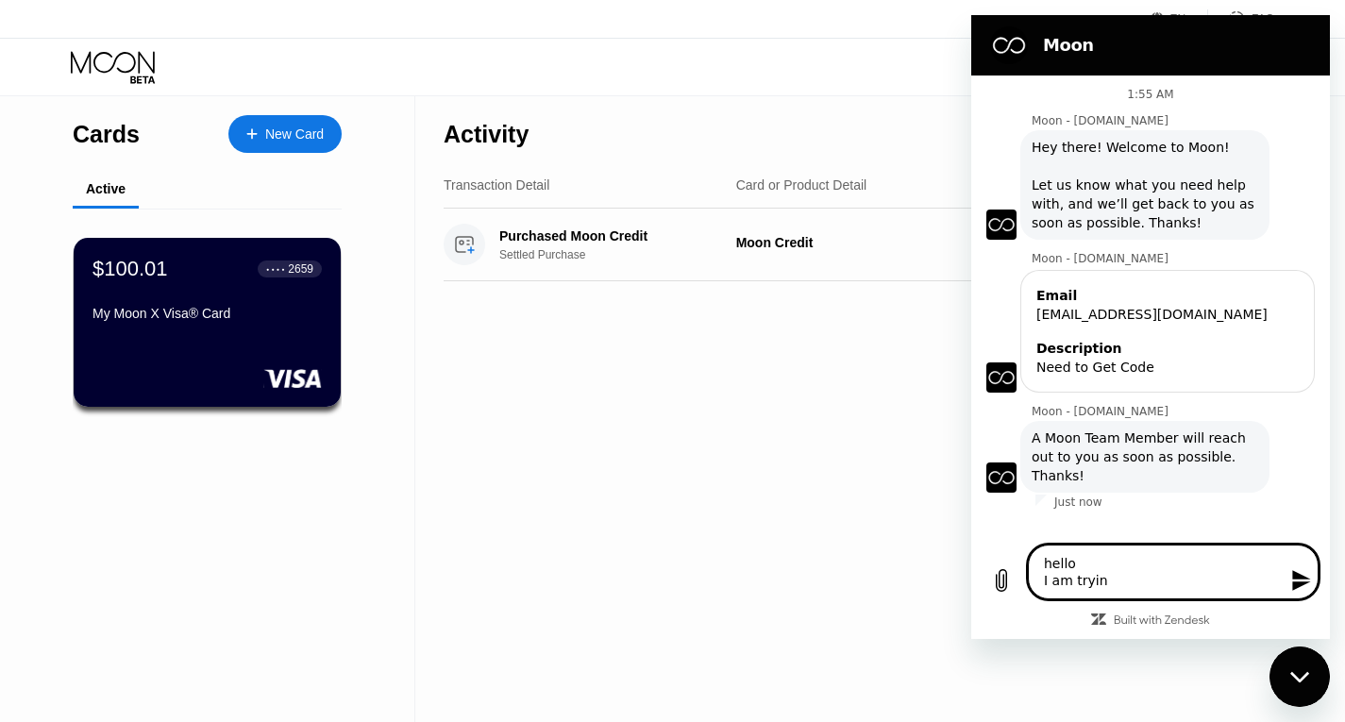
type textarea "x"
type textarea "hello I am trying"
type textarea "x"
type textarea "hello I am trying t"
type textarea "x"
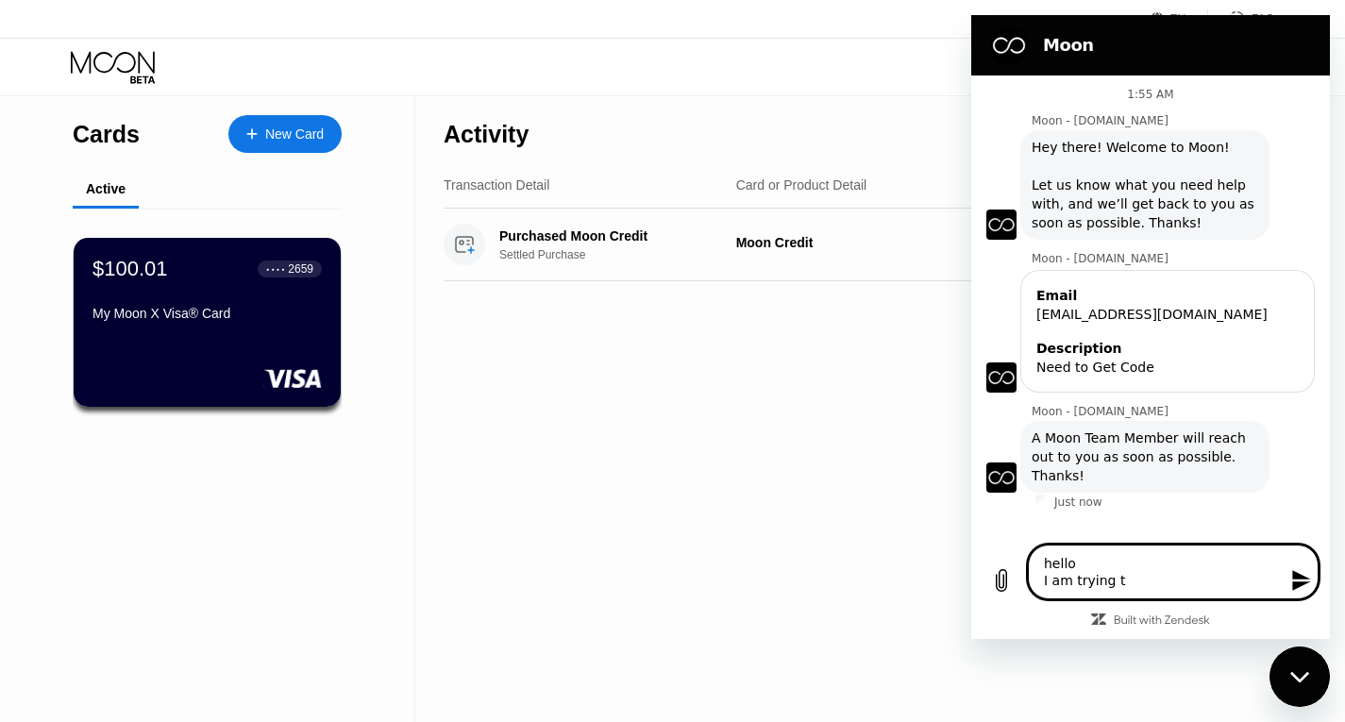
type textarea "hello I am trying to"
type textarea "x"
type textarea "hello I am trying to"
type textarea "x"
type textarea "hello I am trying to t"
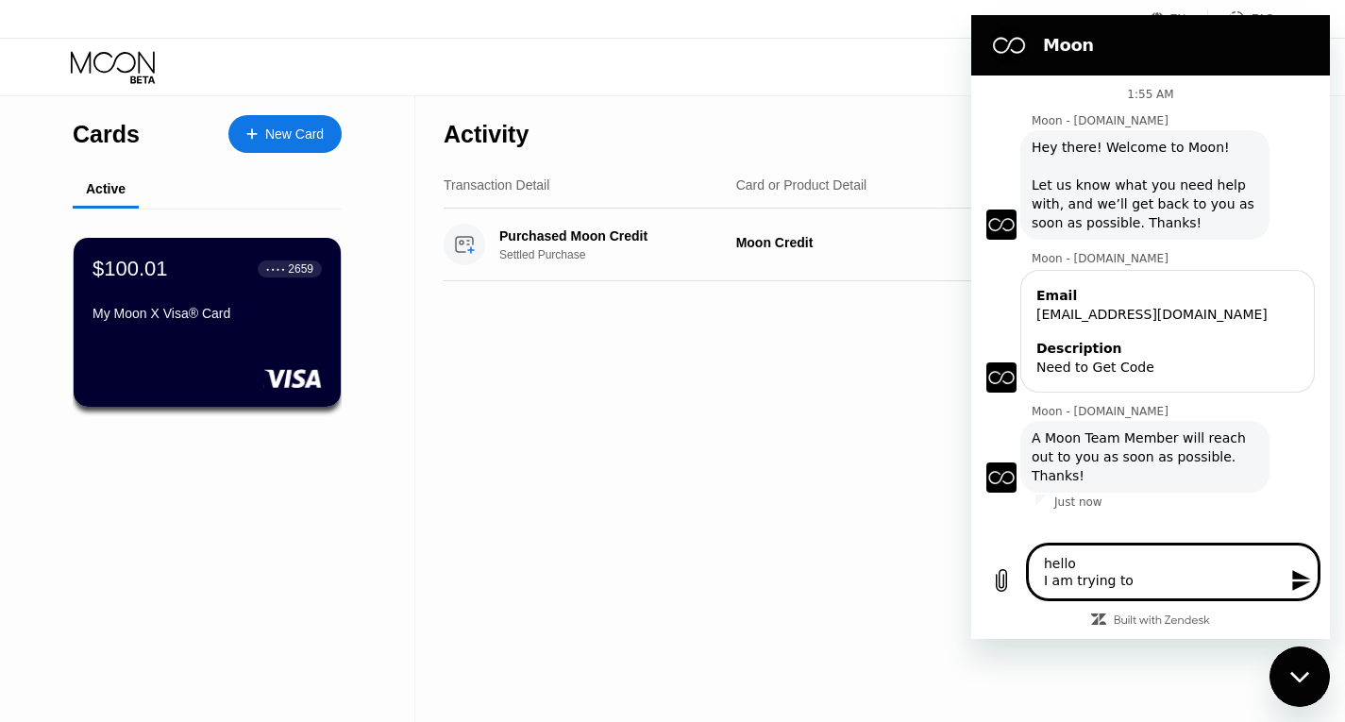
type textarea "x"
type textarea "hello I am trying to to"
type textarea "x"
type textarea "hello I am trying to top"
type textarea "x"
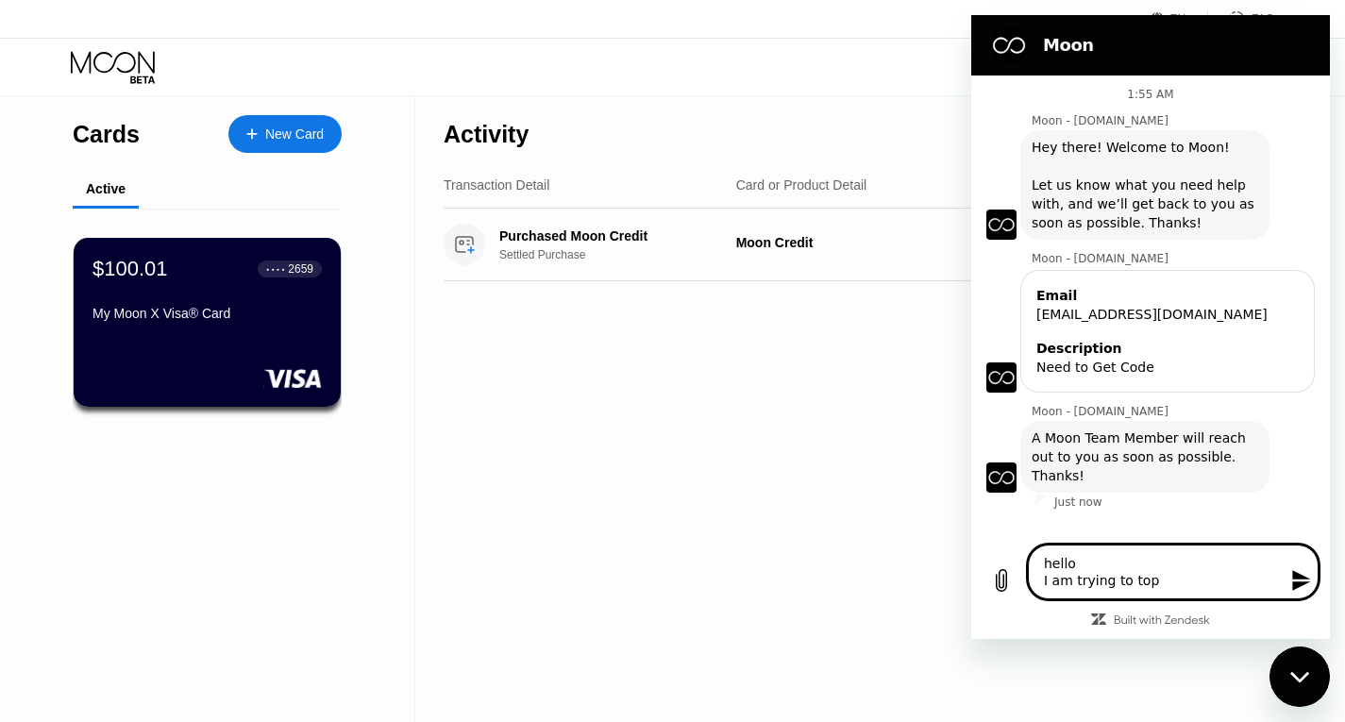
type textarea "hello I am trying to top"
type textarea "x"
type textarea "hello I am trying to top u"
type textarea "x"
type textarea "hello I am trying to top up"
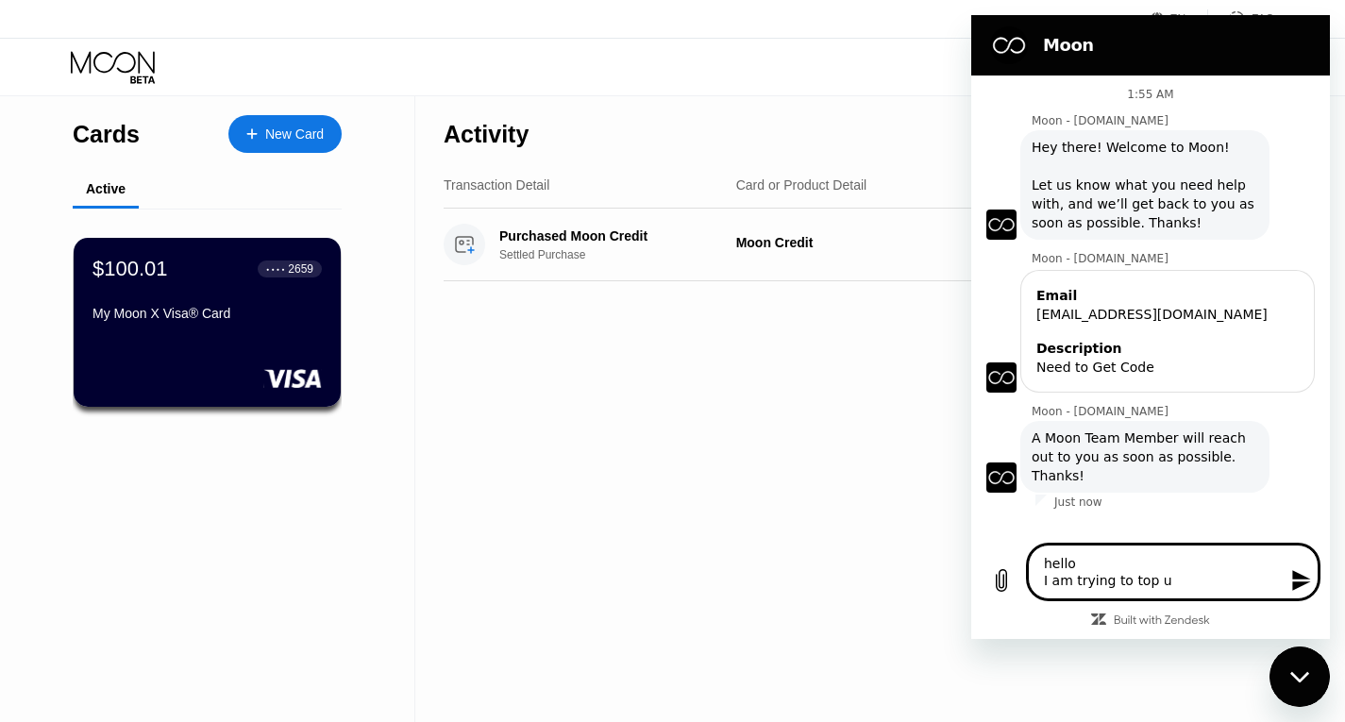
type textarea "x"
type textarea "hello I am trying to top up"
type textarea "x"
type textarea "hello I am trying to top up m"
type textarea "x"
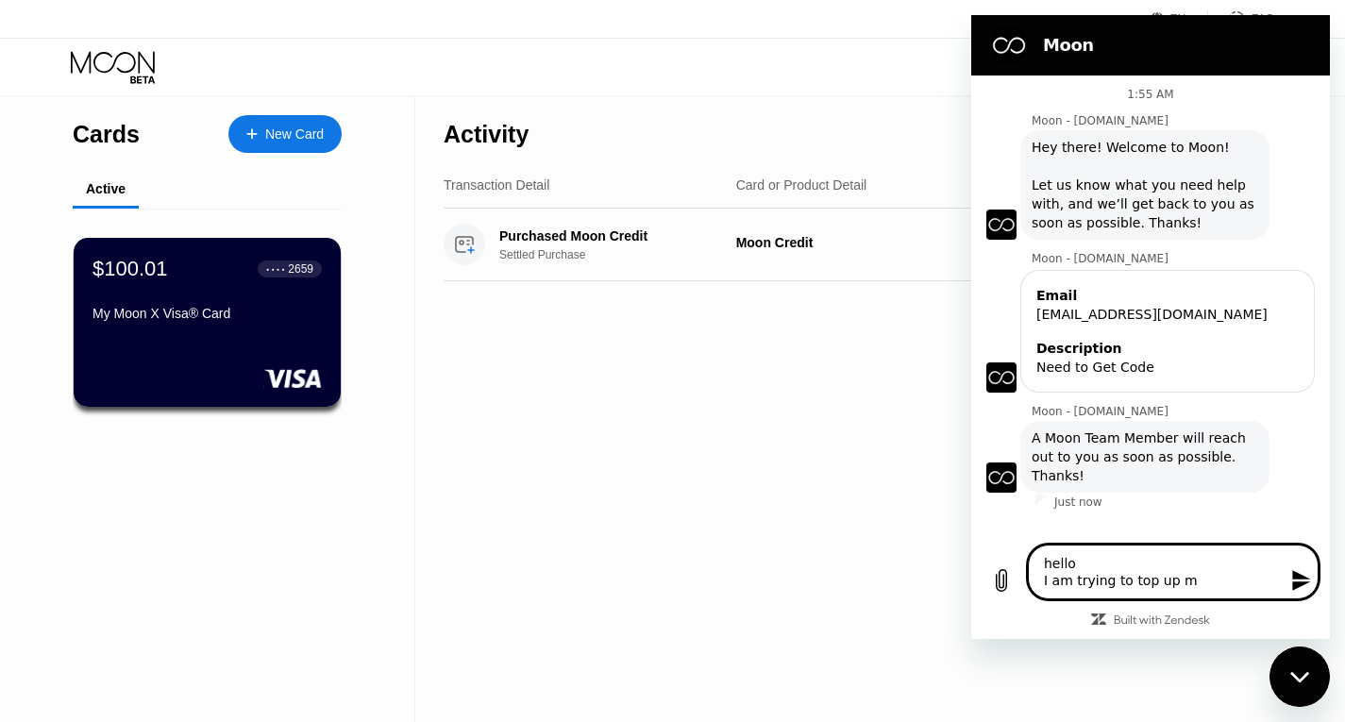
type textarea "hello I am trying to top up my"
type textarea "x"
type textarea "hello I am trying to top up my"
type textarea "x"
type textarea "hello I am trying to top up my p"
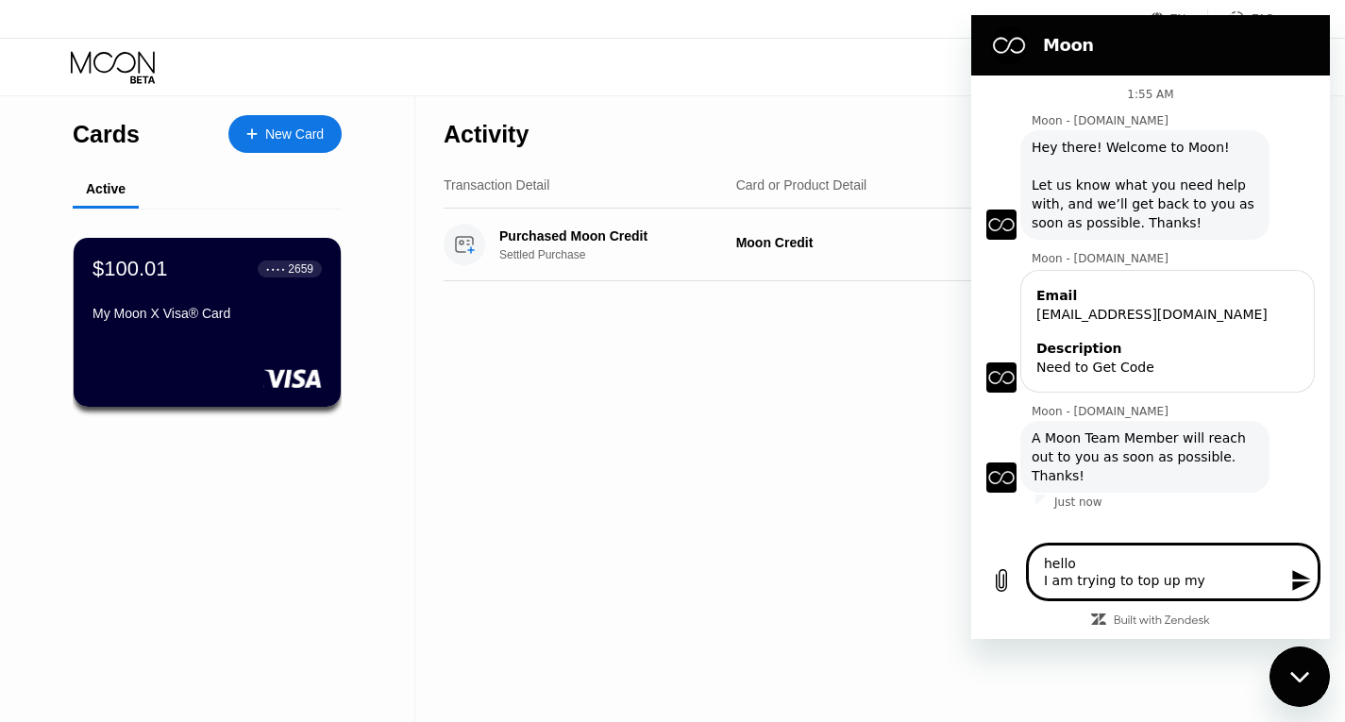
type textarea "x"
type textarea "hello I am trying to top up my ph"
type textarea "x"
type textarea "hello I am trying to top up my pho"
type textarea "x"
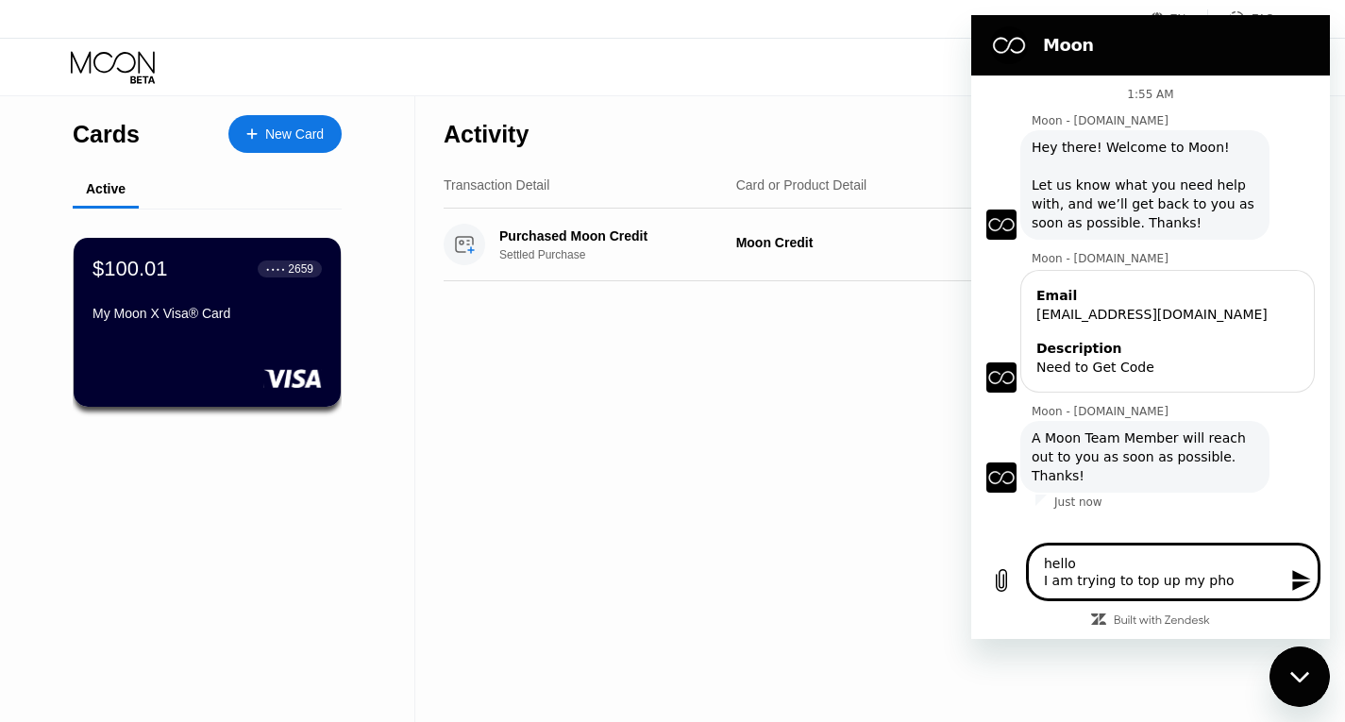
type textarea "hello I am trying to top up my phon"
type textarea "x"
type textarea "hello I am trying to top up my phone"
type textarea "x"
type textarea "hello I am trying to top up my phone"
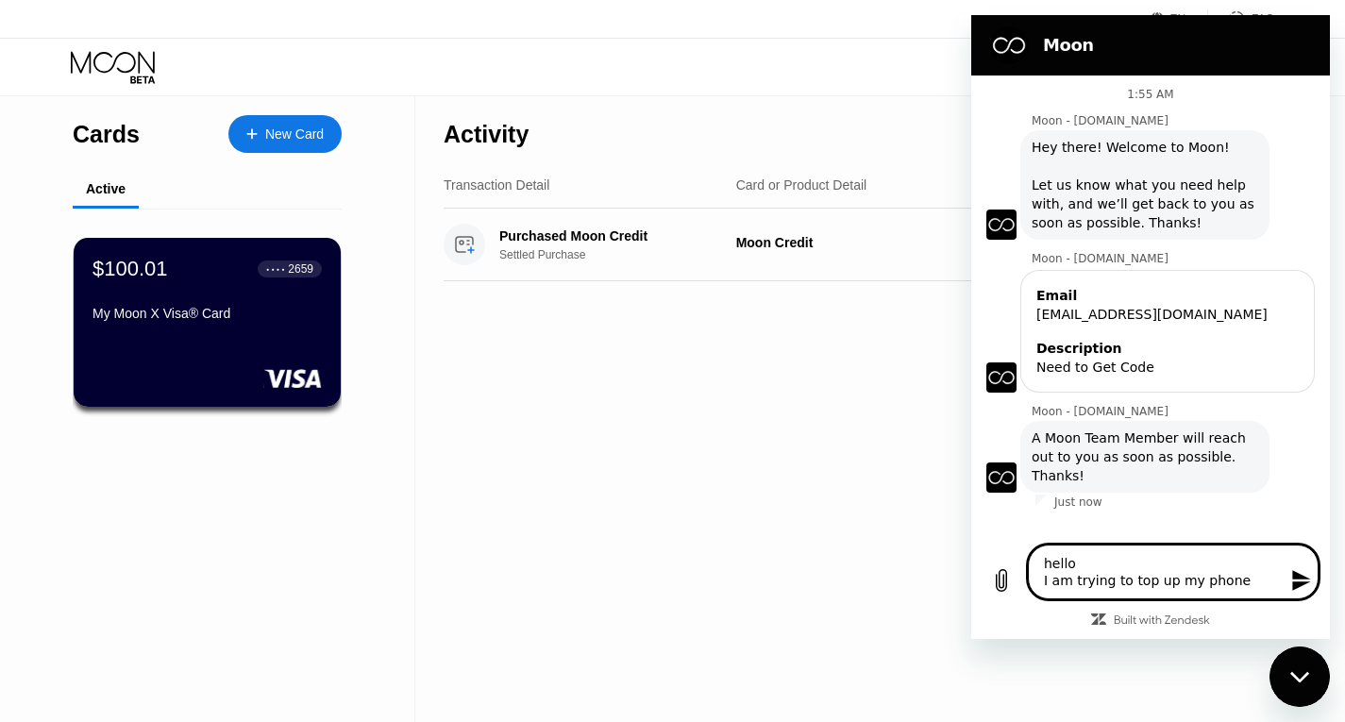
type textarea "x"
type textarea "hello I am trying to top up my phone b"
type textarea "x"
type textarea "hello I am trying to top up my phone ba"
type textarea "x"
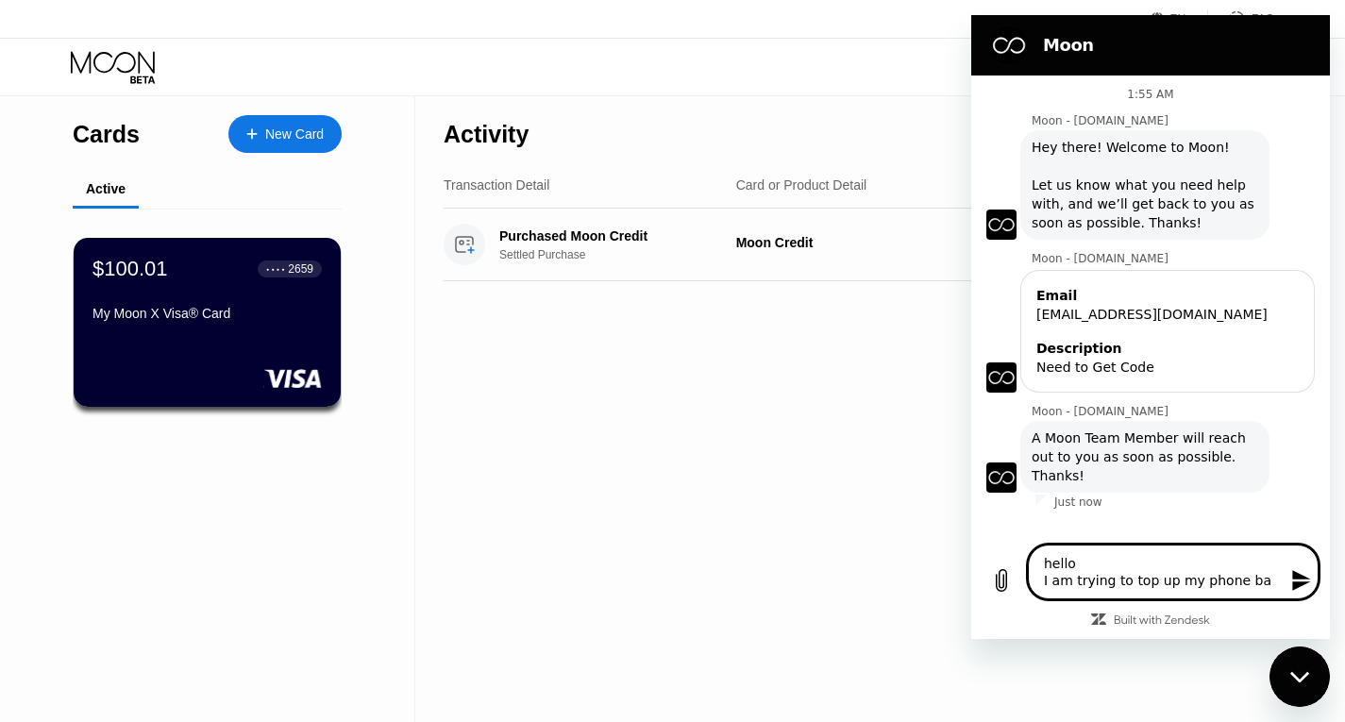
type textarea "hello I am trying to top up my phone bal"
type textarea "x"
type textarea "hello I am trying to top up my phone bala"
type textarea "x"
type textarea "hello I am trying to top up my phone balan"
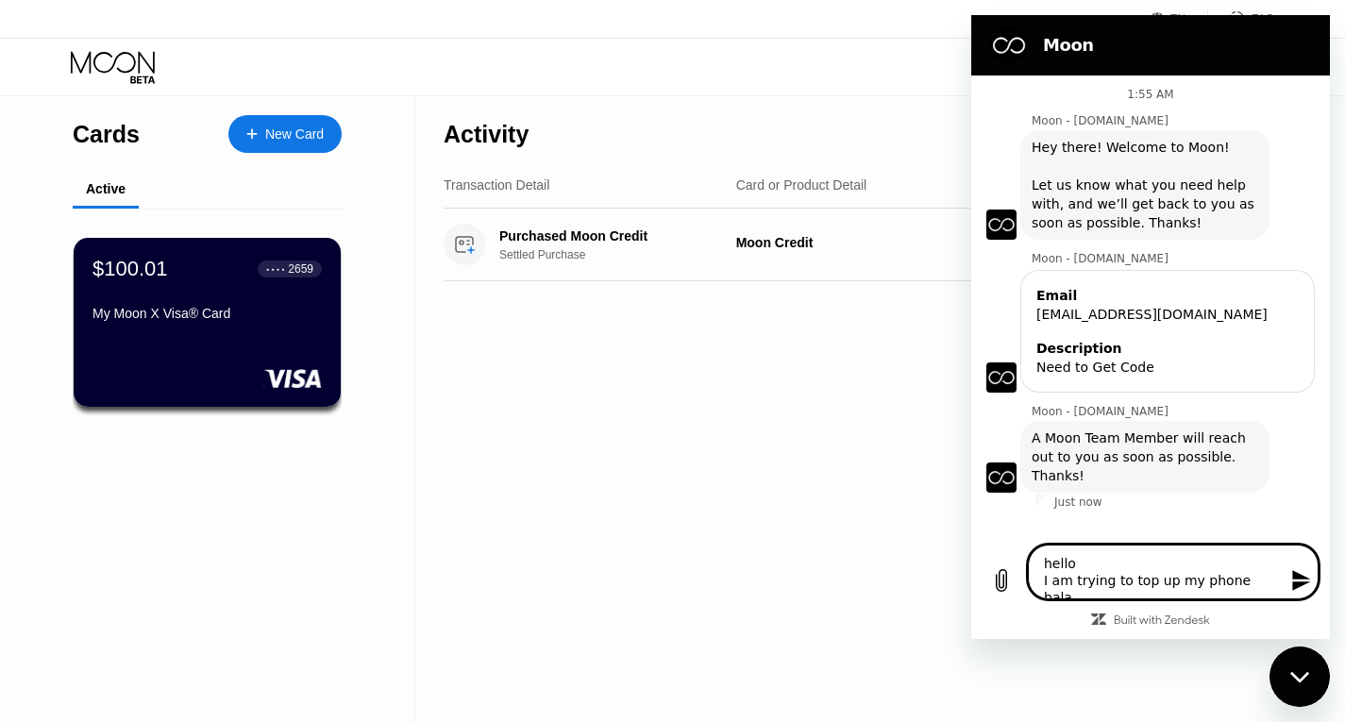
type textarea "x"
type textarea "hello I am trying to top up my phone balanc"
type textarea "x"
type textarea "hello I am trying to top up my phone balance"
type textarea "x"
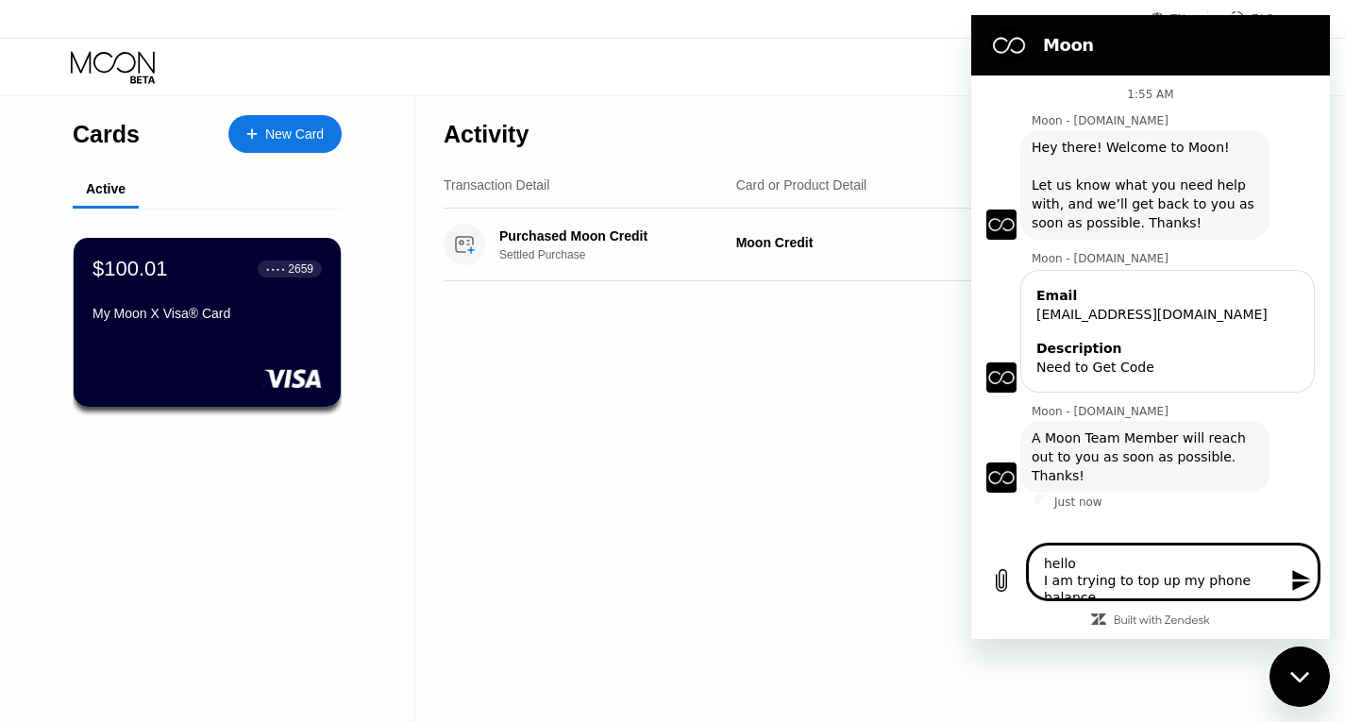
type textarea "hello I am trying to top up my phone balance"
type textarea "x"
type textarea "hello I am trying to top up my phone balance"
type textarea "x"
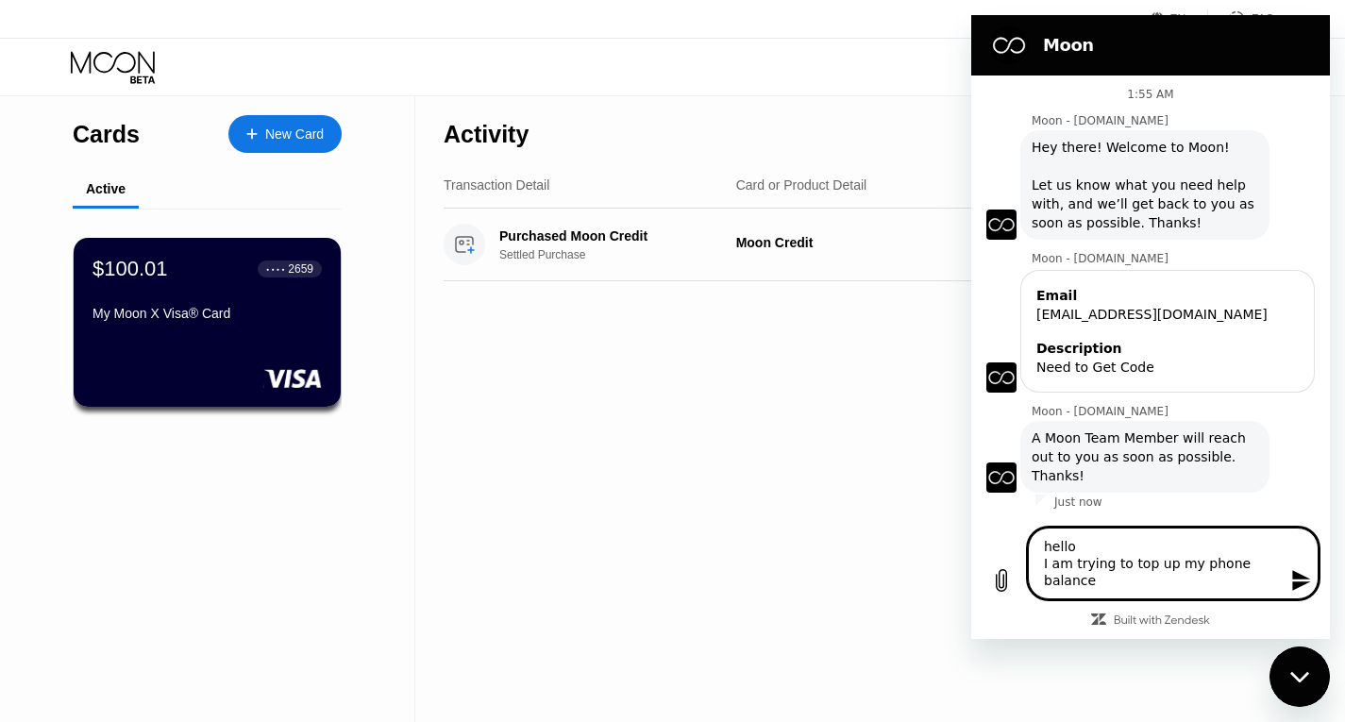
type textarea "hello I am trying to top up my phone balance b"
type textarea "x"
type textarea "hello I am trying to top up my phone balance bu"
type textarea "x"
type textarea "hello I am trying to top up my phone balance but"
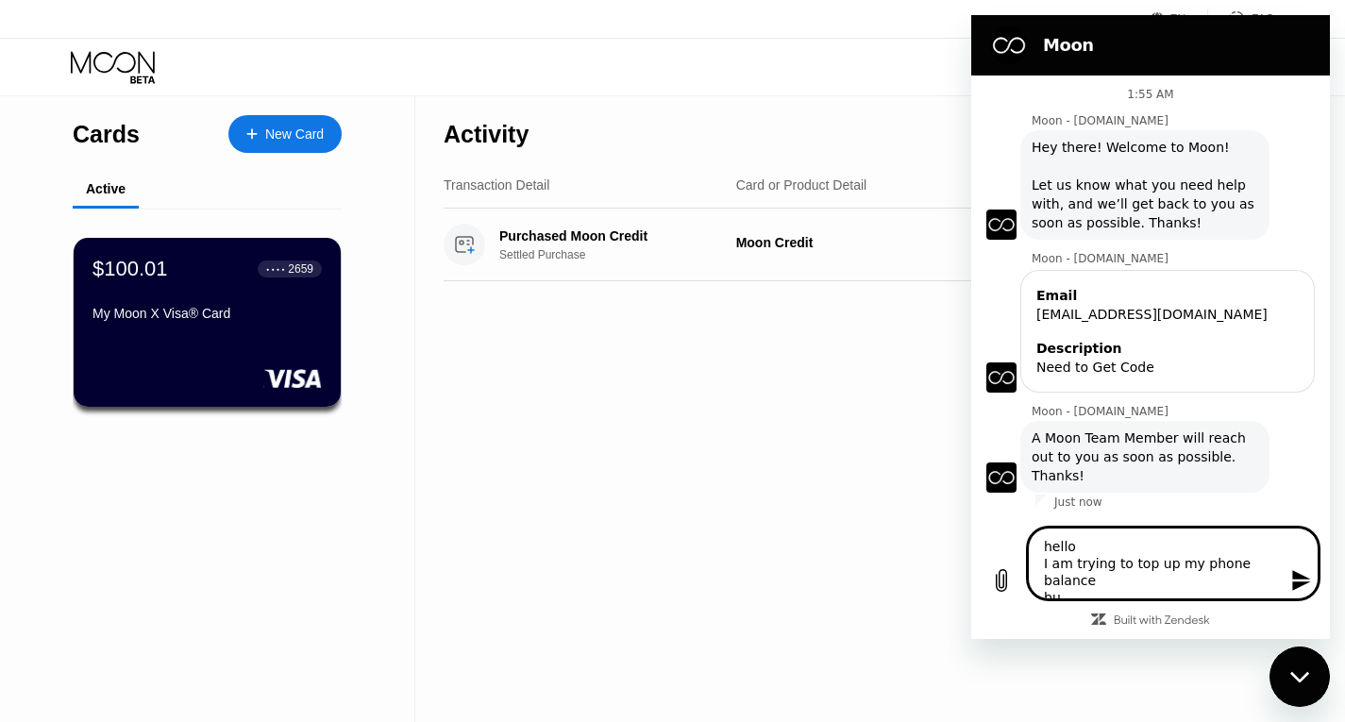
type textarea "x"
type textarea "hello I am trying to top up my phone balance but"
type textarea "x"
type textarea "hello I am trying to top up my phone balance but t"
type textarea "x"
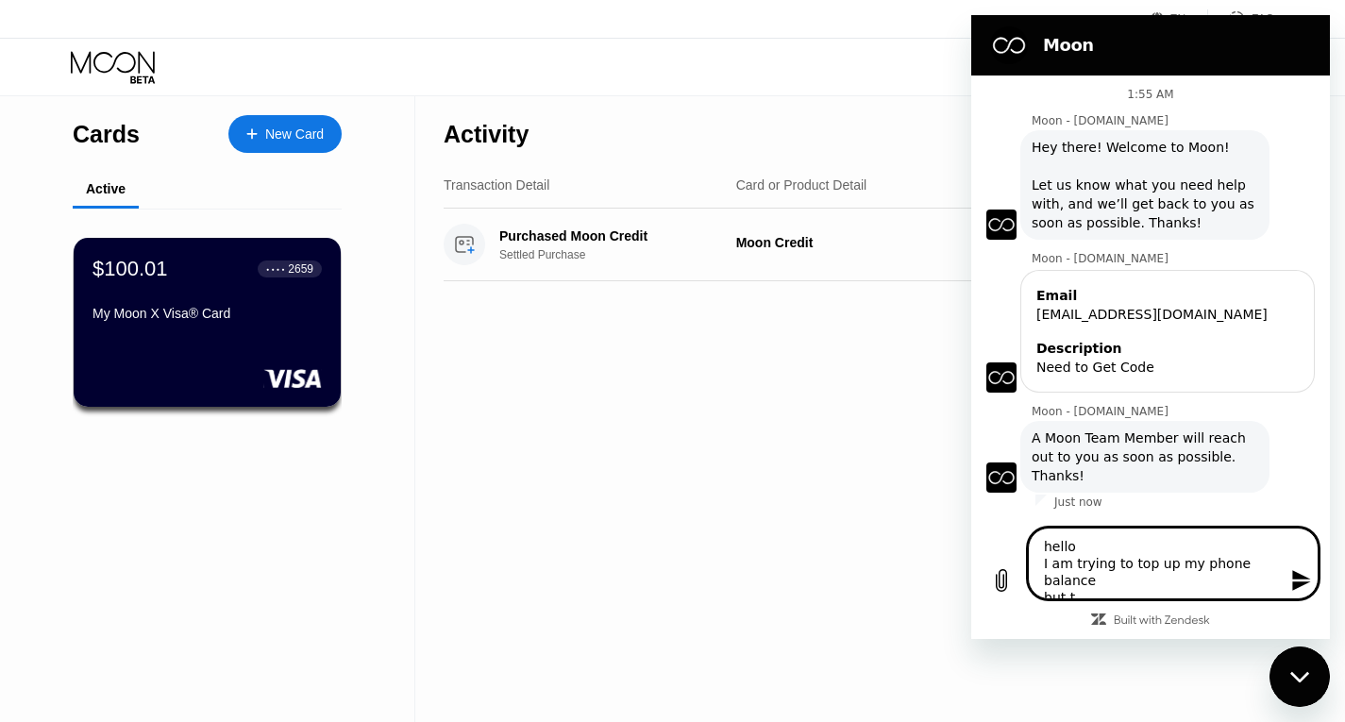
type textarea "hello I am trying to top up my phone balance but th"
type textarea "x"
type textarea "hello I am trying to top up my phone balance but the"
type textarea "x"
type textarea "hello I am trying to top up my phone balance but the"
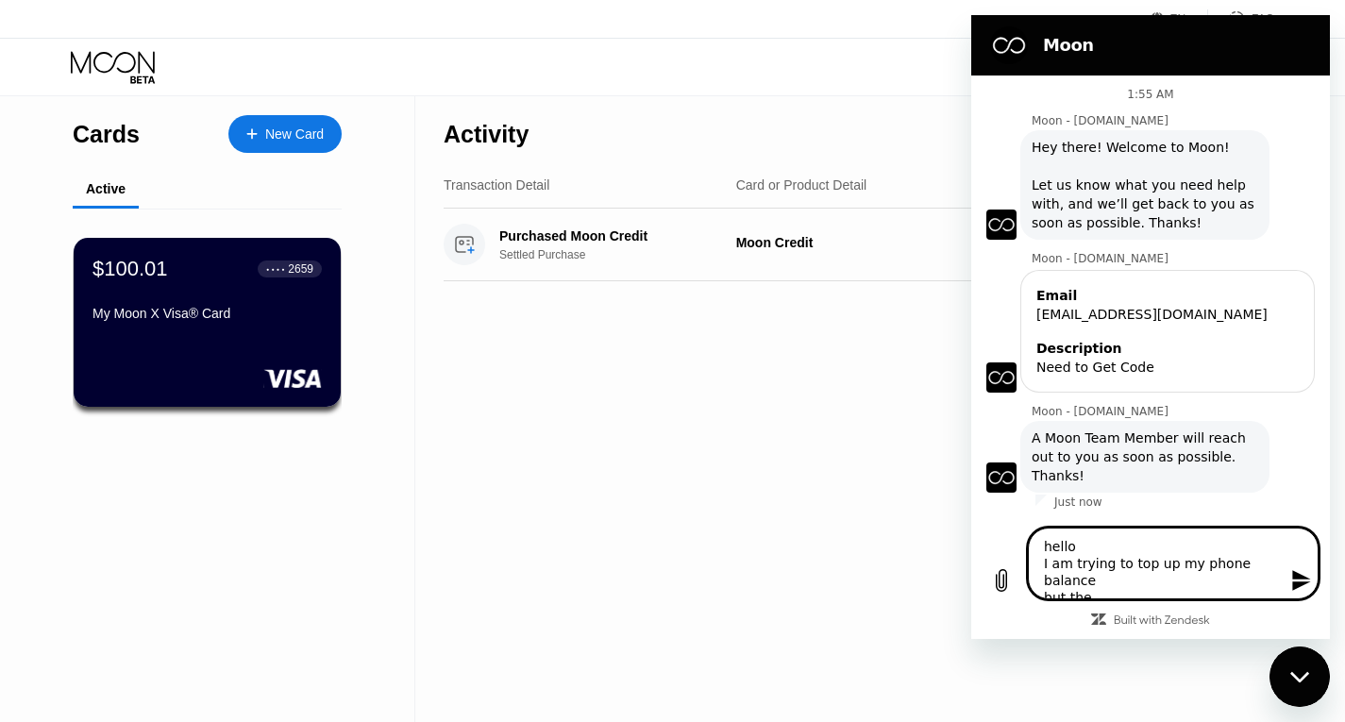
type textarea "x"
type textarea "hello I am trying to top up my phone balance but the s"
type textarea "x"
type textarea "hello I am trying to top up my phone balance but the se"
type textarea "x"
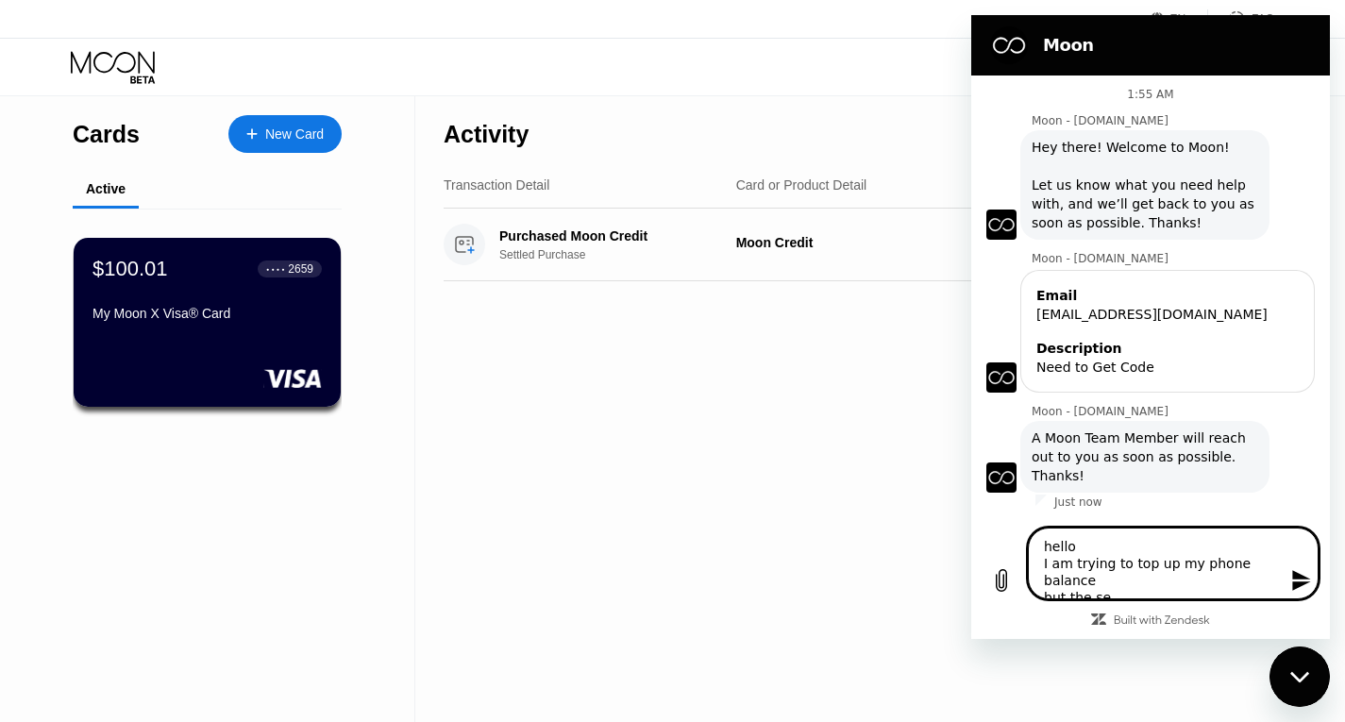
type textarea "hello I am trying to top up my phone balance but the ser"
type textarea "x"
type textarea "hello I am trying to top up my phone balance but the serv"
type textarea "x"
type textarea "hello I am trying to top up my phone balance but the servi"
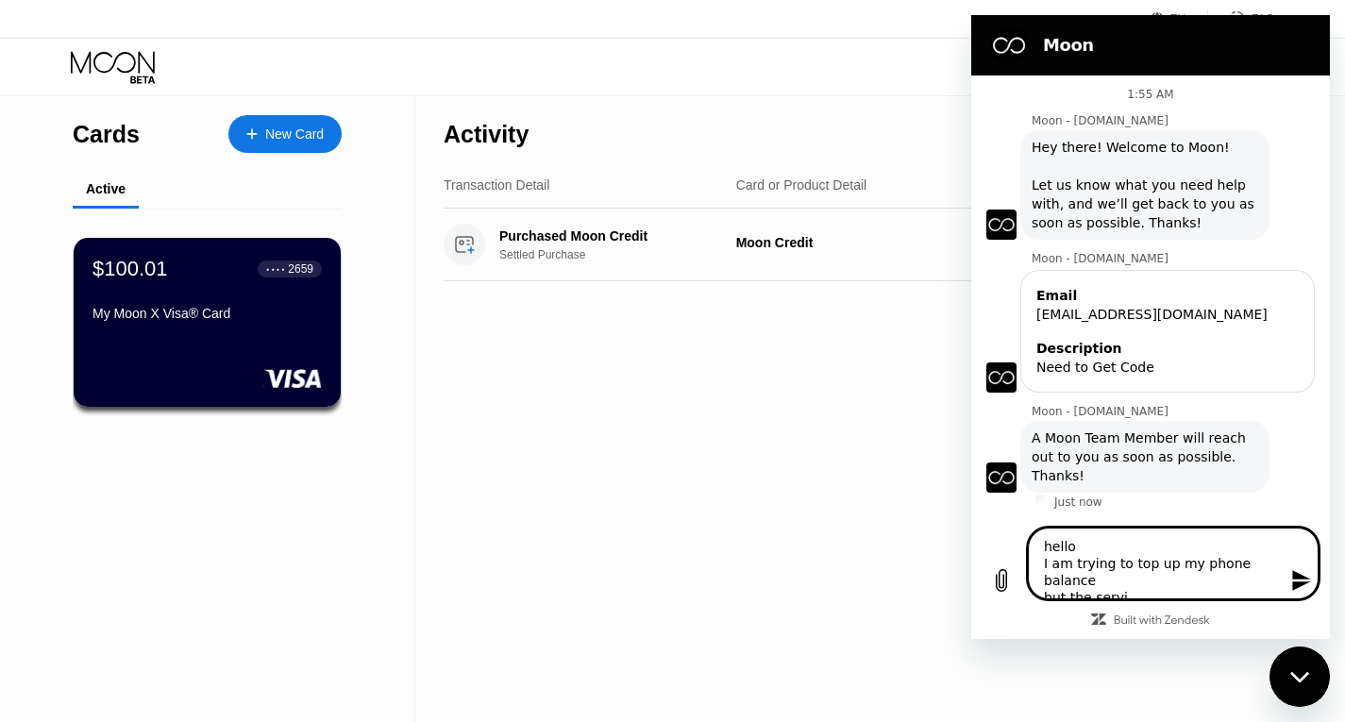
type textarea "x"
type textarea "hello I am trying to top up my phone balance but the servic"
type textarea "x"
type textarea "hello I am trying to top up my phone balance but the service"
type textarea "x"
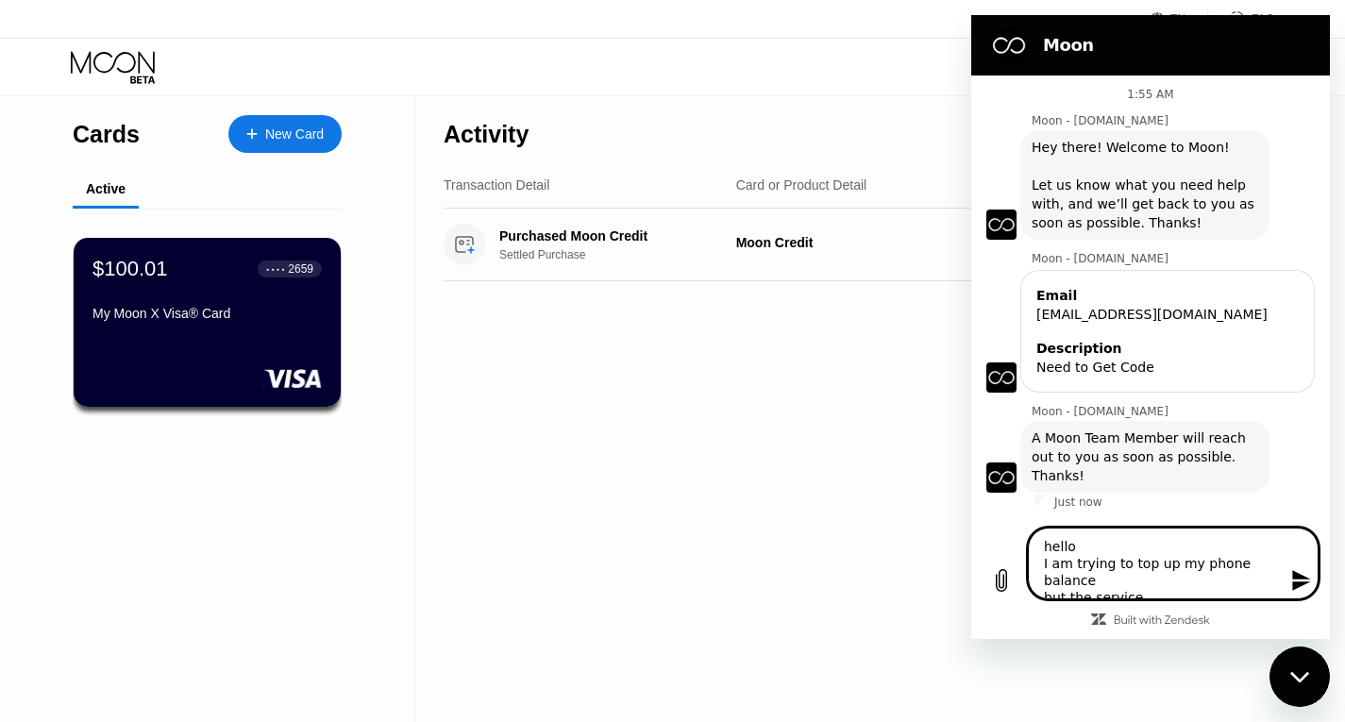
type textarea "hello I am trying to top up my phone balance but the service"
type textarea "x"
type textarea "hello I am trying to top up my phone balance but the service I"
type textarea "x"
type textarea "hello I am trying to top up my phone balance but the service I"
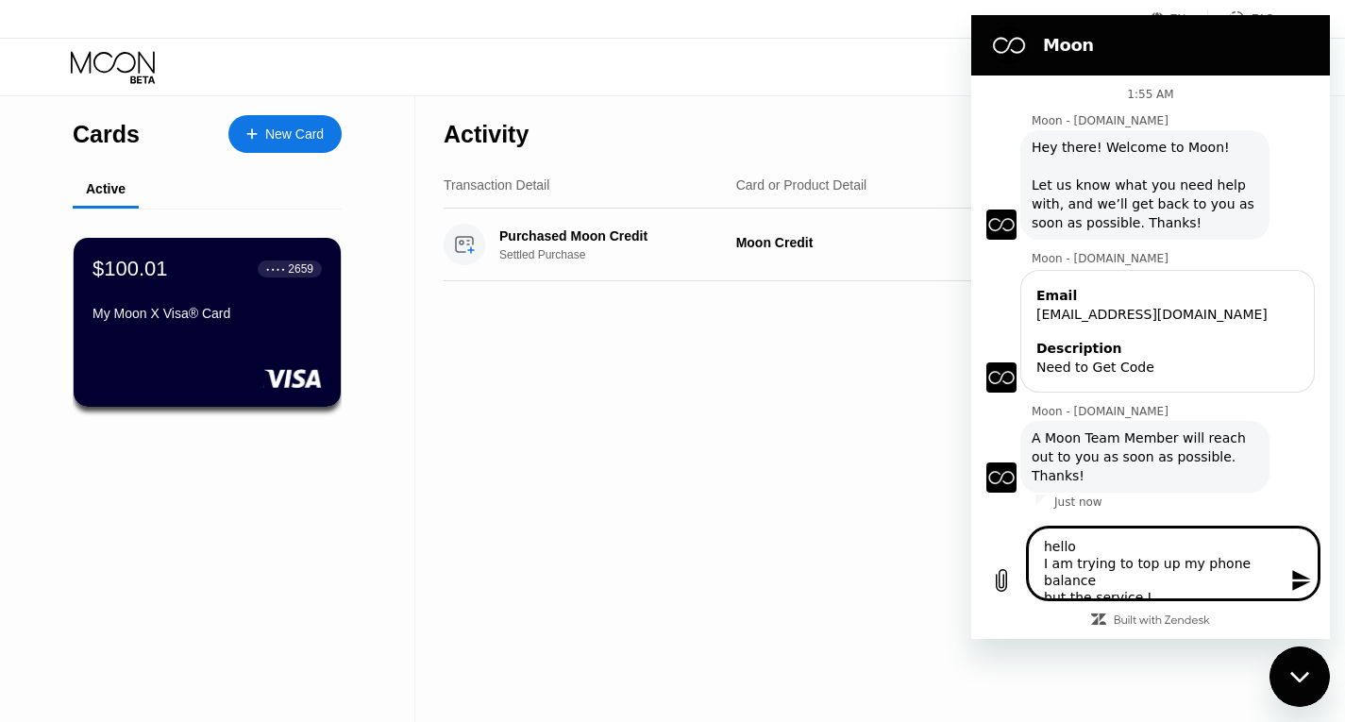
type textarea "x"
type textarea "hello I am trying to top up my phone balance but the service I a"
type textarea "x"
type textarea "hello I am trying to top up my phone balance but the service I am"
type textarea "x"
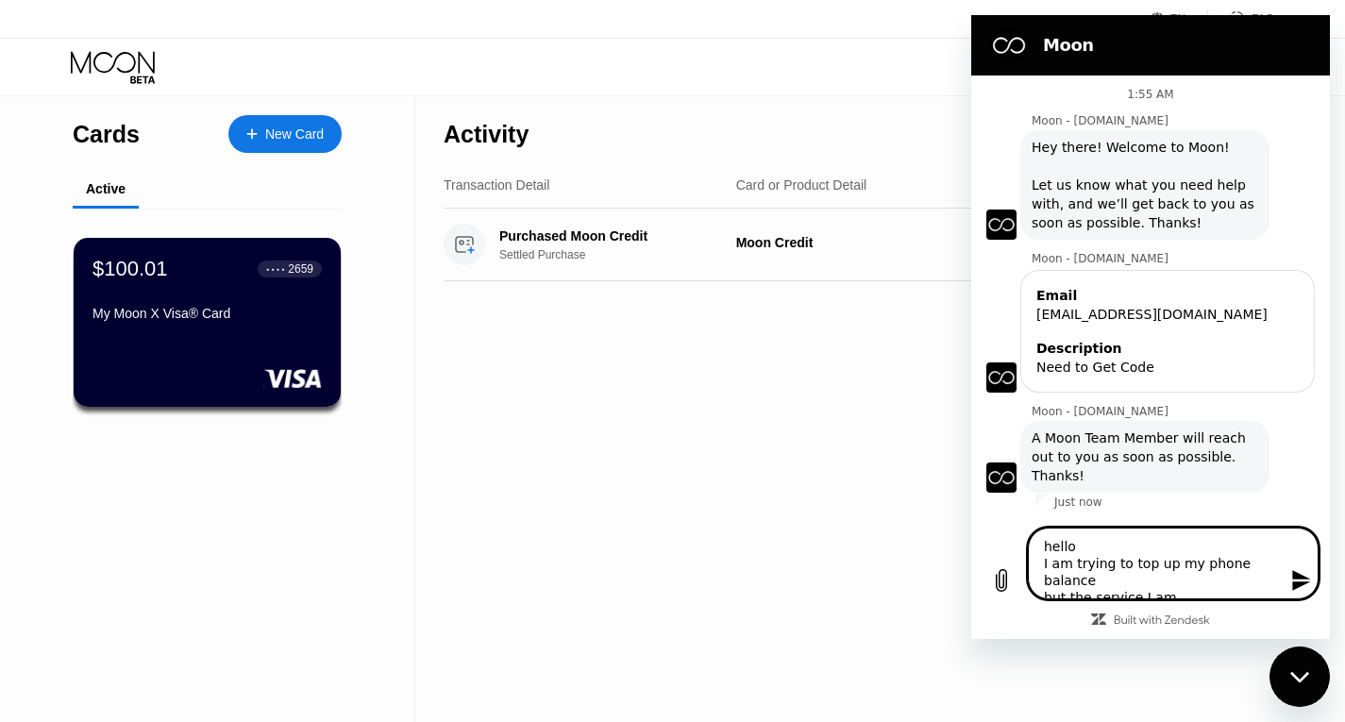
type textarea "hello I am trying to top up my phone balance but the service I am"
type textarea "x"
type textarea "hello I am trying to top up my phone balance but the service I am u"
type textarea "x"
type textarea "hello I am trying to top up my phone balance but the service I am us"
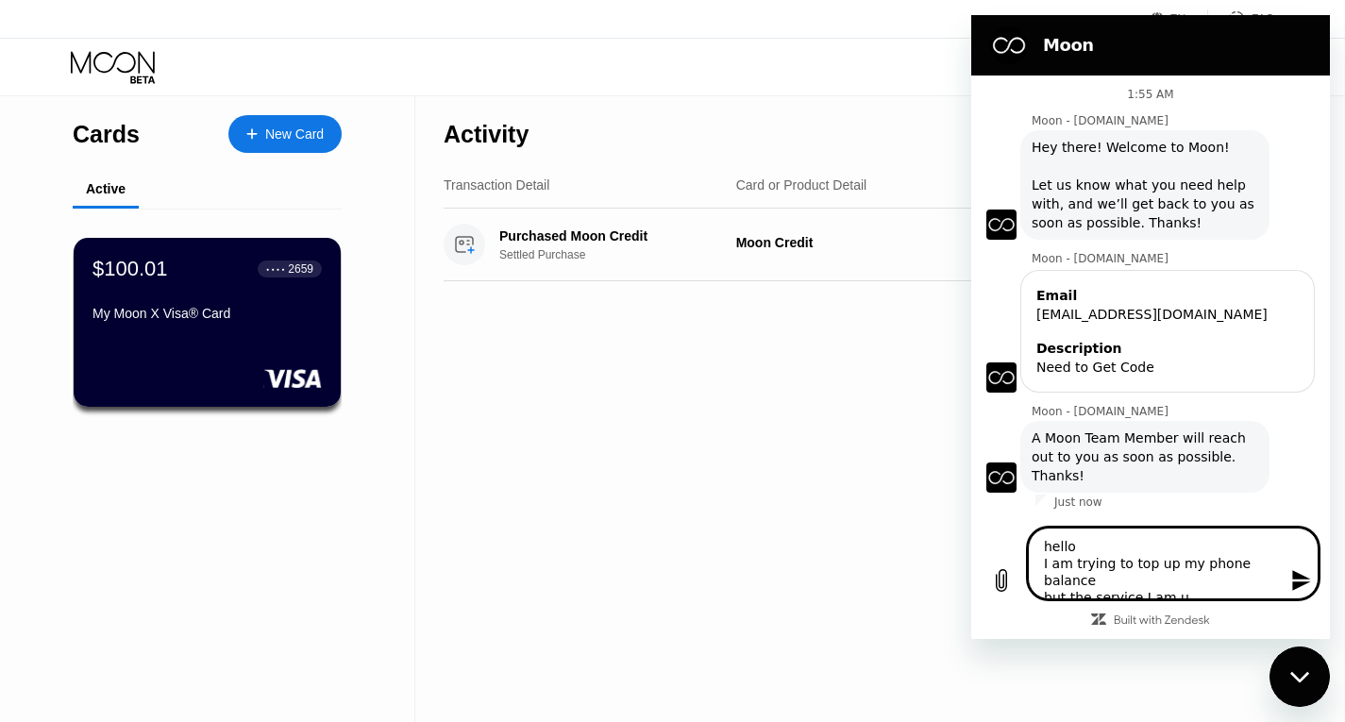
type textarea "x"
type textarea "hello I am trying to top up my phone balance but the service I am usi"
type textarea "x"
type textarea "hello I am trying to top up my phone balance but the service I am usin"
type textarea "x"
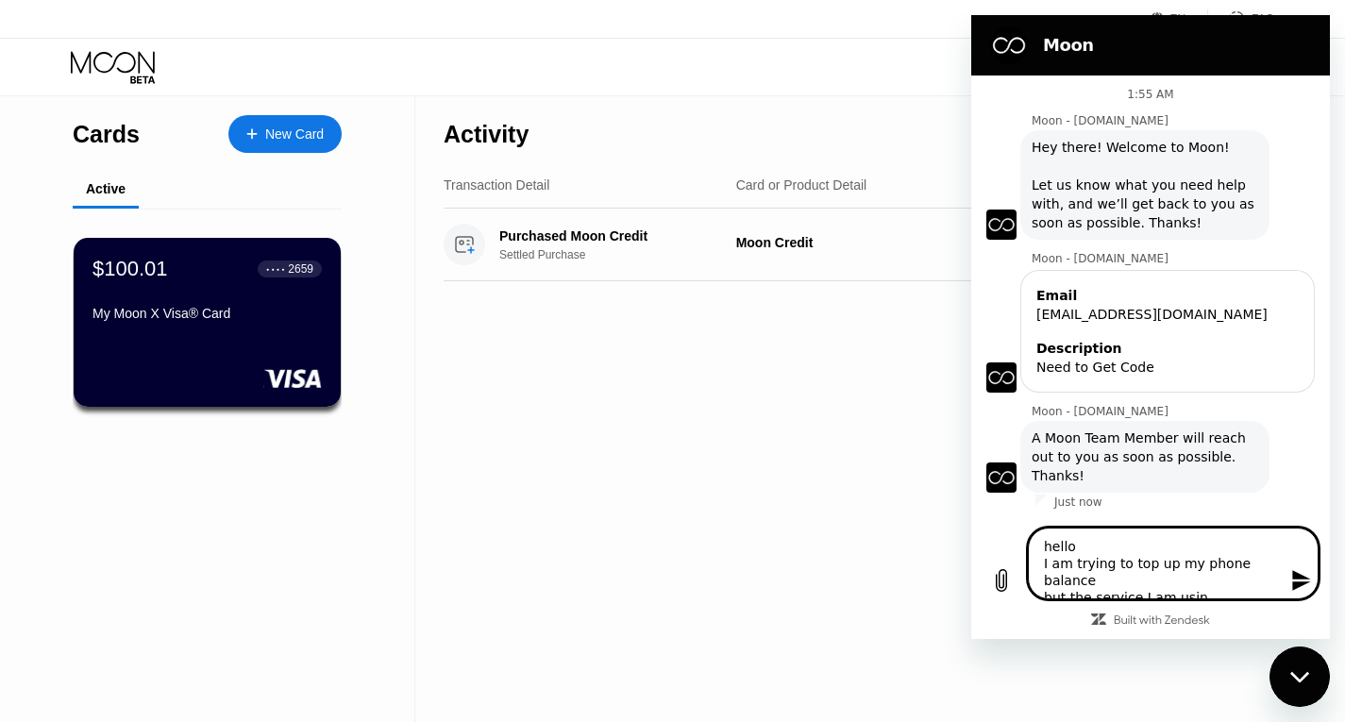
type textarea "hello I am trying to top up my phone balance but the service I am using"
type textarea "x"
type textarea "hello I am trying to top up my phone balance but the service I am using"
type textarea "x"
type textarea "hello I am trying to top up my phone balance but the service I am using r"
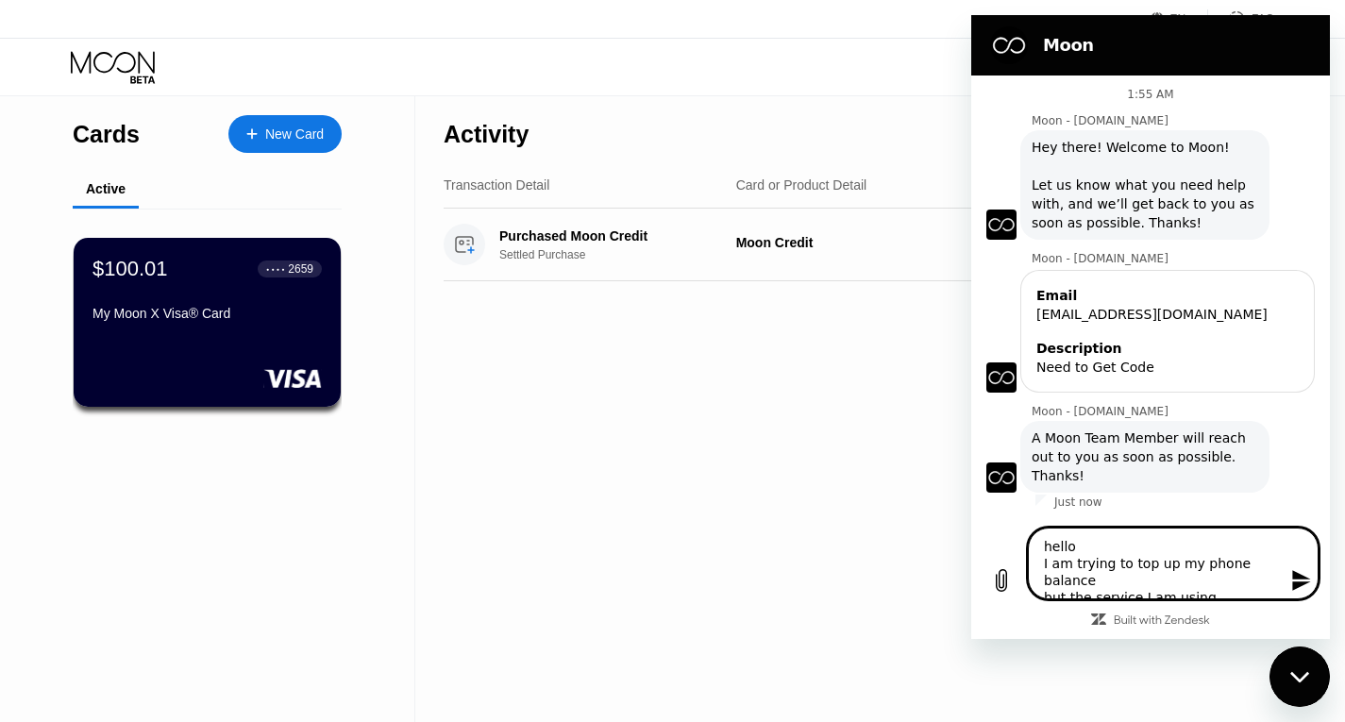
type textarea "x"
type textarea "hello I am trying to top up my phone balance but the service I am using re"
type textarea "x"
type textarea "hello I am trying to top up my phone balance but the service I am using req"
type textarea "x"
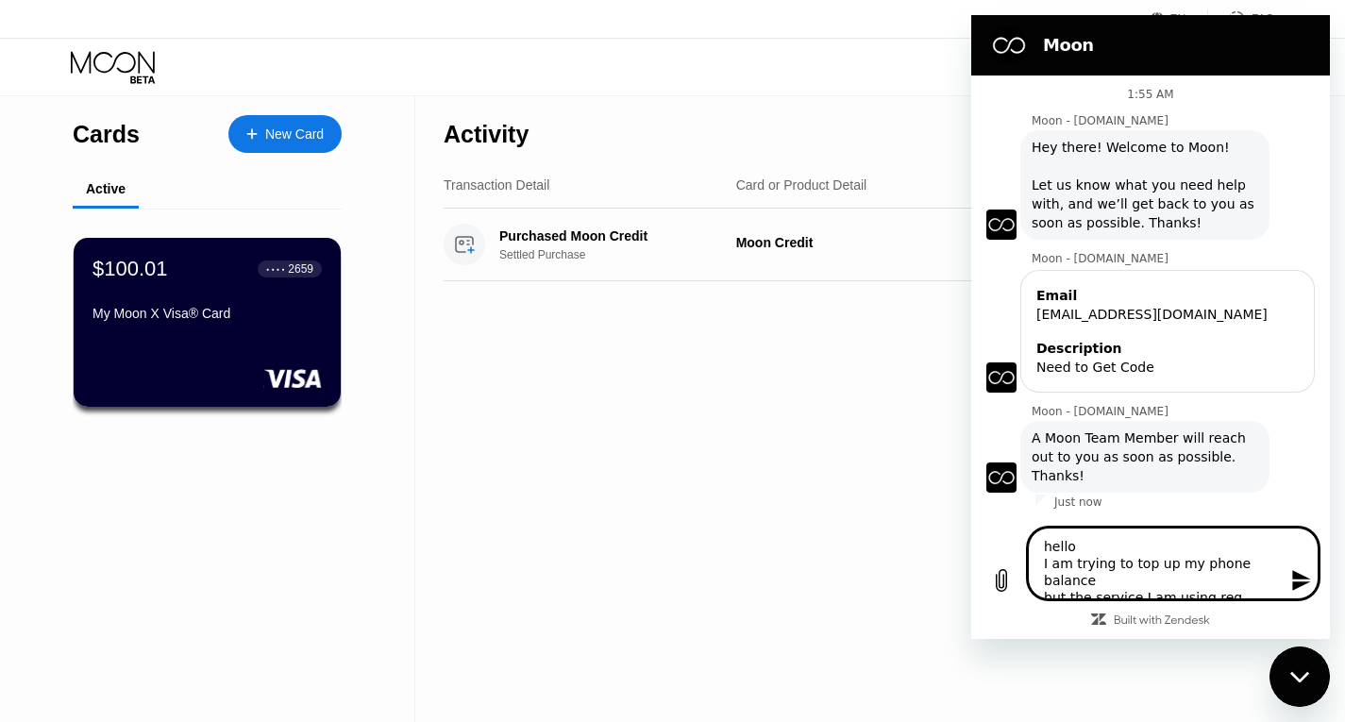
type textarea "hello I am trying to top up my phone balance but the service I am using requ"
type textarea "x"
type textarea "hello I am trying to top up my phone balance but the service I am using requi"
type textarea "x"
type textarea "hello I am trying to top up my phone balance but the service I am using requir"
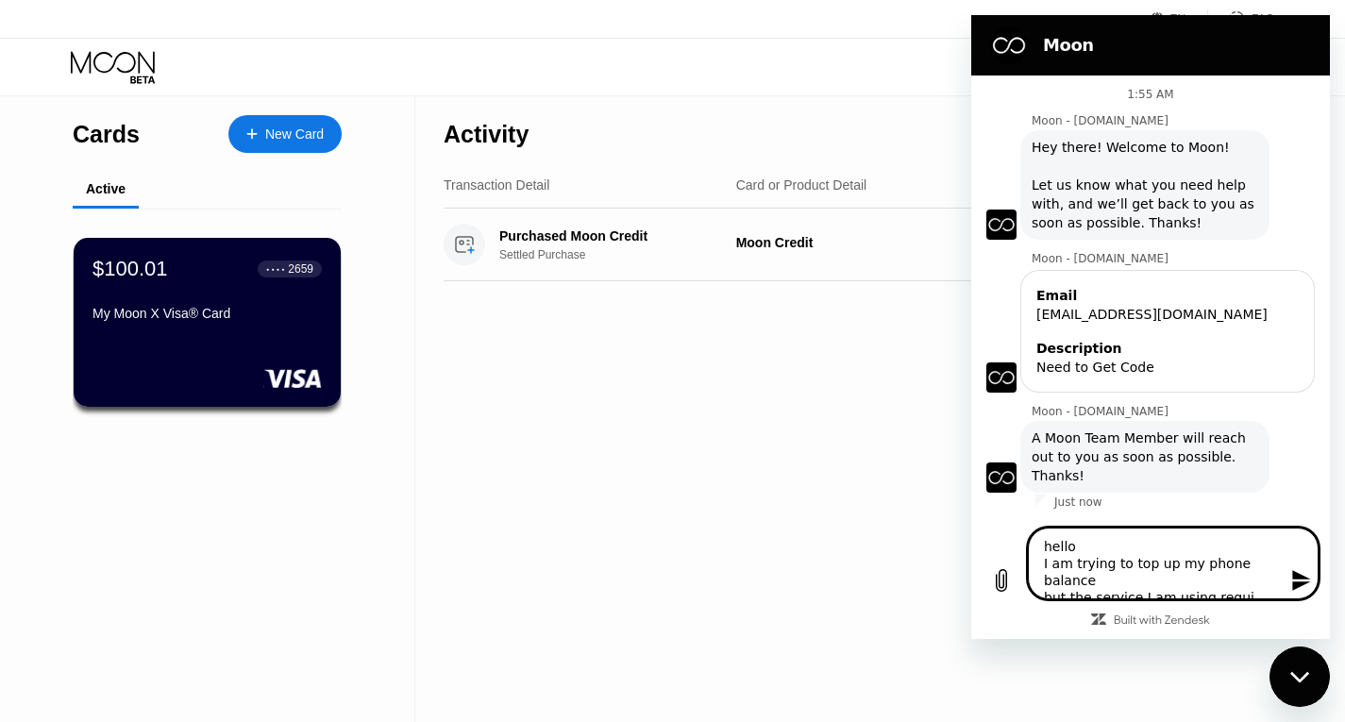
type textarea "x"
type textarea "hello I am trying to top up my phone balance but the service I am using requiri"
type textarea "x"
type textarea "hello I am trying to top up my phone balance but the service I am using requirin"
type textarea "x"
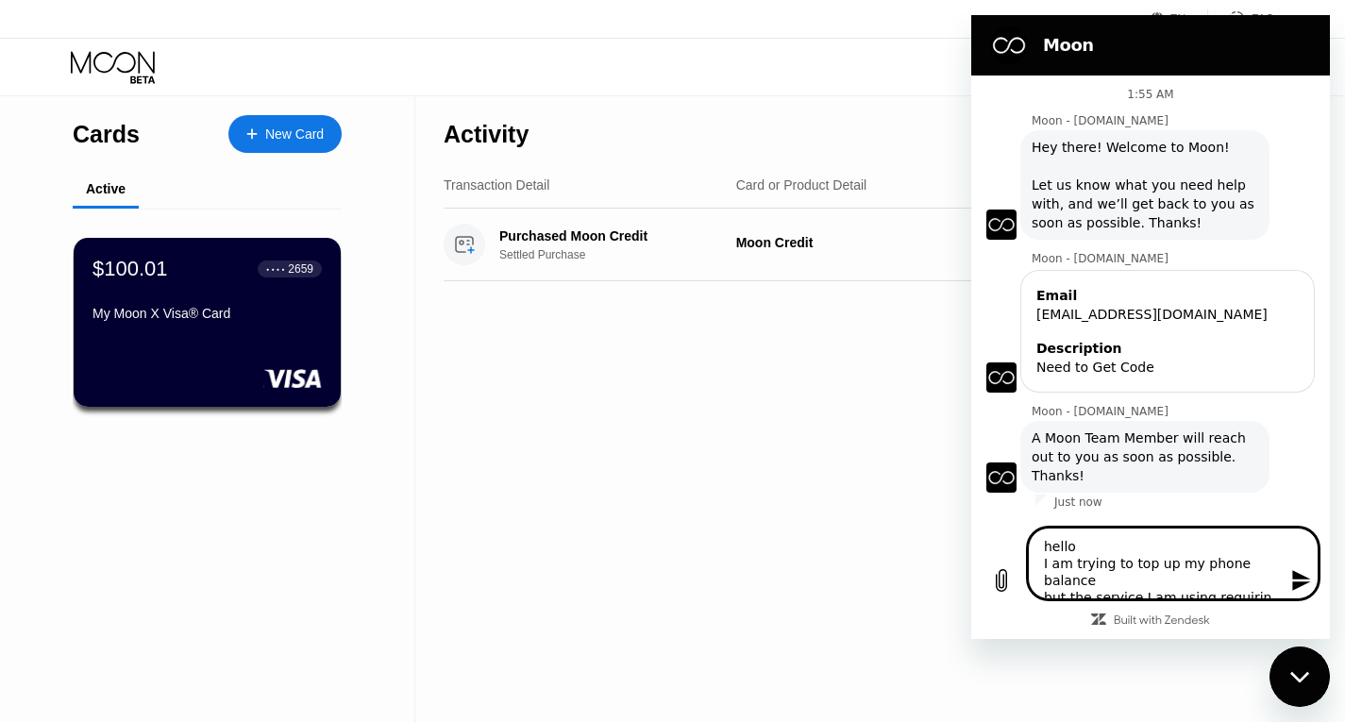
type textarea "hello I am trying to top up my phone balance but the service I am using requiri…"
type textarea "x"
type textarea "hello I am trying to top up my phone balance but the service I am using requiri…"
type textarea "x"
type textarea "hello I am trying to top up my phone balance but the service I am using requiri…"
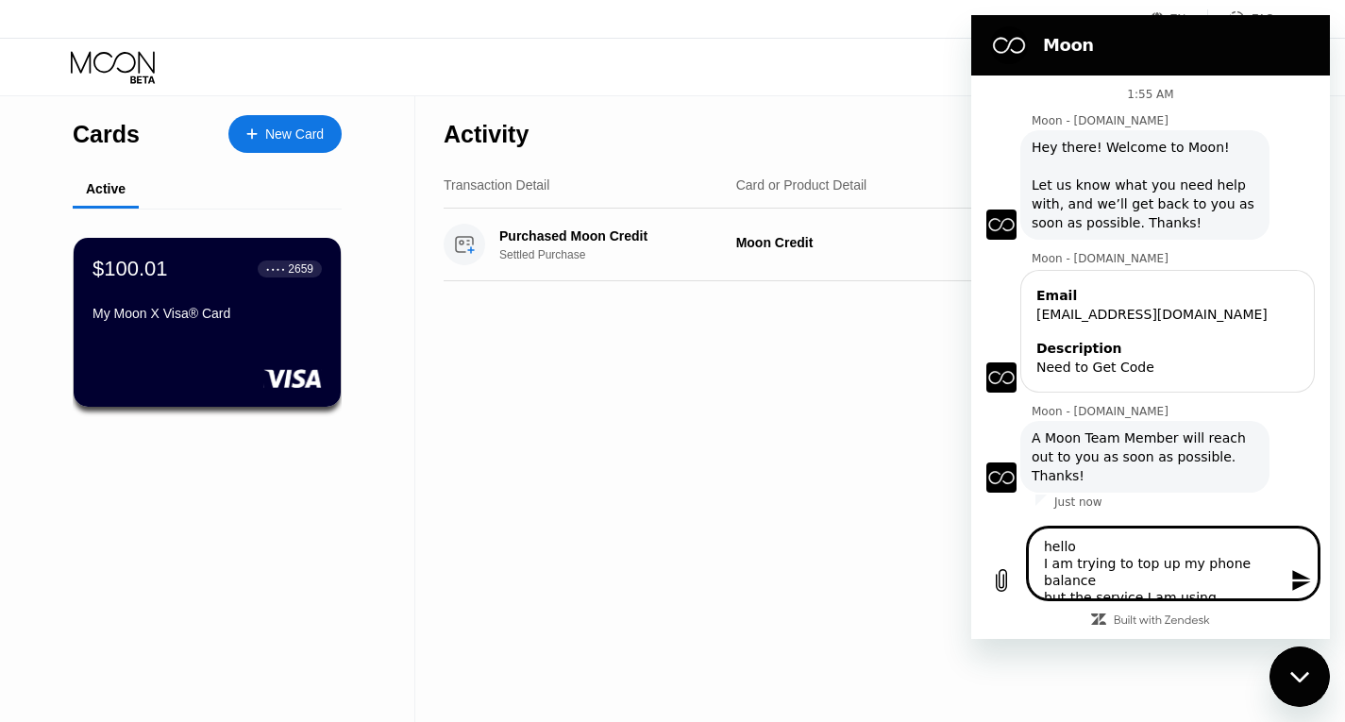
type textarea "x"
type textarea "hello I am trying to top up my phone balance but the service I am using requiri…"
type textarea "x"
type textarea "hello I am trying to top up my phone balance but the service I am using requiri…"
type textarea "x"
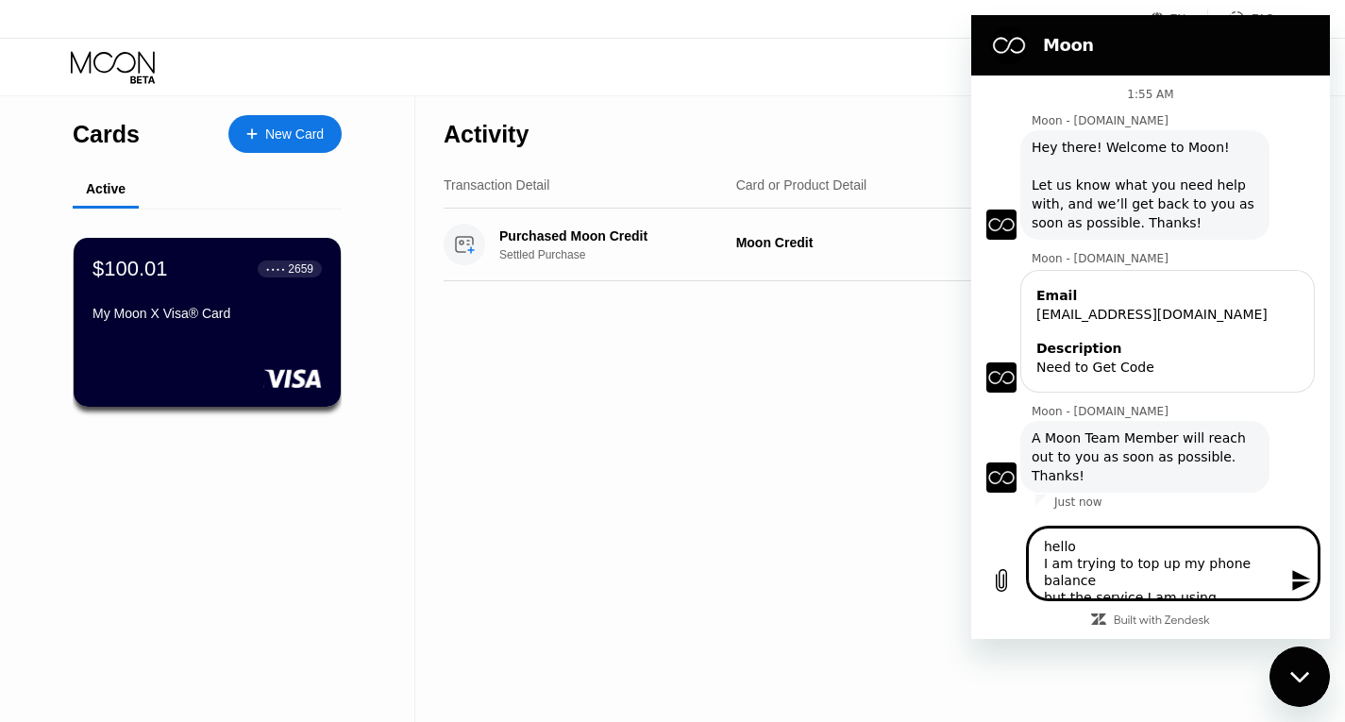
type textarea "hello I am trying to top up my phone balance but the service I am using requiri…"
type textarea "x"
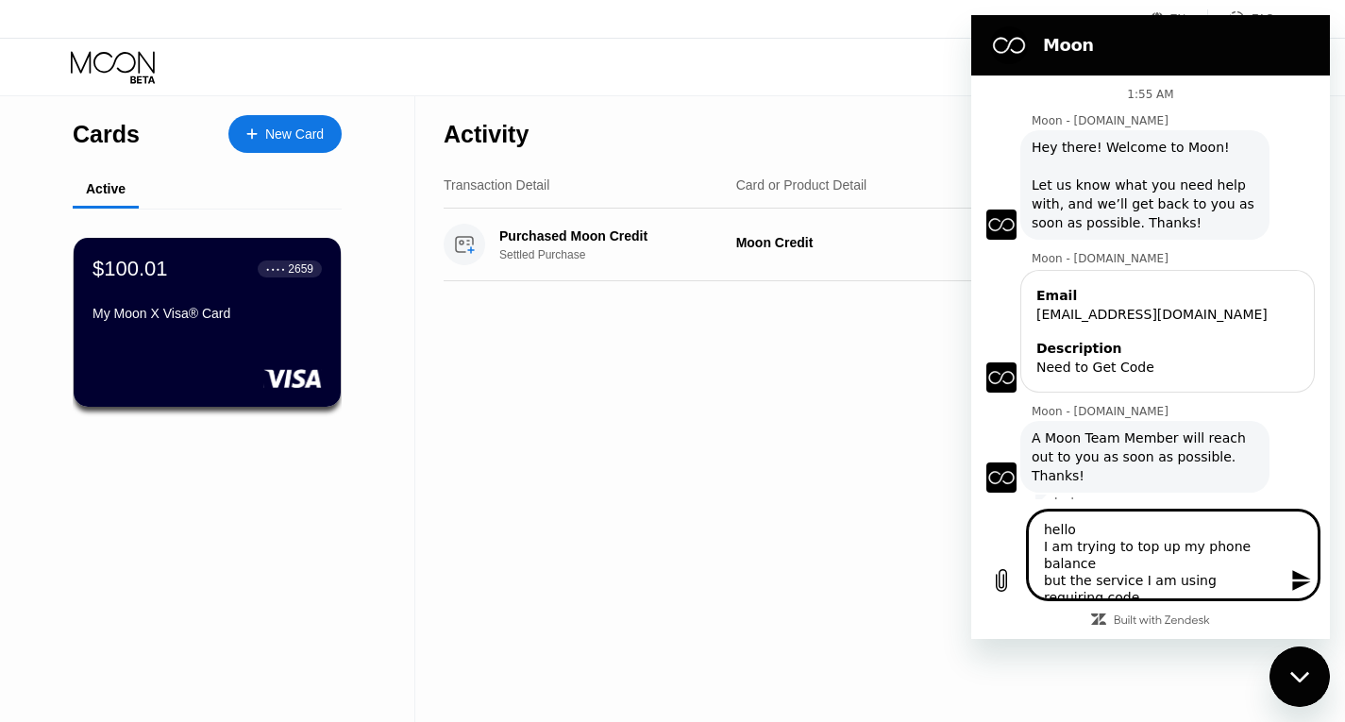
type textarea "hello I am trying to top up my phone balance but the service I am using requiri…"
type textarea "x"
type textarea "hello I am trying to top up my phone balance but the service I am using requiri…"
type textarea "x"
type textarea "hello I am trying to top up my phone balance but the service I am using requiri…"
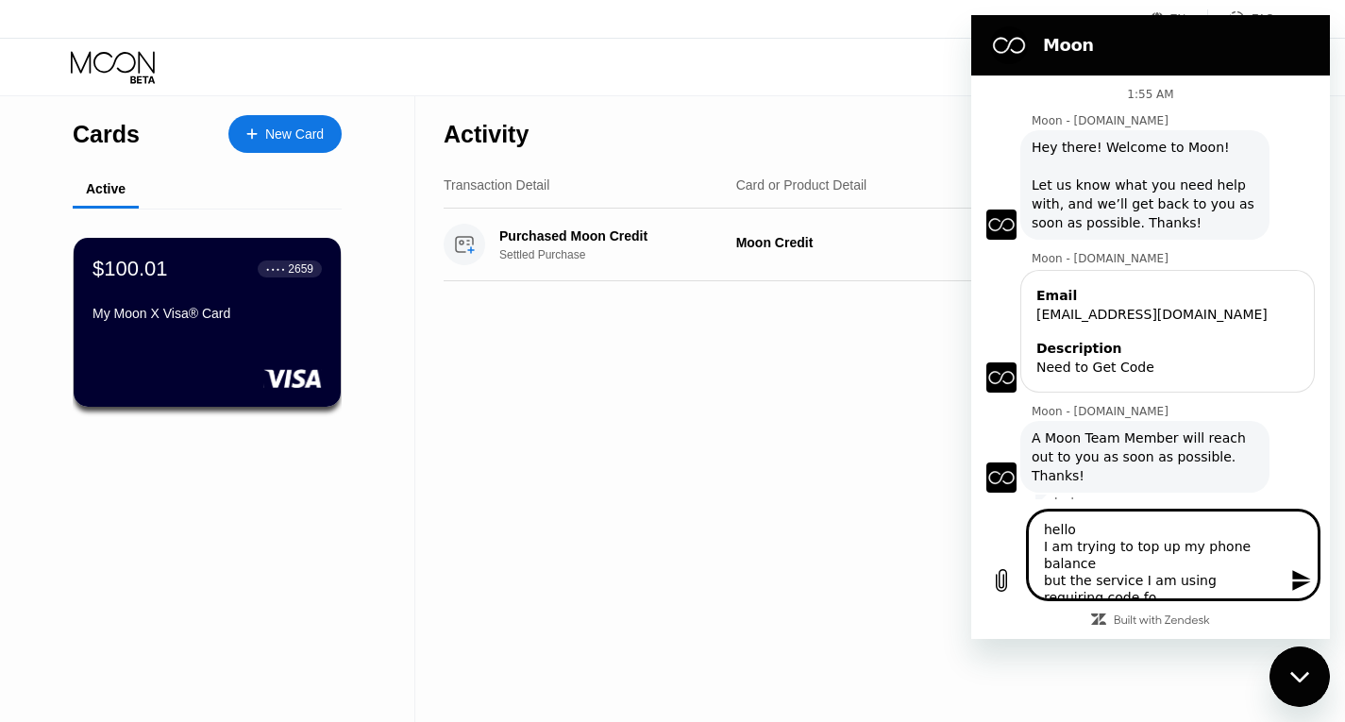
type textarea "x"
type textarea "hello I am trying to top up my phone balance but the service I am using requiri…"
type textarea "x"
type textarea "hello I am trying to top up my phone balance but the service I am using requiri…"
type textarea "x"
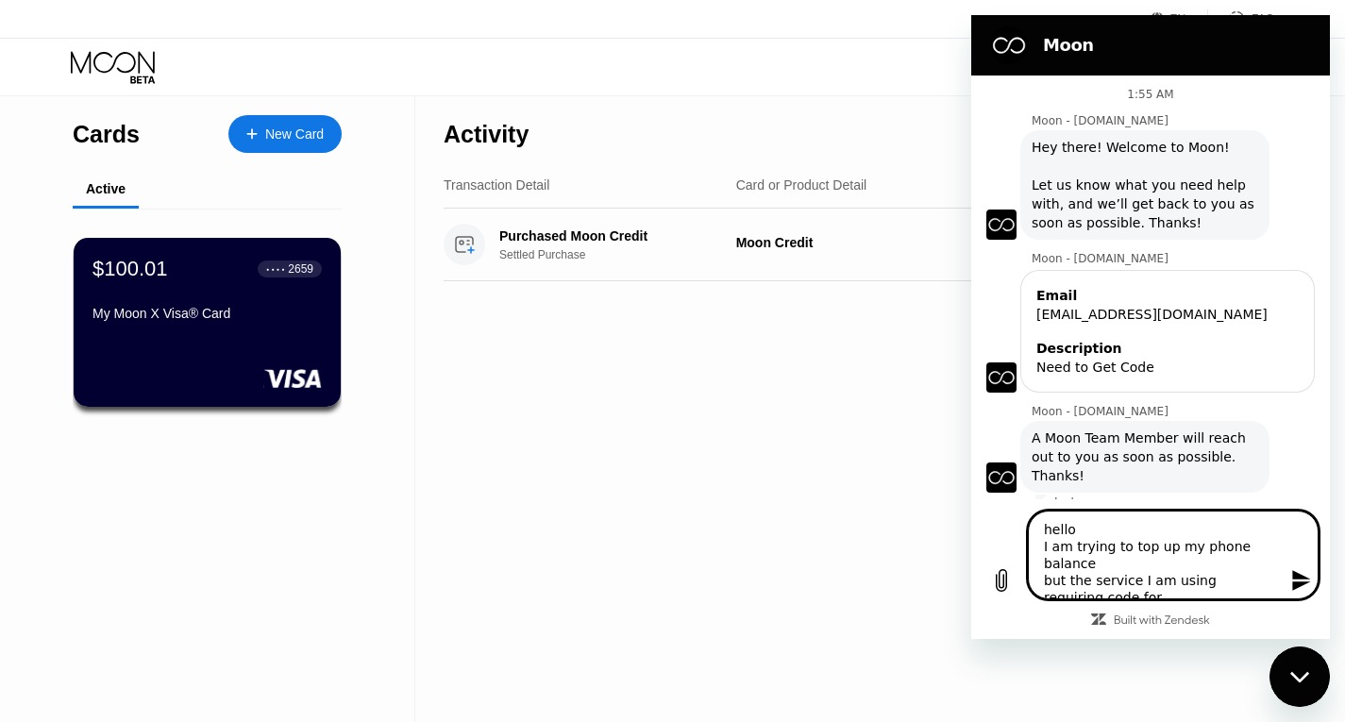
type textarea "hello I am trying to top up my phone balance but the service I am using requiri…"
type textarea "x"
type textarea "hello I am trying to top up my phone balance but the service I am using requiri…"
type textarea "x"
type textarea "hello I am trying to top up my phone balance but the service I am using requiri…"
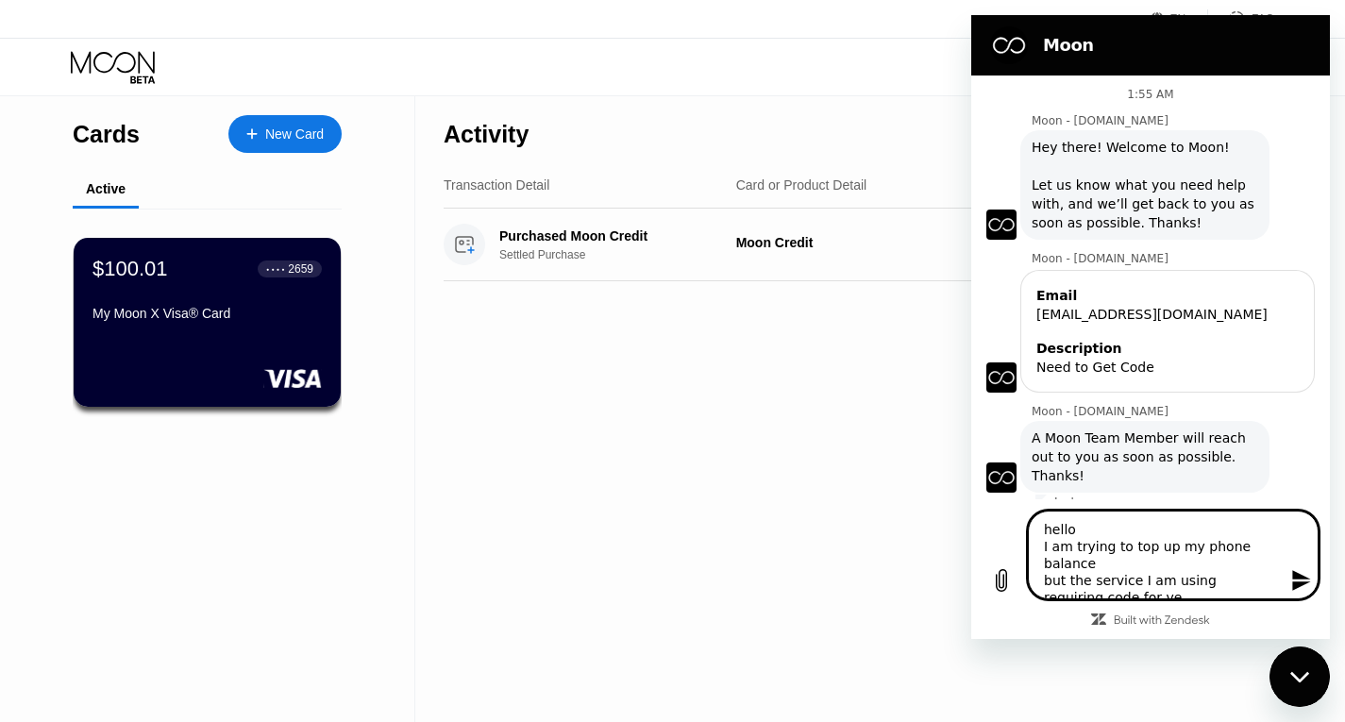
type textarea "x"
type textarea "hello I am trying to top up my phone balance but the service I am using requiri…"
type textarea "x"
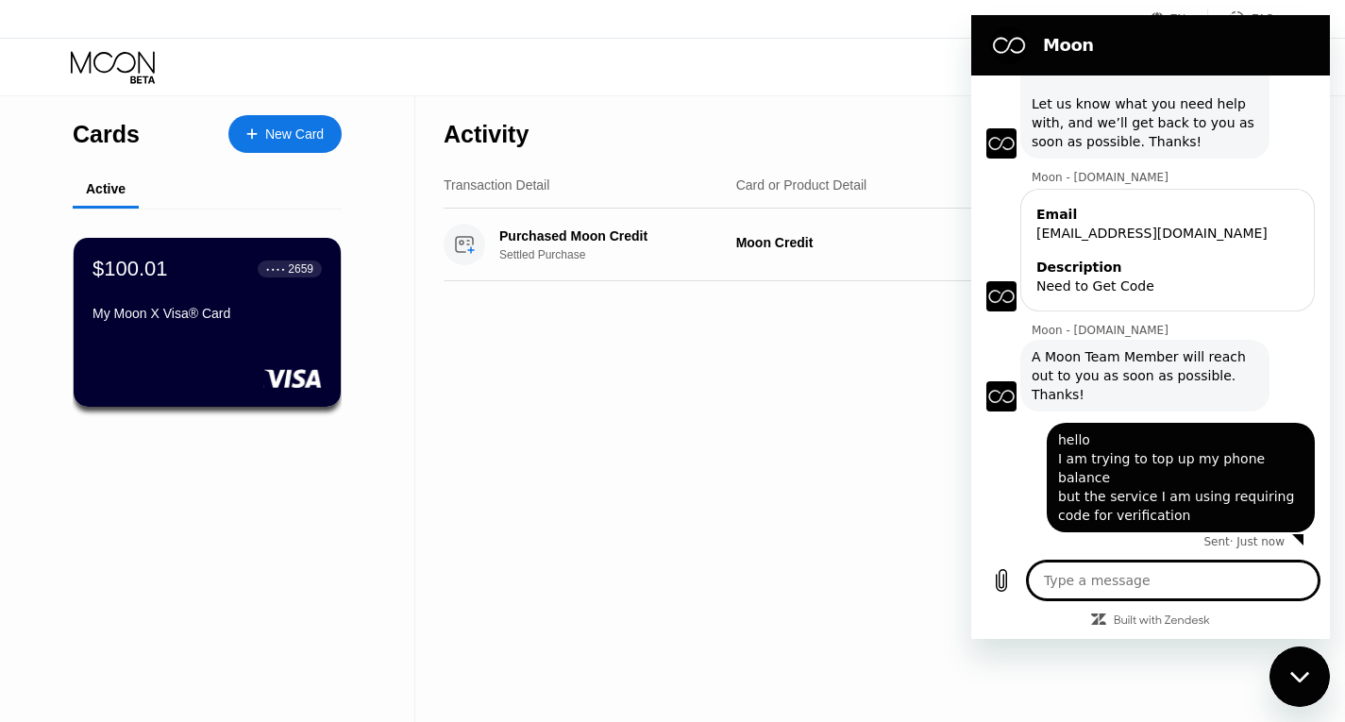
scroll to position [85, 0]
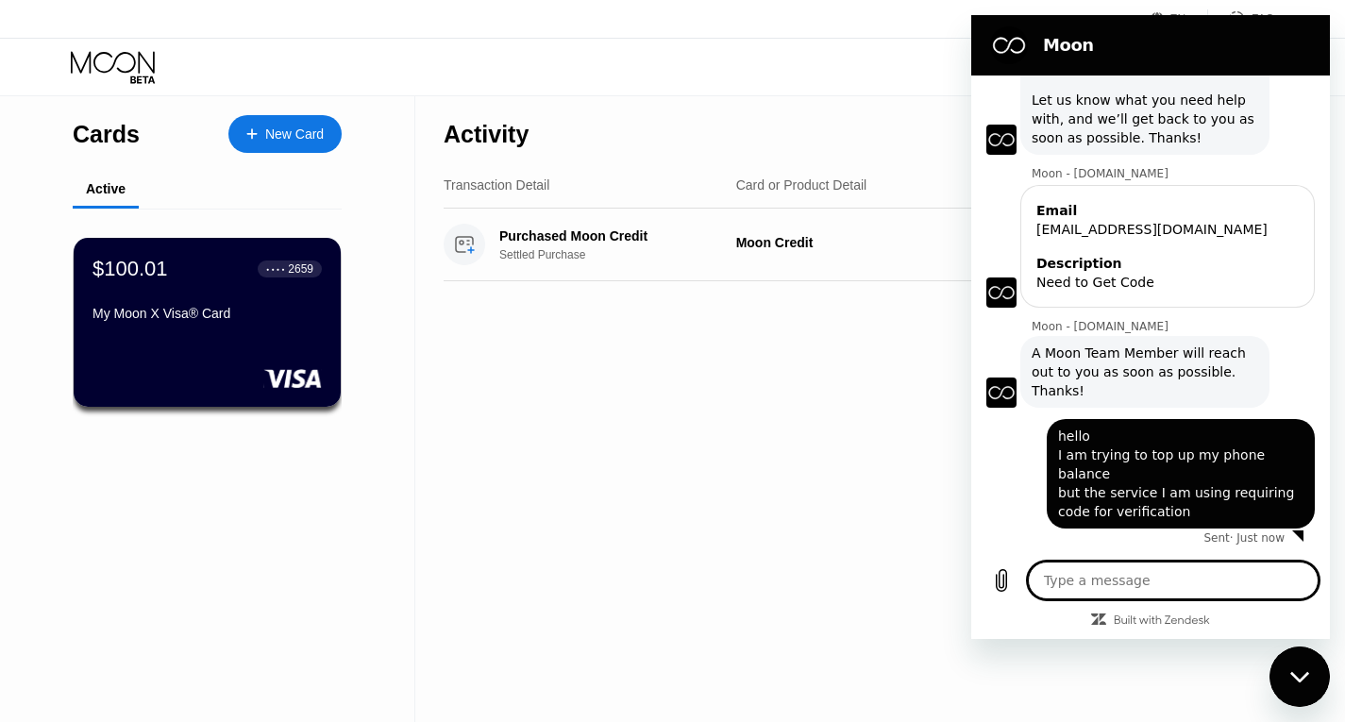
click at [807, 450] on div "Activity Export Transaction Detail Card or Product Detail Date & Time Amount Pu…" at bounding box center [858, 409] width 887 height 626
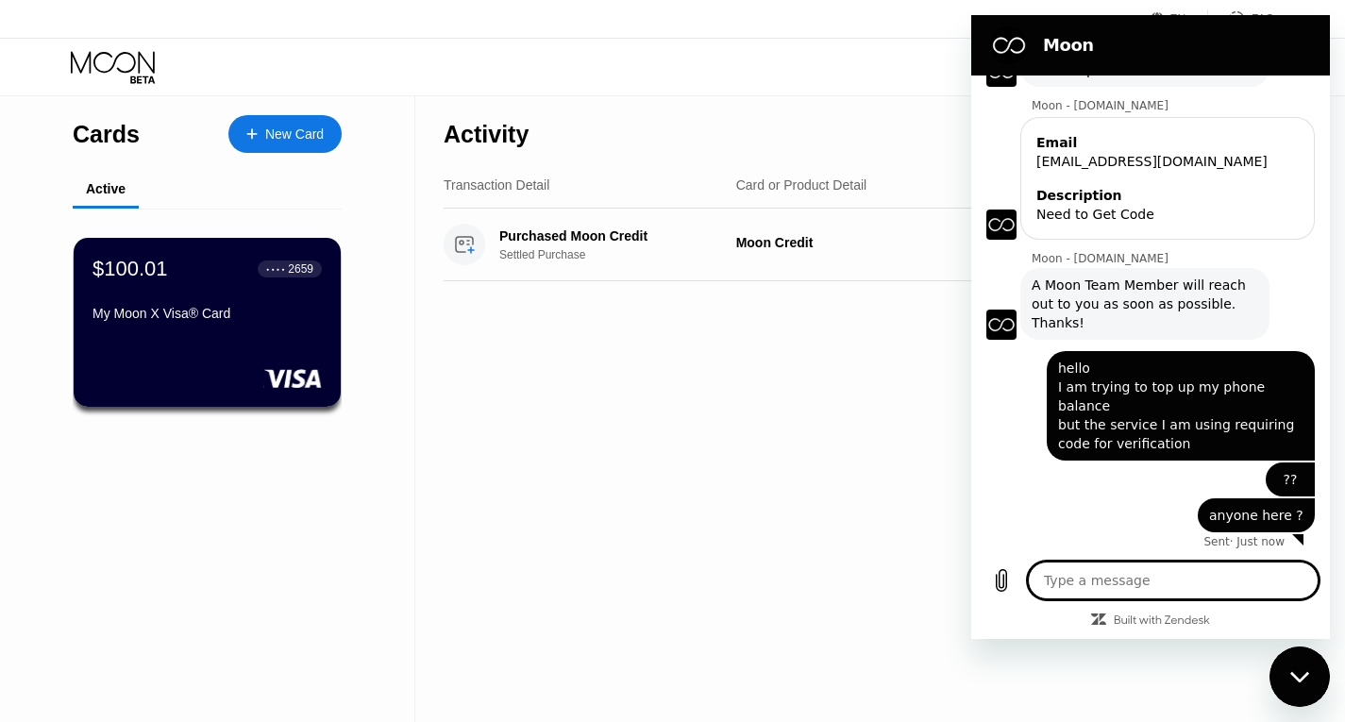
scroll to position [157, 0]
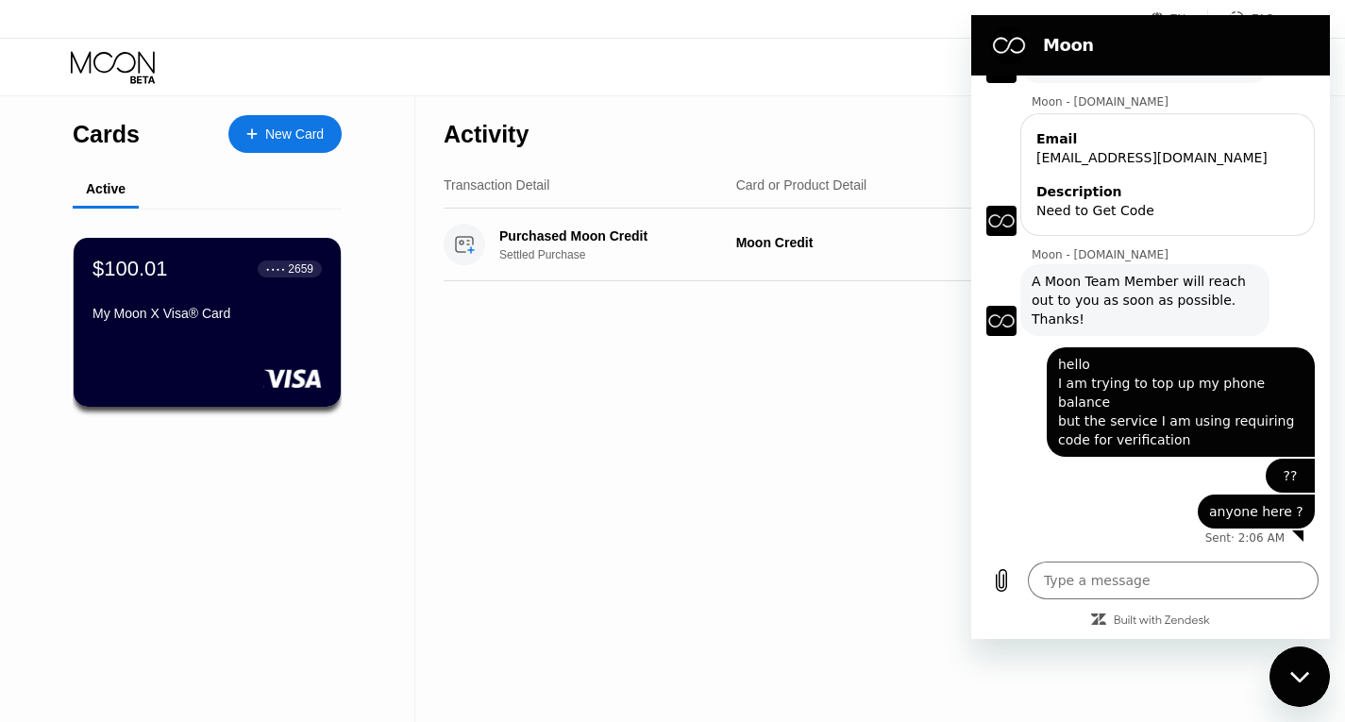
click at [779, 387] on div "Activity Export Transaction Detail Card or Product Detail Date & Time Amount Pu…" at bounding box center [858, 409] width 887 height 626
click at [830, 402] on div "Activity Export Transaction Detail Card or Product Detail Date & Time Amount Pu…" at bounding box center [858, 409] width 887 height 626
click at [497, 495] on div "Activity Export Transaction Detail Card or Product Detail Date & Time Amount Pu…" at bounding box center [858, 409] width 887 height 626
click at [799, 51] on div "Visa Monthly Spend Limit $0.00 / $4,000.00 $100.01 Moon Credit alex_sts@protonm…" at bounding box center [672, 67] width 1345 height 57
